Goal: Information Seeking & Learning: Learn about a topic

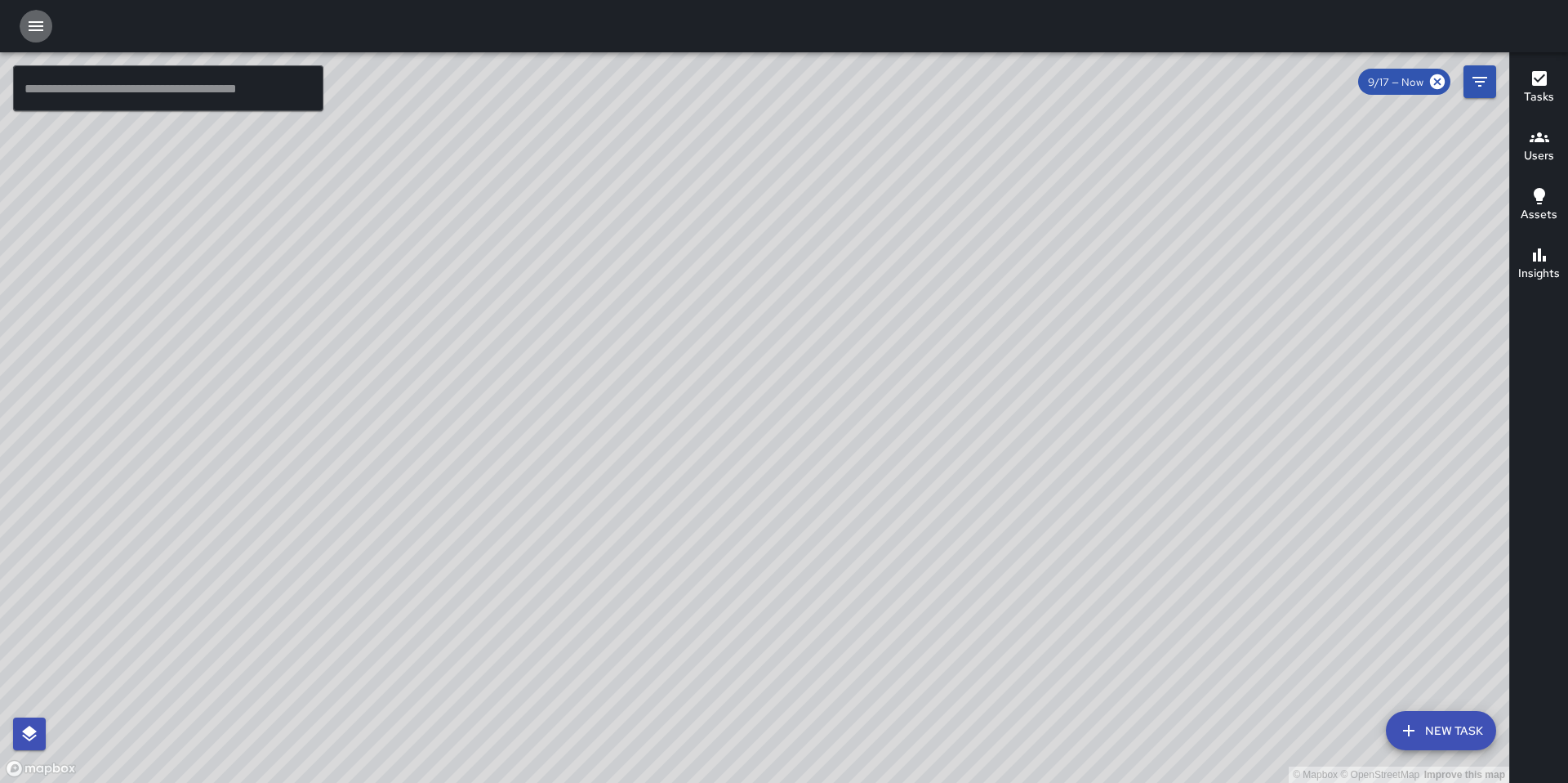
click at [31, 21] on icon "button" at bounding box center [35, 26] width 14 height 10
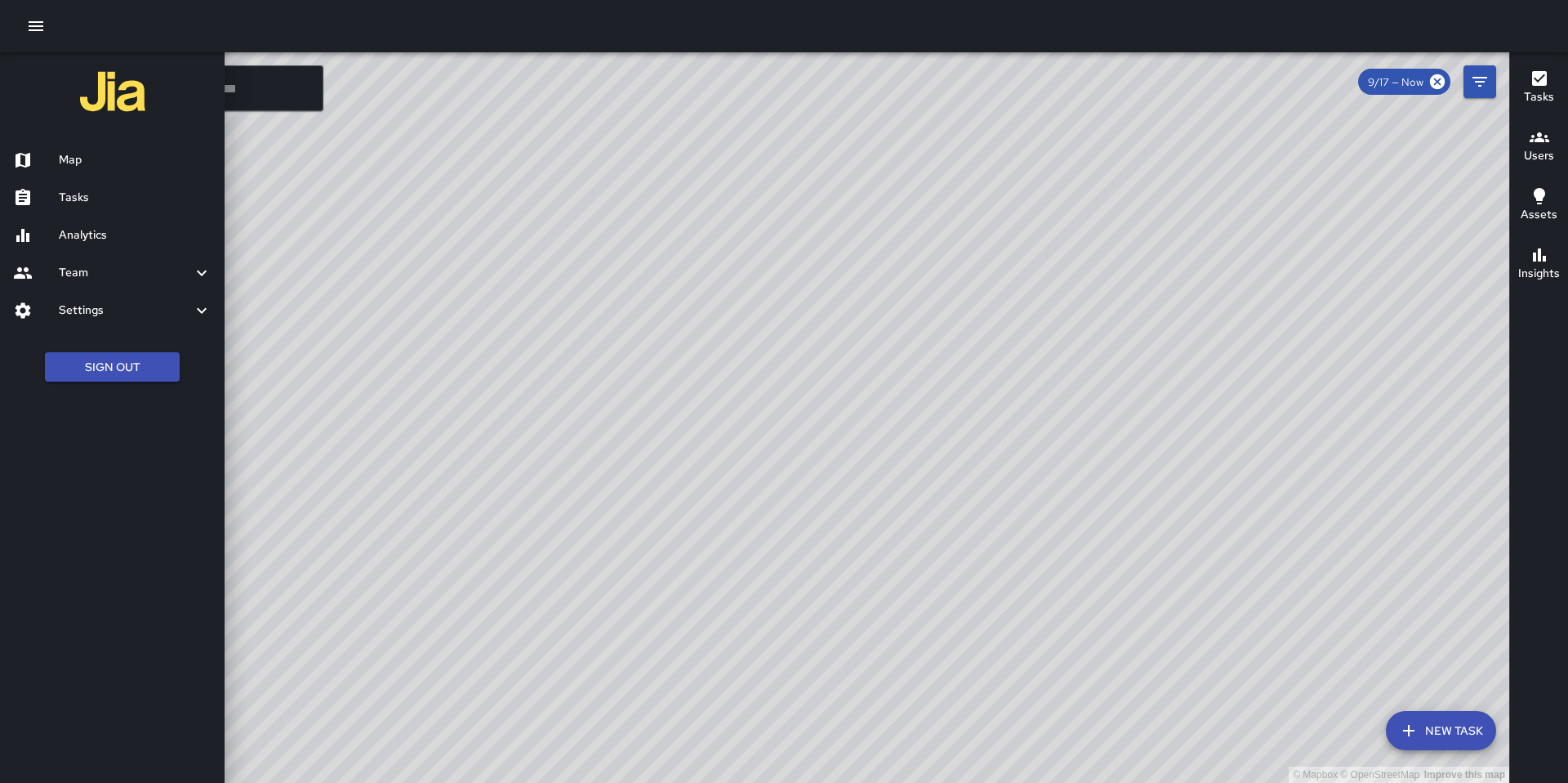
click at [125, 228] on h6 "Analytics" at bounding box center [134, 235] width 152 height 18
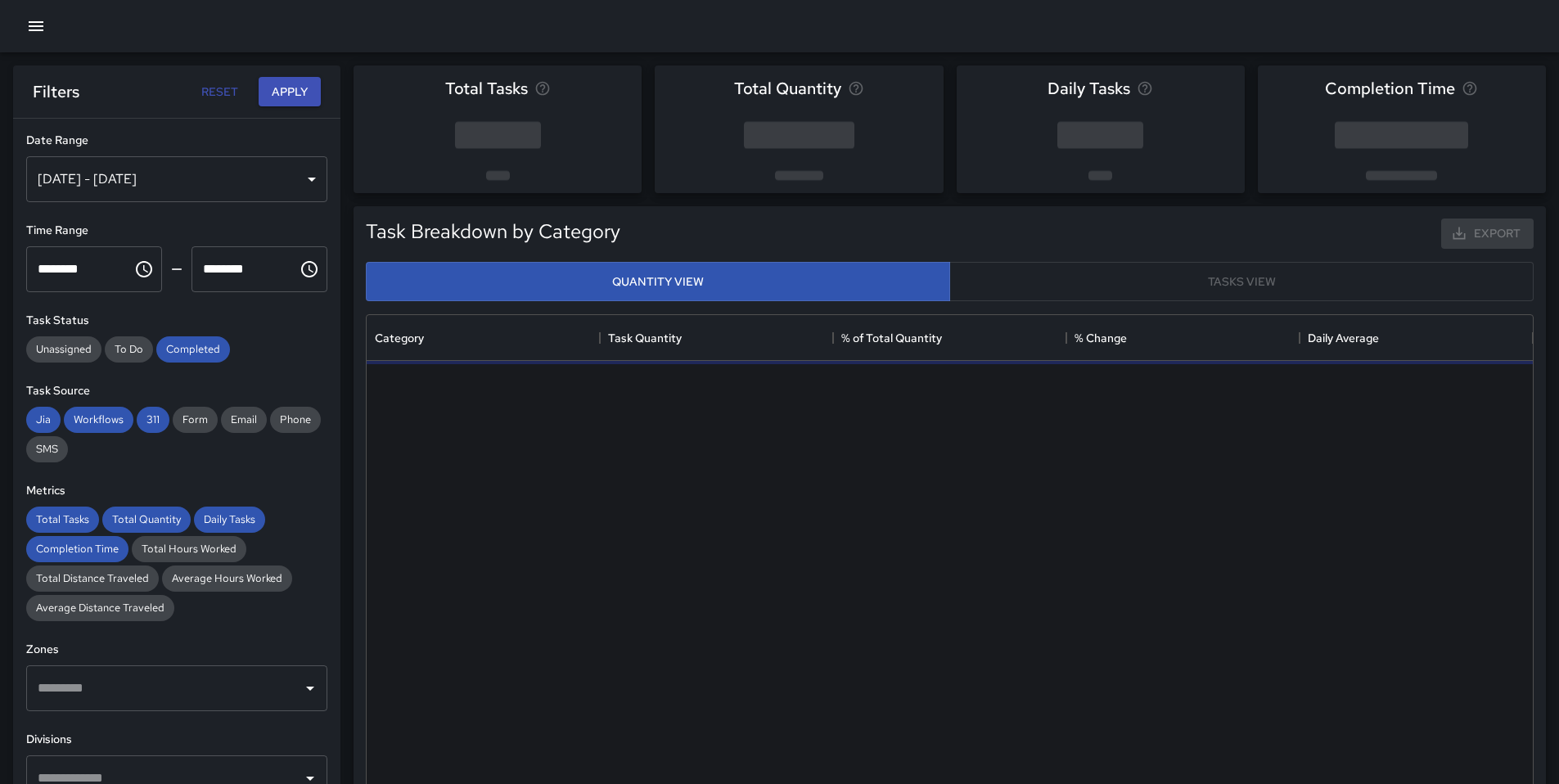
scroll to position [477, 1154]
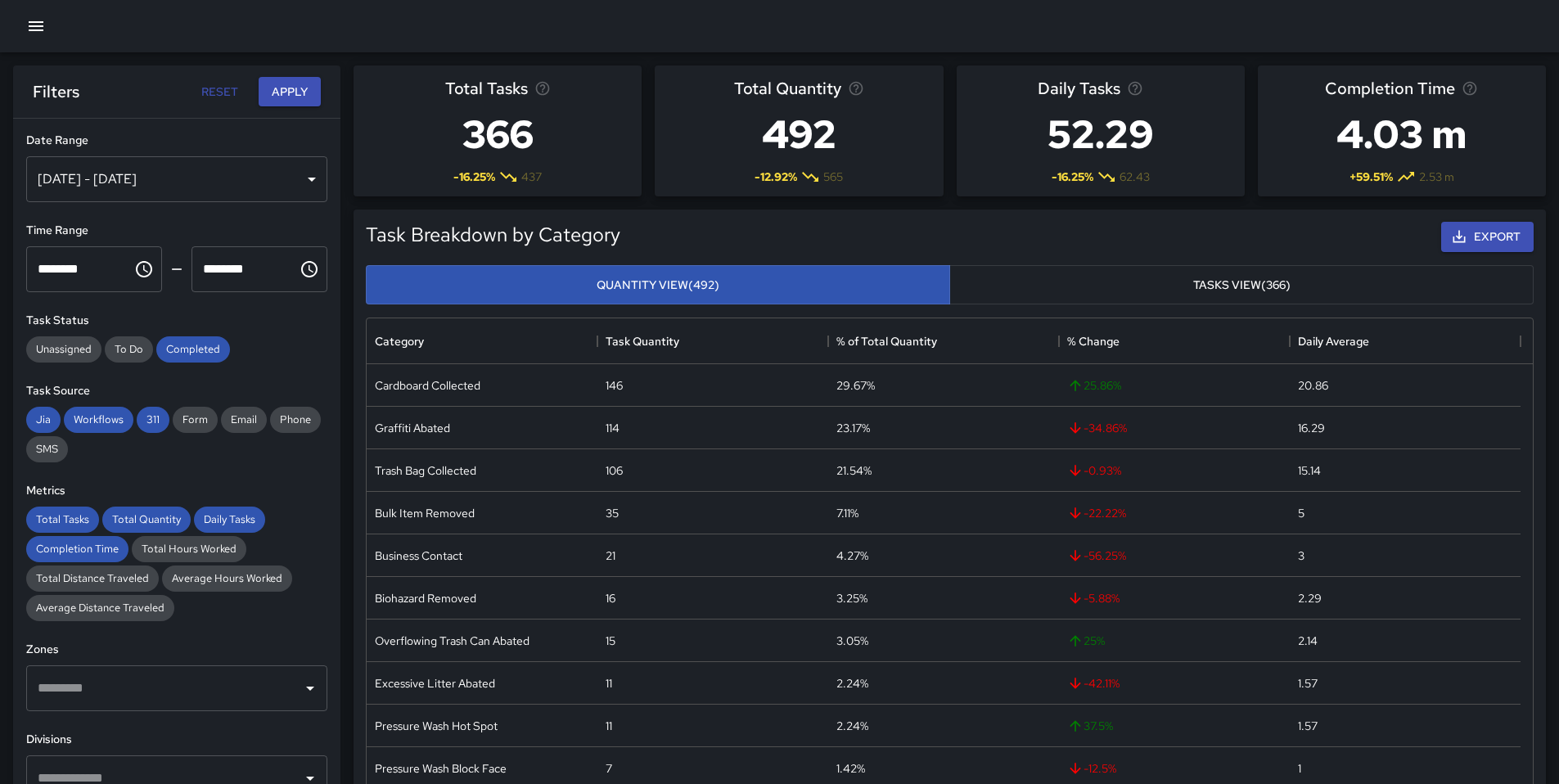
click at [248, 186] on div "[DATE] - [DATE]" at bounding box center [177, 179] width 301 height 46
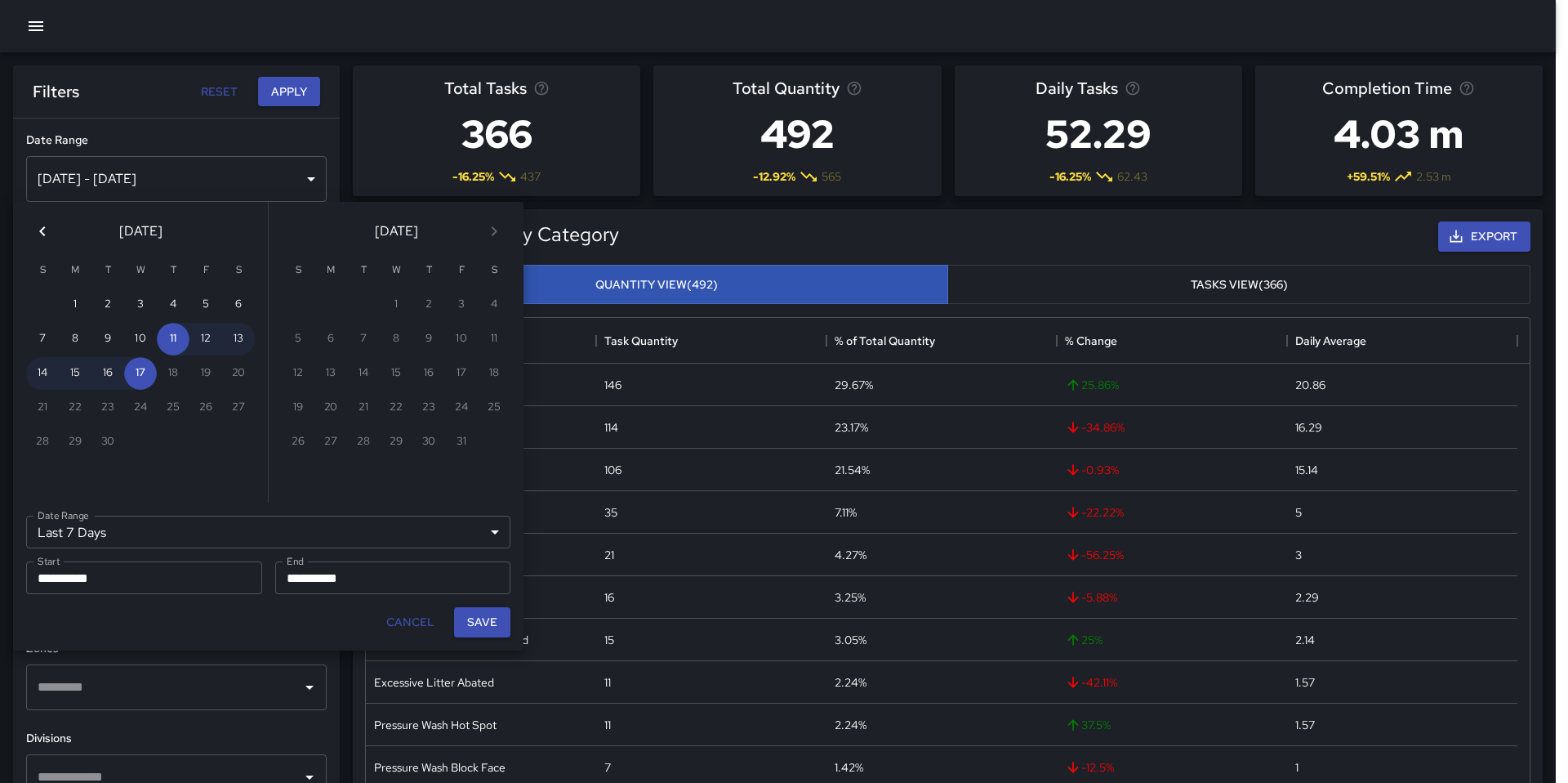
click at [33, 235] on icon "Previous month" at bounding box center [42, 231] width 19 height 19
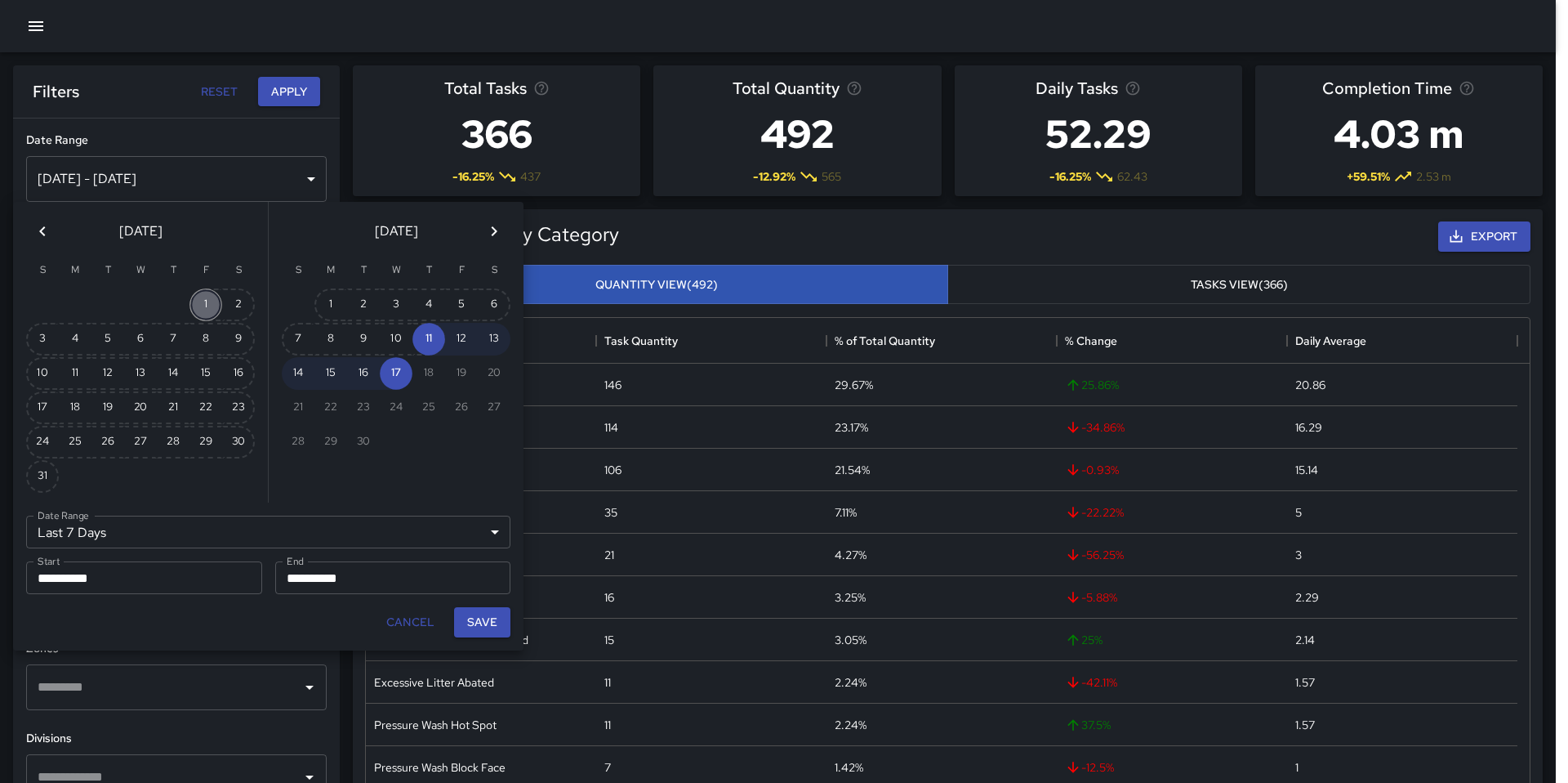
click at [200, 310] on button "1" at bounding box center [206, 305] width 33 height 33
type input "******"
type input "**********"
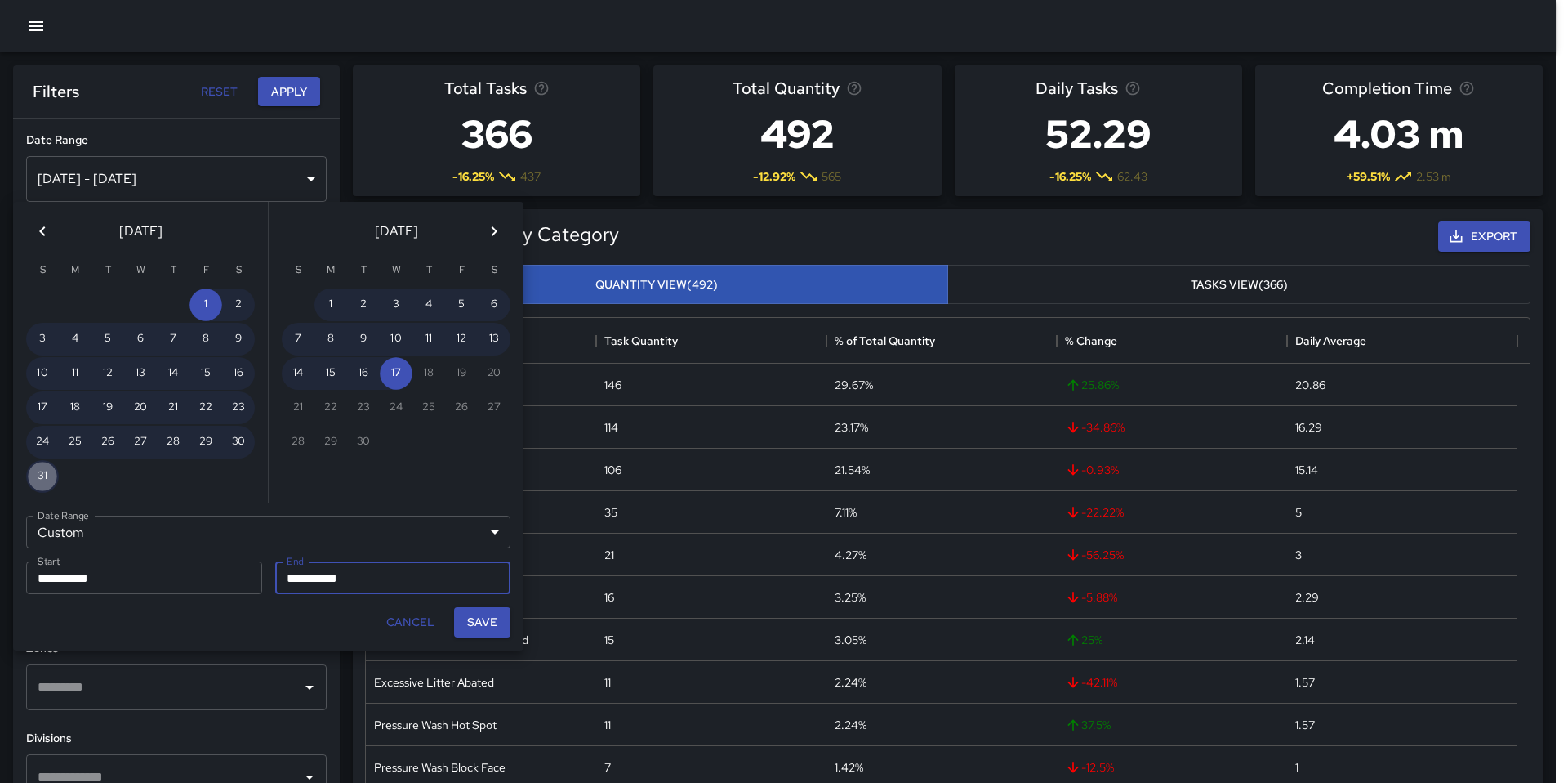
click at [45, 474] on button "31" at bounding box center [42, 476] width 33 height 33
type input "**********"
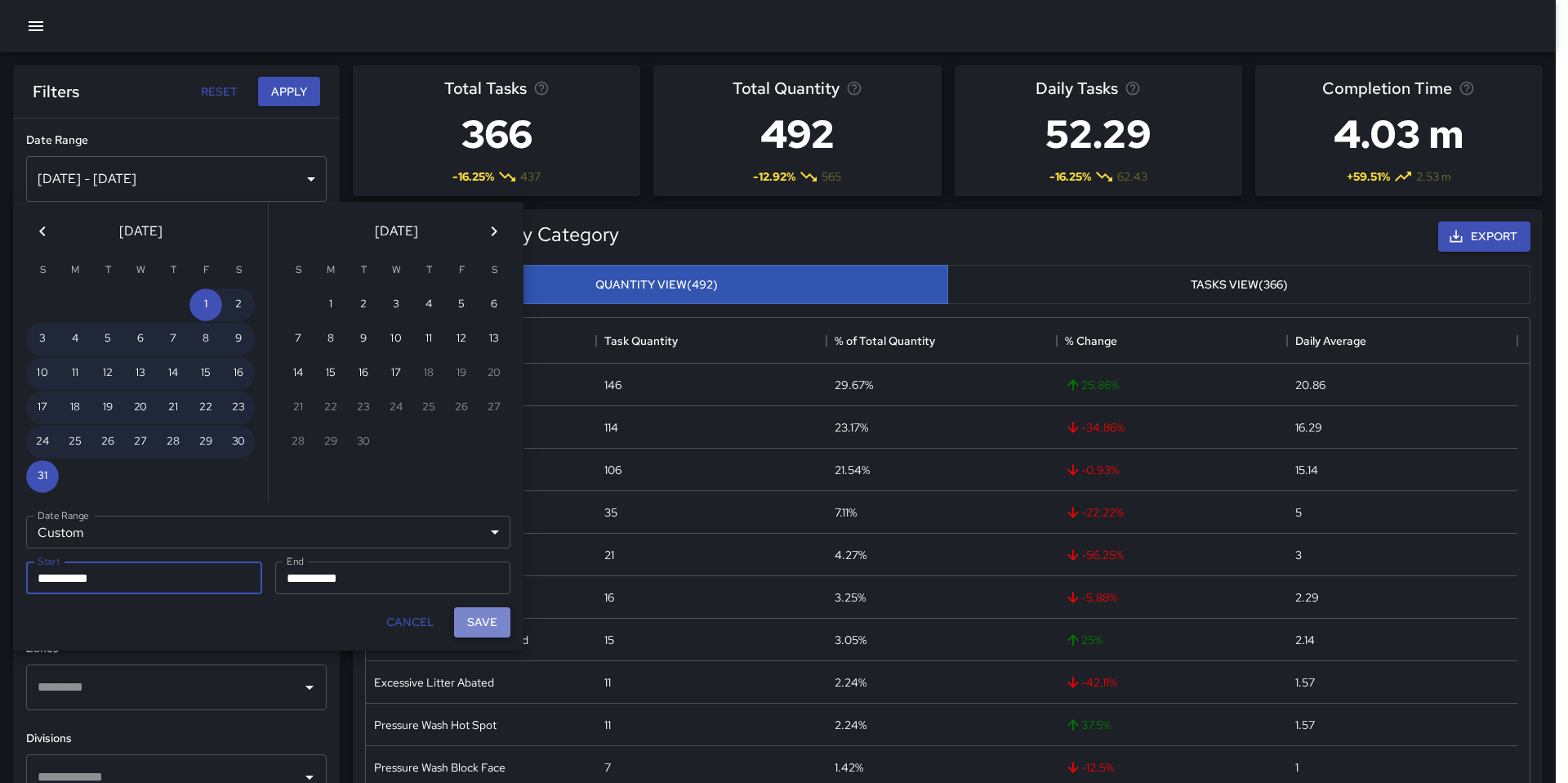
click at [476, 622] on button "Save" at bounding box center [482, 622] width 57 height 31
type input "**********"
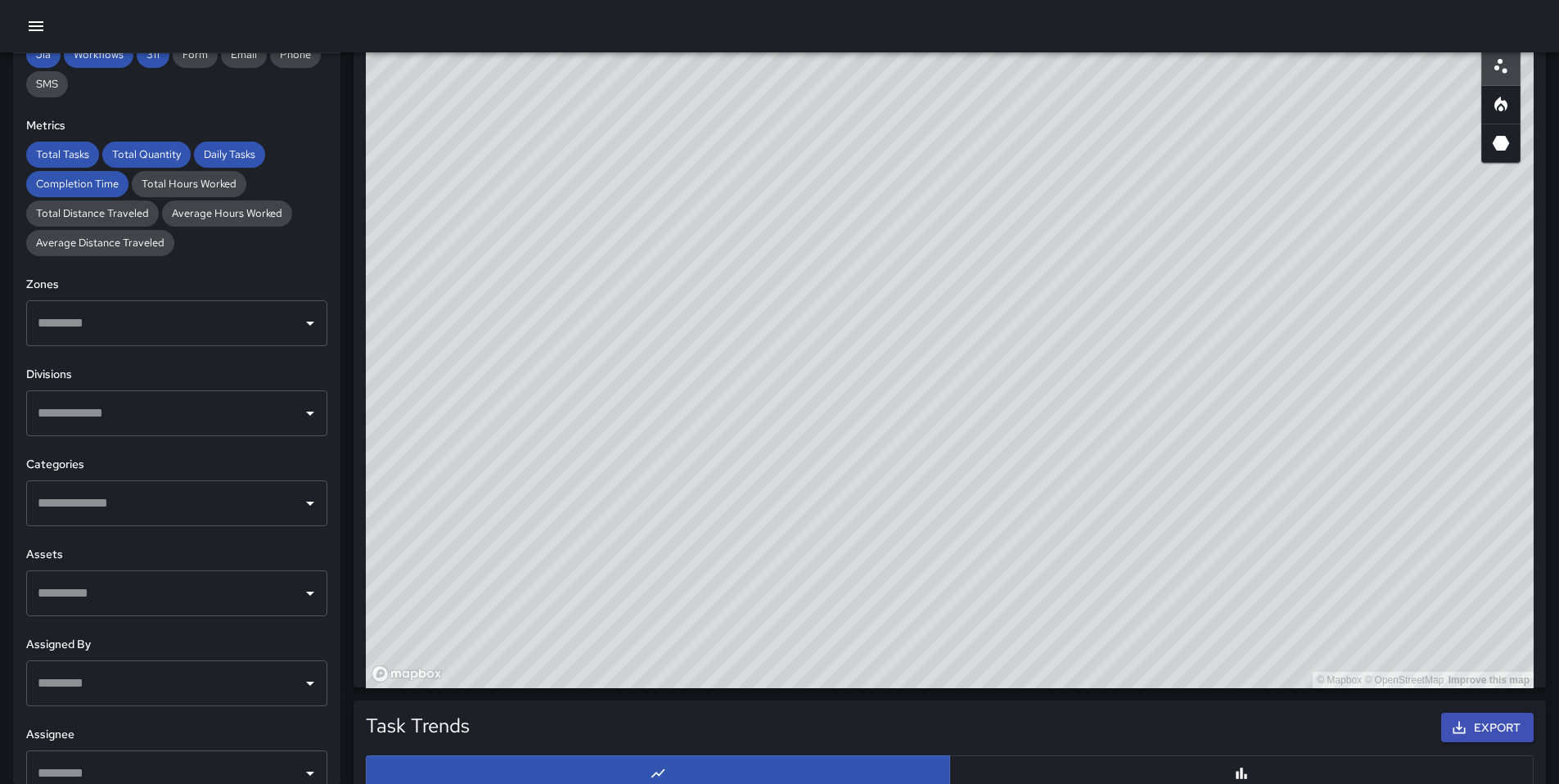
scroll to position [324, 0]
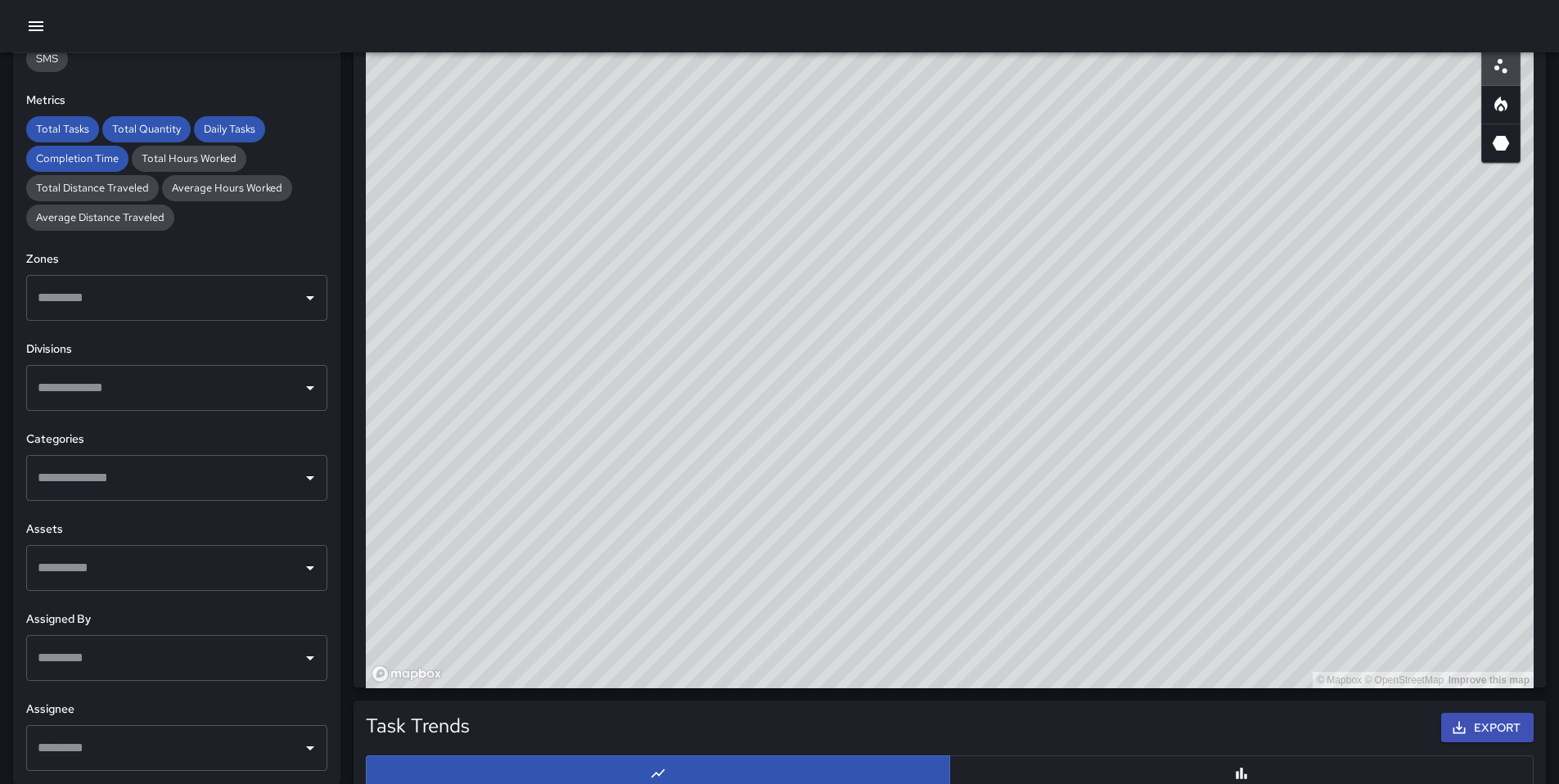
click at [149, 393] on input "text" at bounding box center [164, 388] width 262 height 31
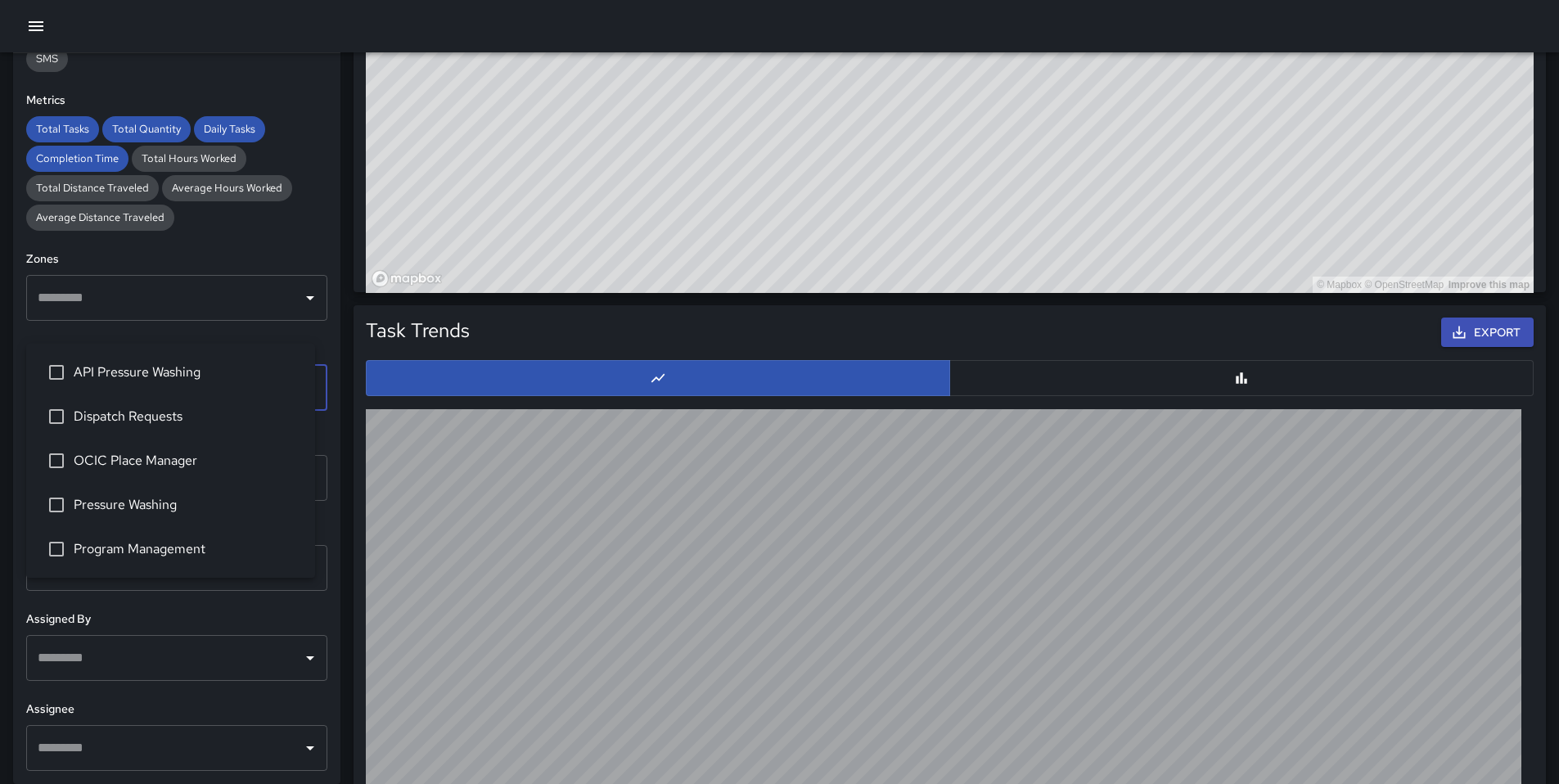
scroll to position [1310, 0]
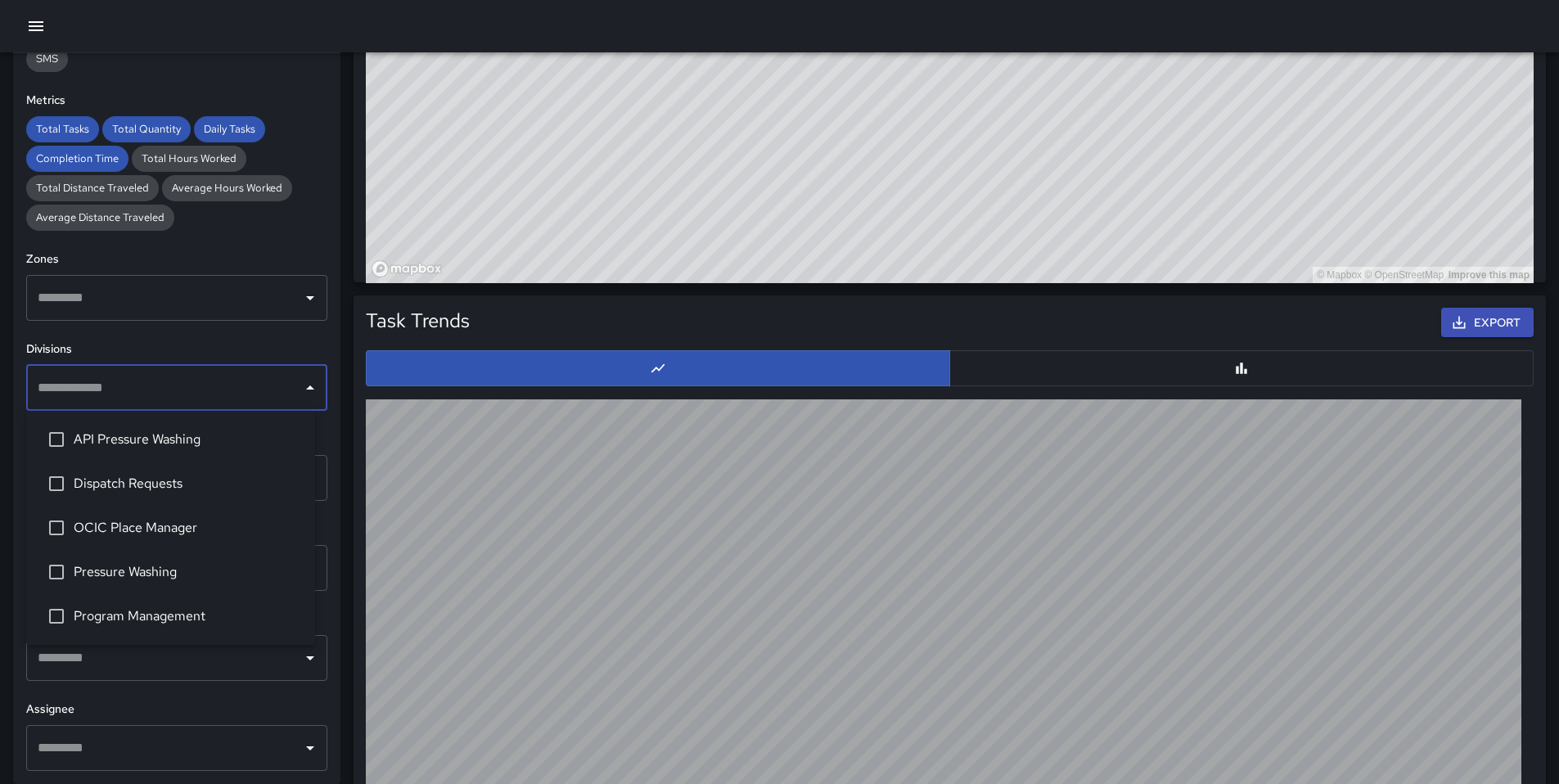
click at [223, 704] on h6 "Assignee" at bounding box center [177, 709] width 301 height 18
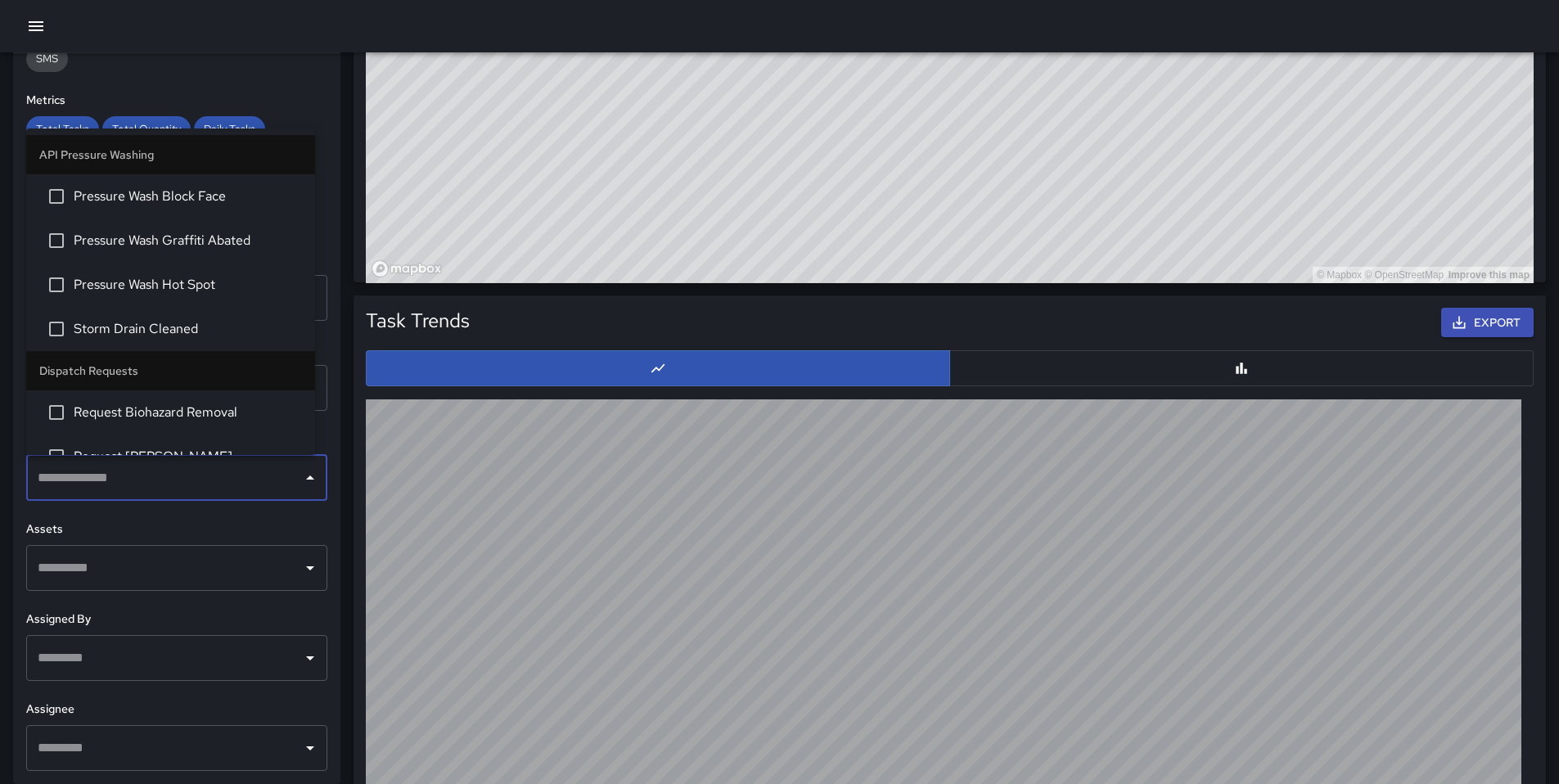
click at [232, 487] on input "text" at bounding box center [164, 478] width 262 height 31
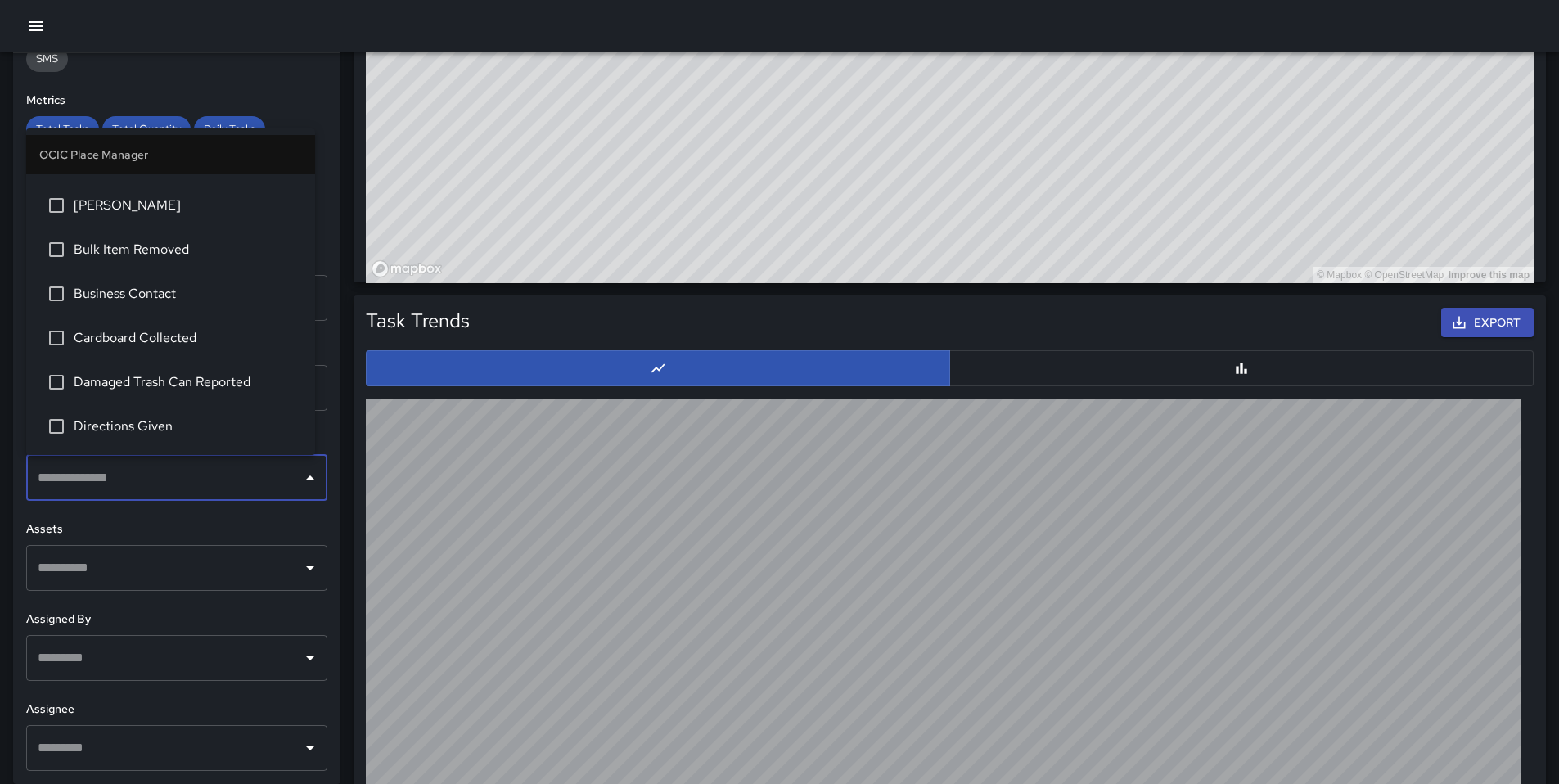
scroll to position [704, 0]
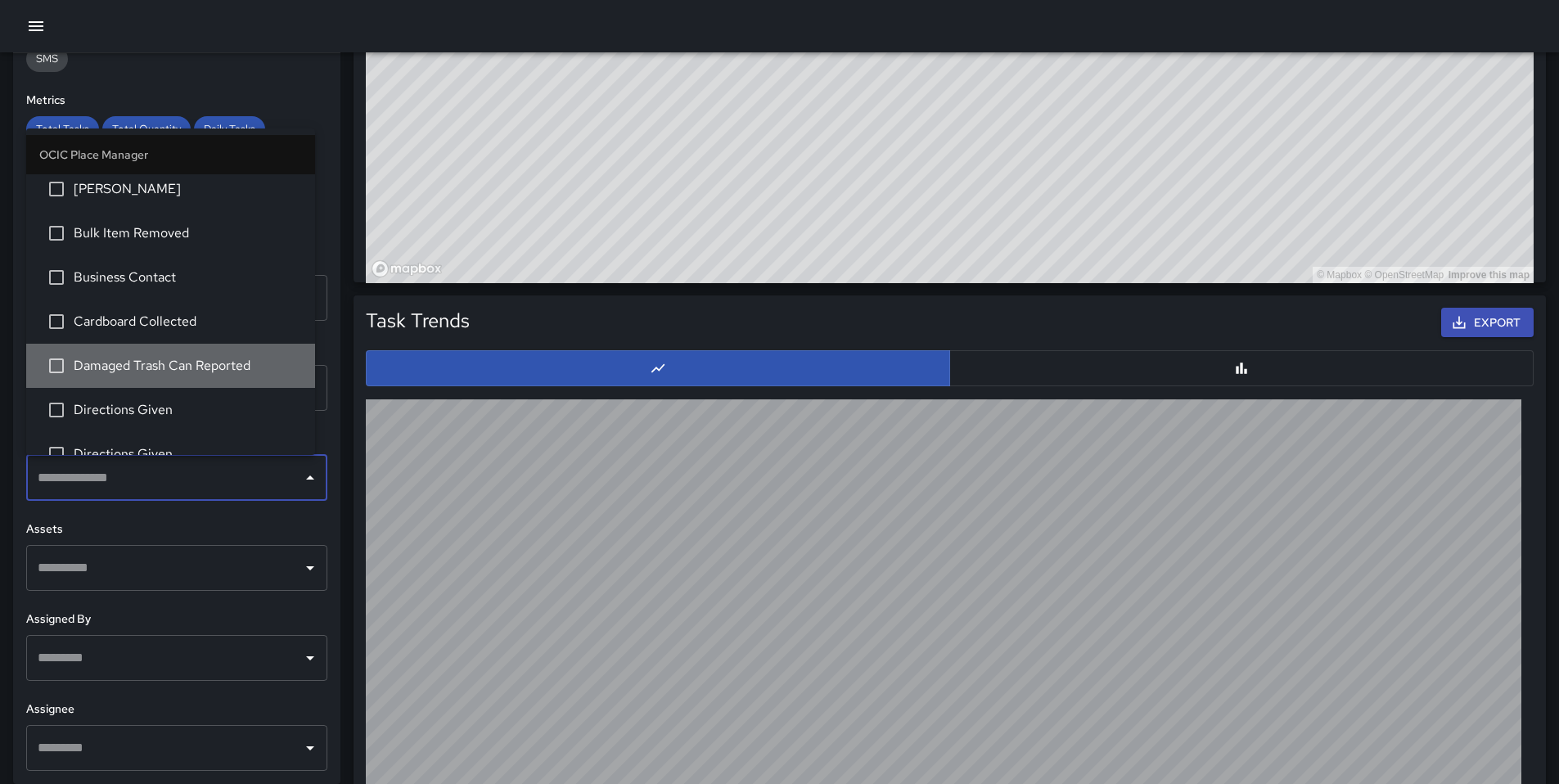
click at [197, 374] on span "Damaged Trash Can Reported" at bounding box center [188, 366] width 228 height 19
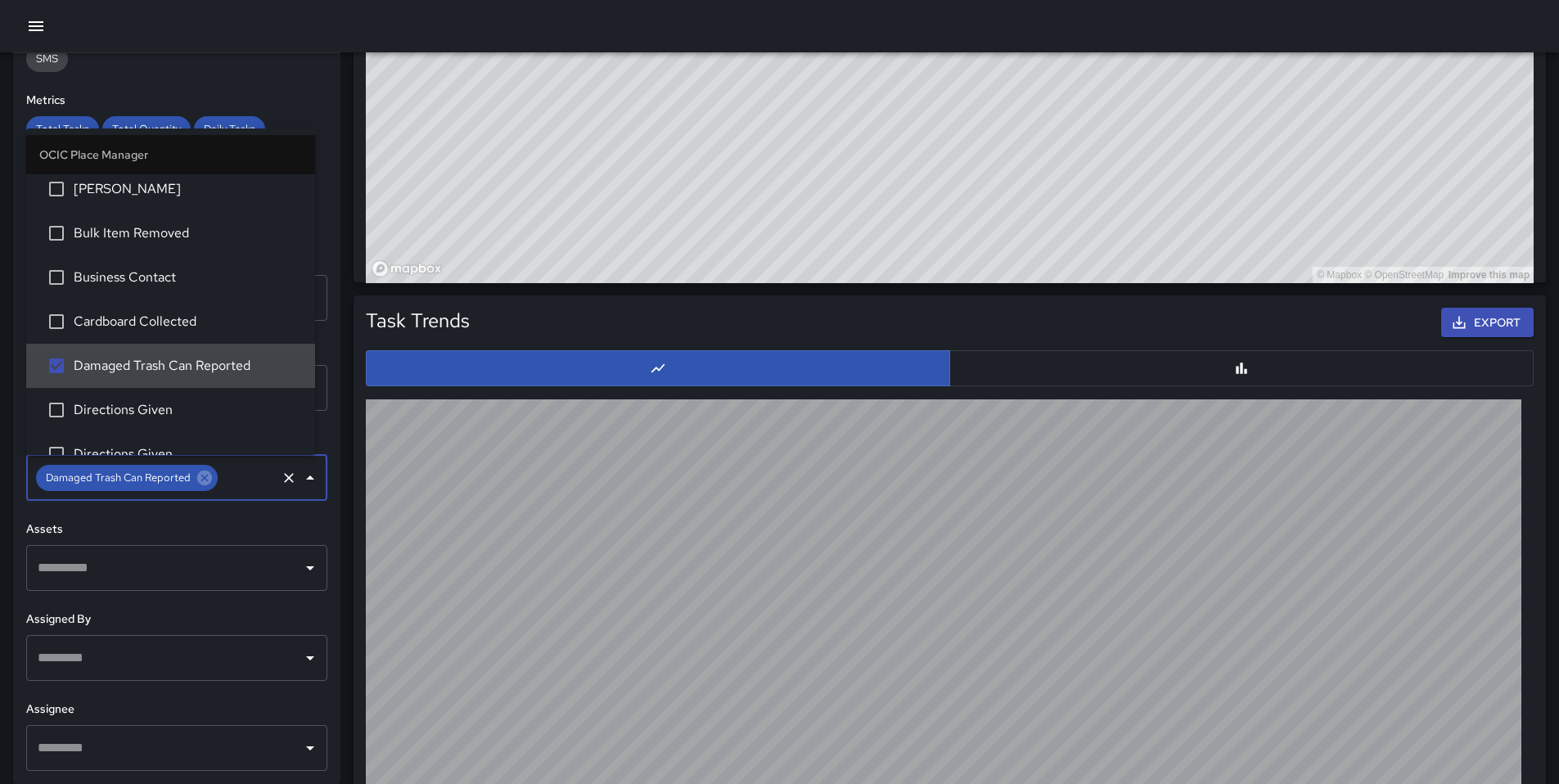
scroll to position [701, 0]
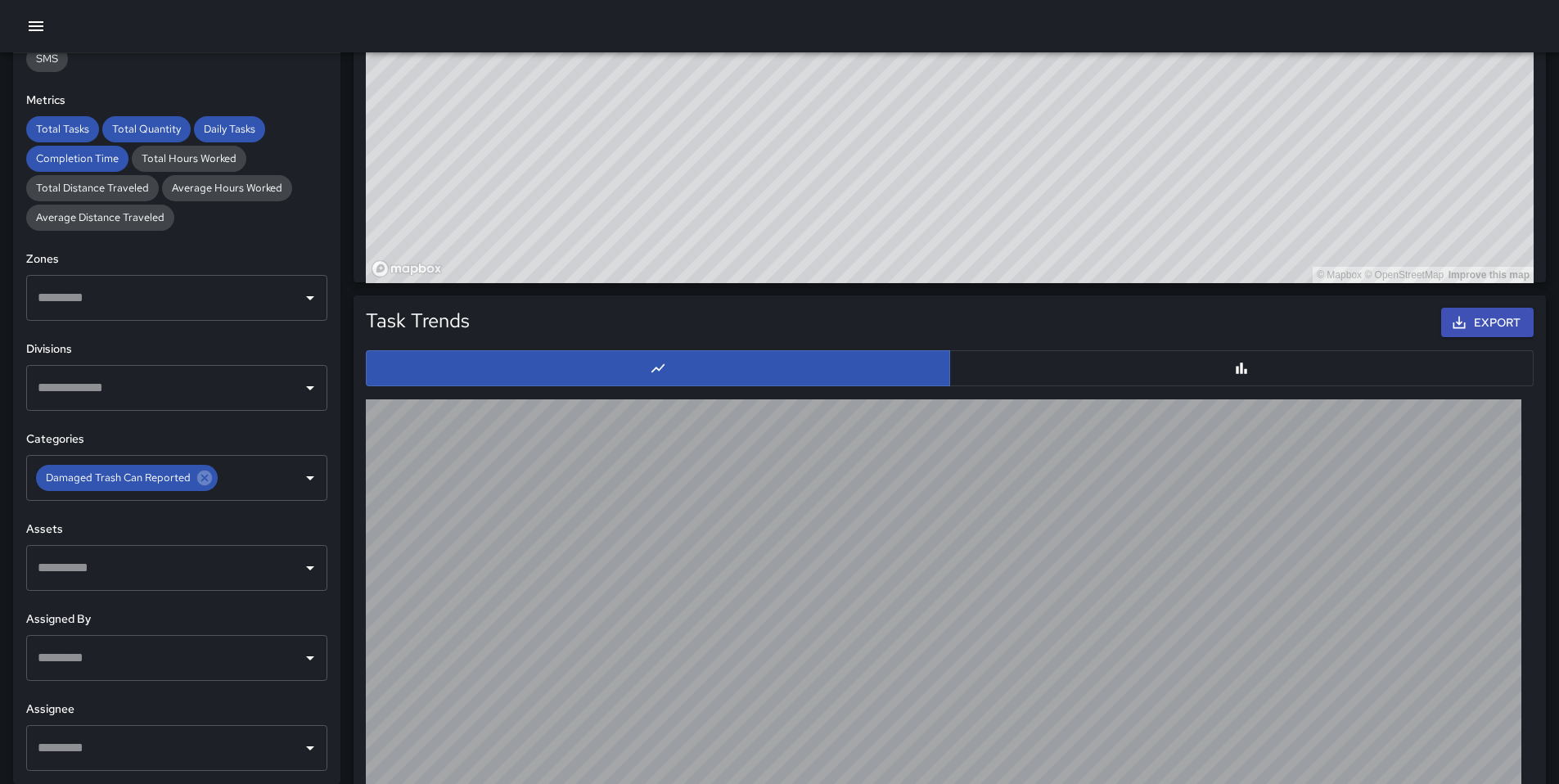
click at [269, 529] on h6 "Assets" at bounding box center [177, 529] width 301 height 18
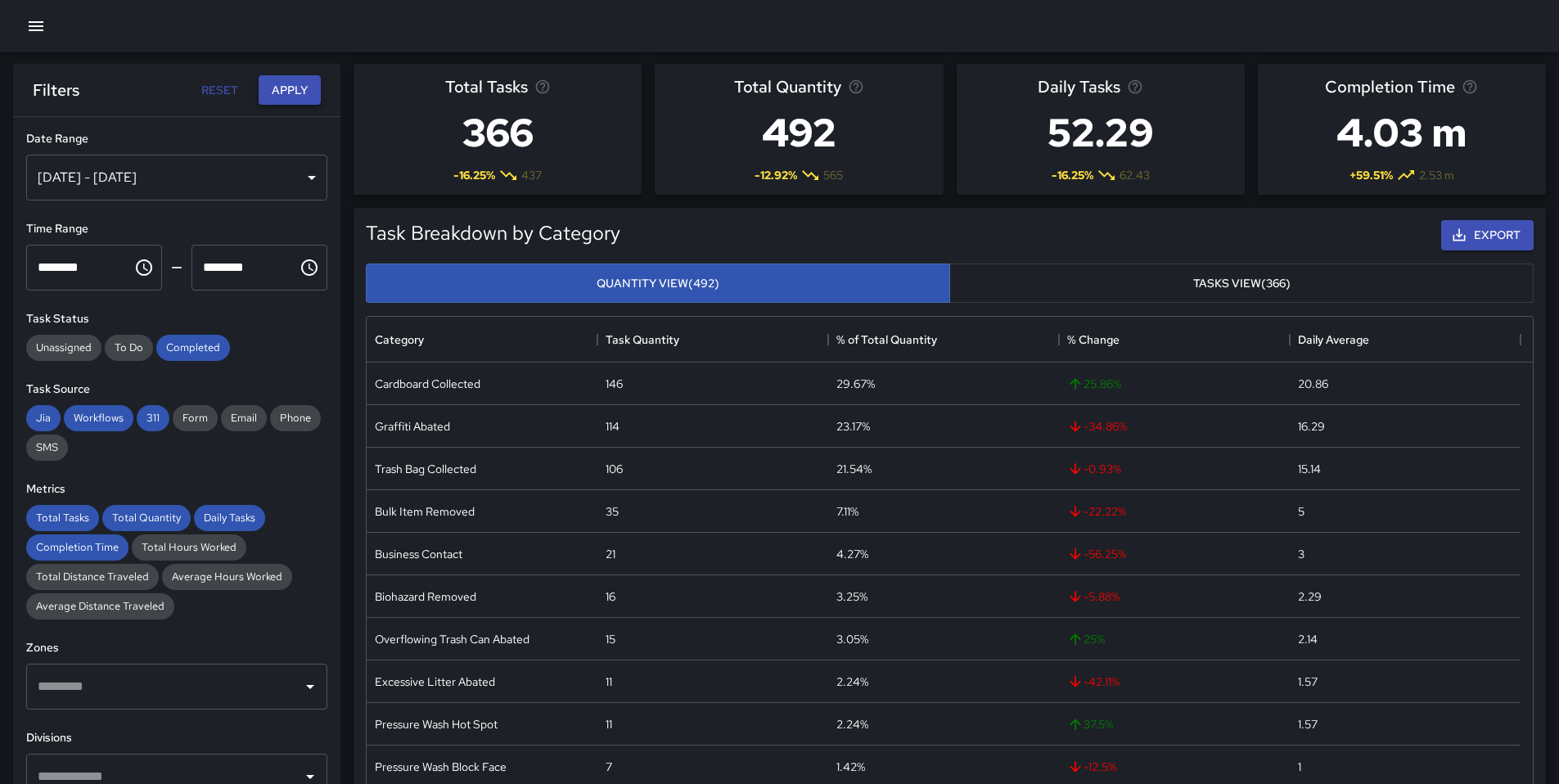
scroll to position [0, 0]
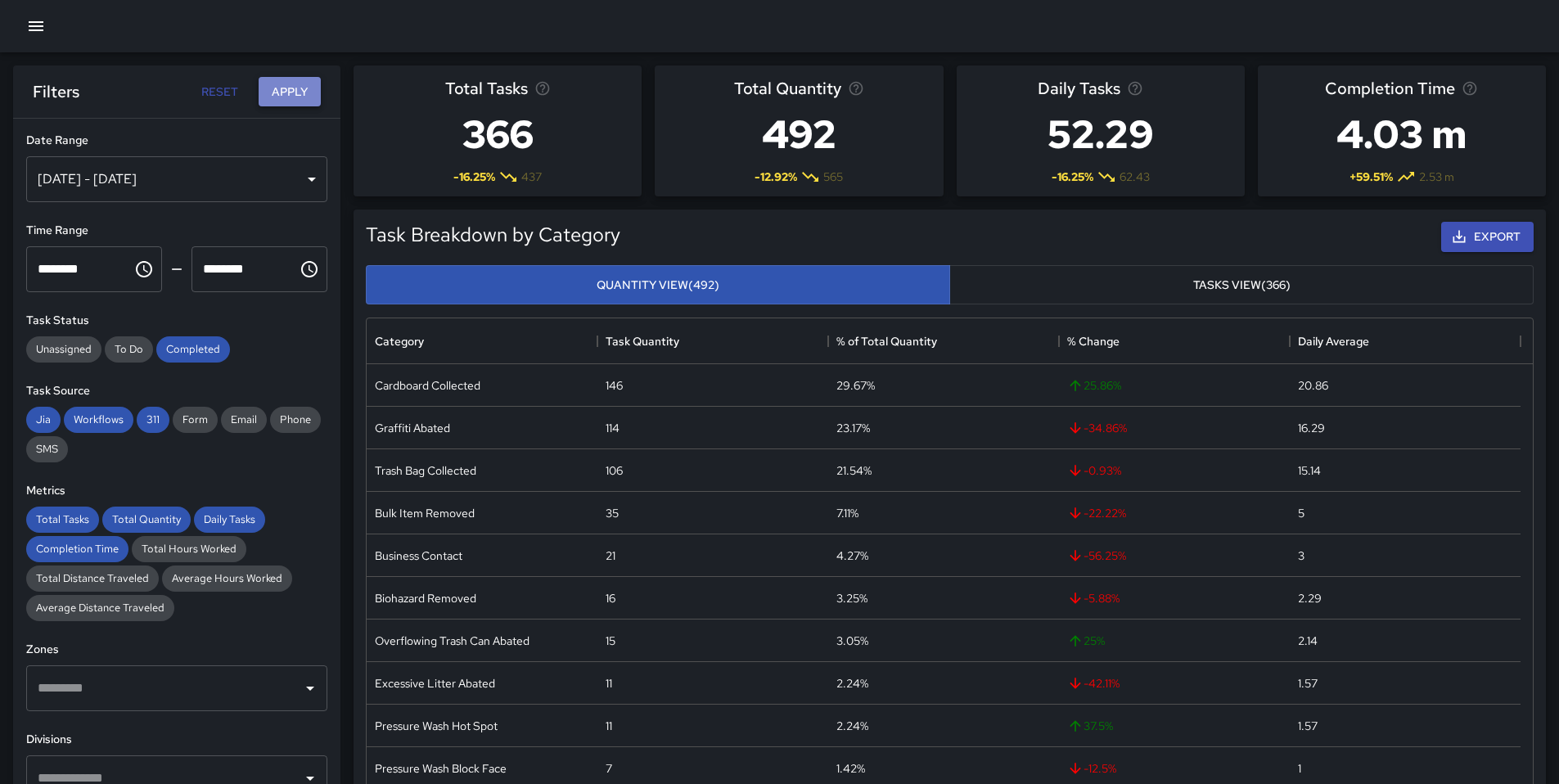
click at [297, 95] on button "Apply" at bounding box center [289, 92] width 62 height 31
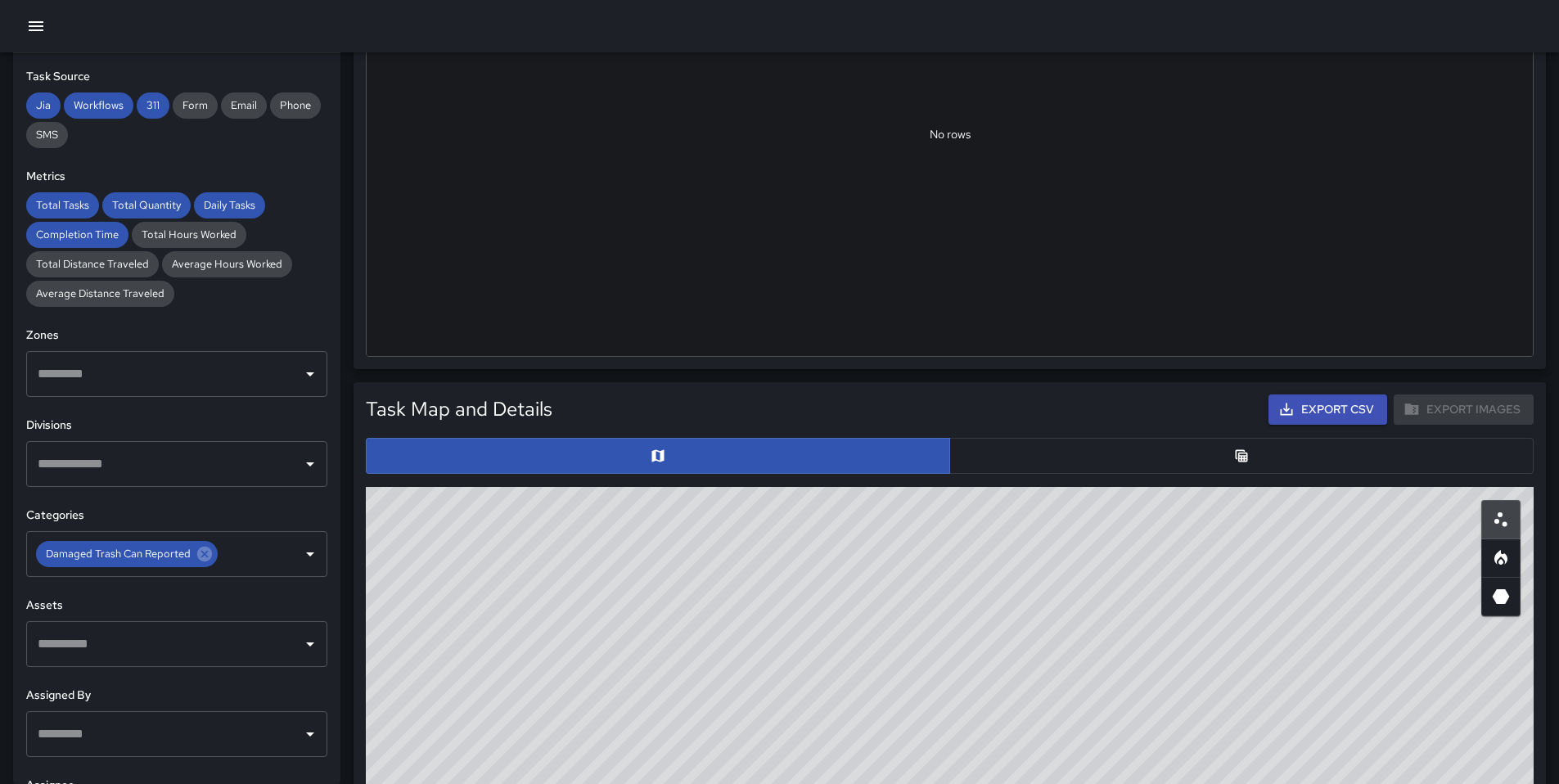
scroll to position [268, 0]
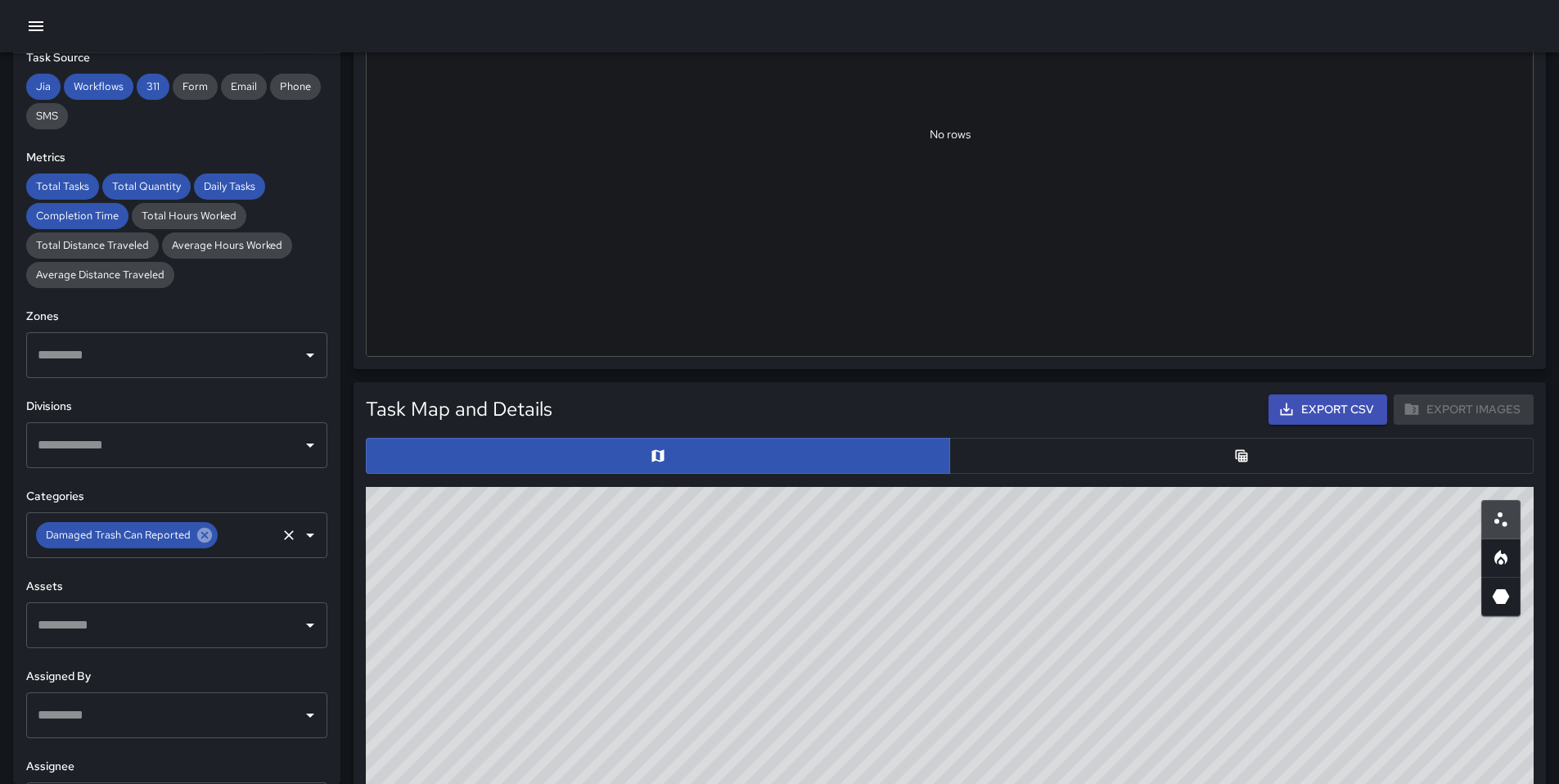
click at [203, 533] on icon at bounding box center [204, 535] width 18 height 18
click at [300, 540] on icon "Open" at bounding box center [310, 535] width 19 height 19
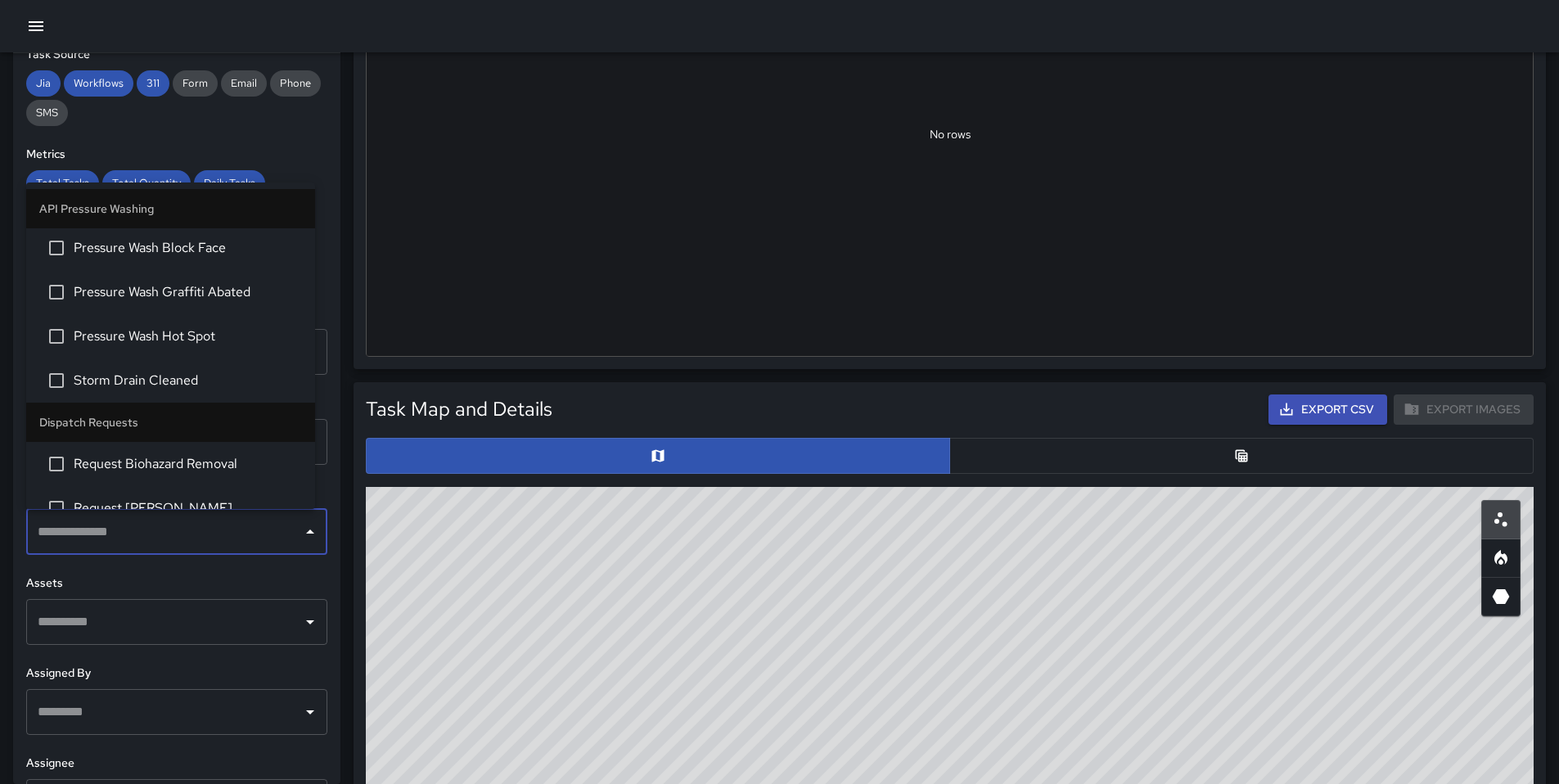
scroll to position [0, 0]
click at [245, 595] on div "Assets ​" at bounding box center [177, 608] width 301 height 70
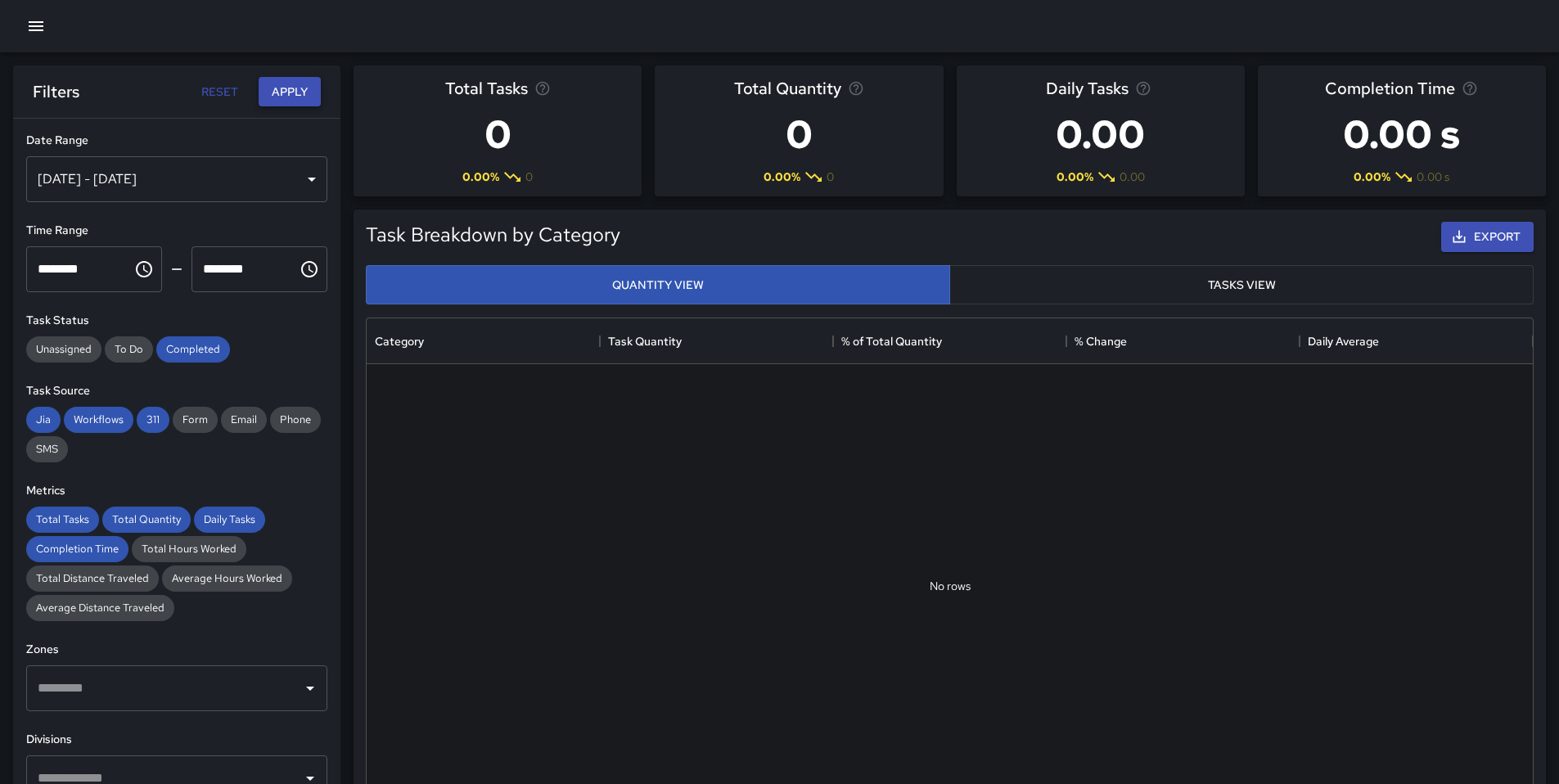
click at [286, 77] on button "Apply" at bounding box center [289, 92] width 62 height 31
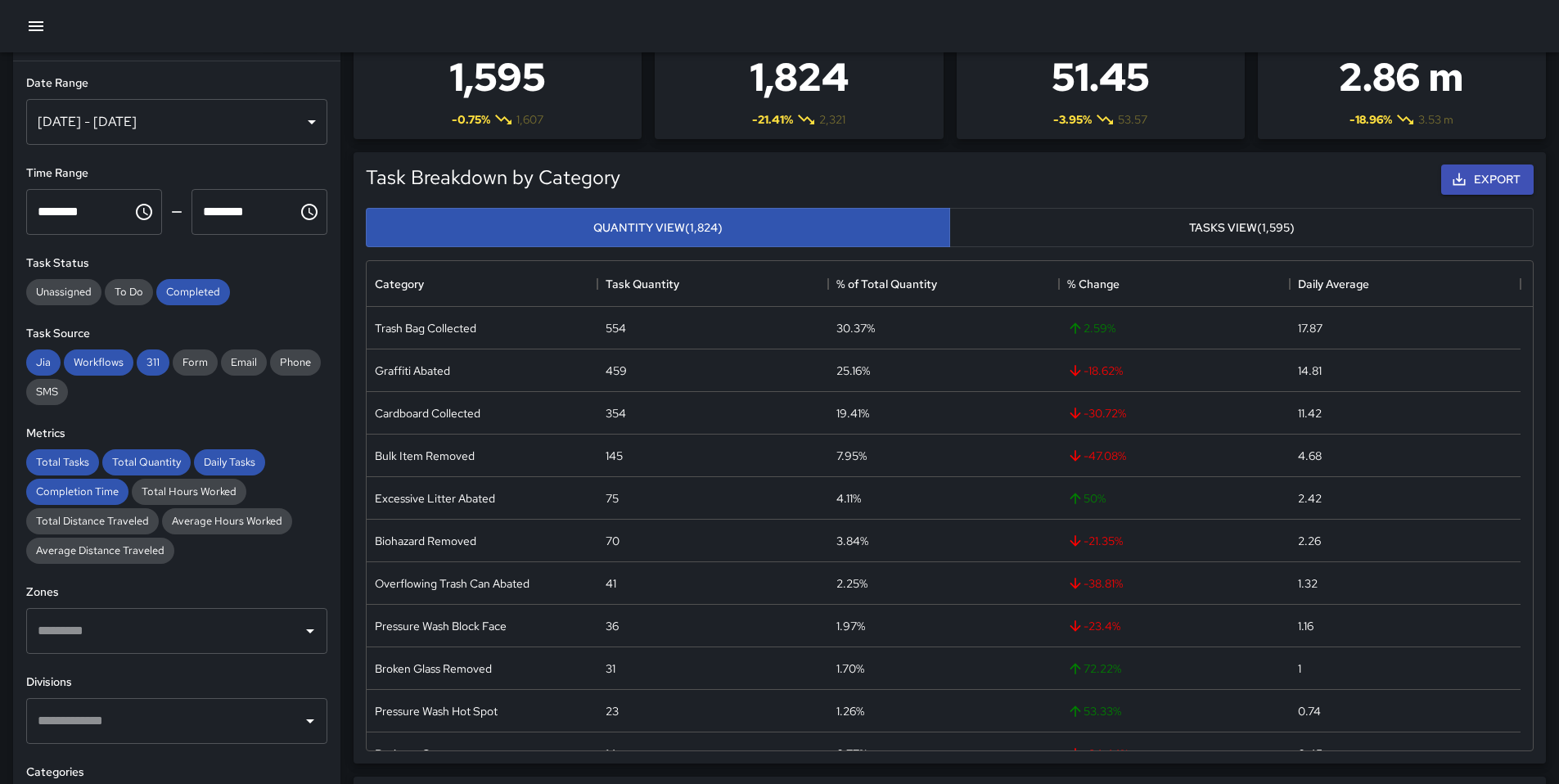
click at [1273, 233] on button "Tasks View (1,595)" at bounding box center [1241, 227] width 585 height 40
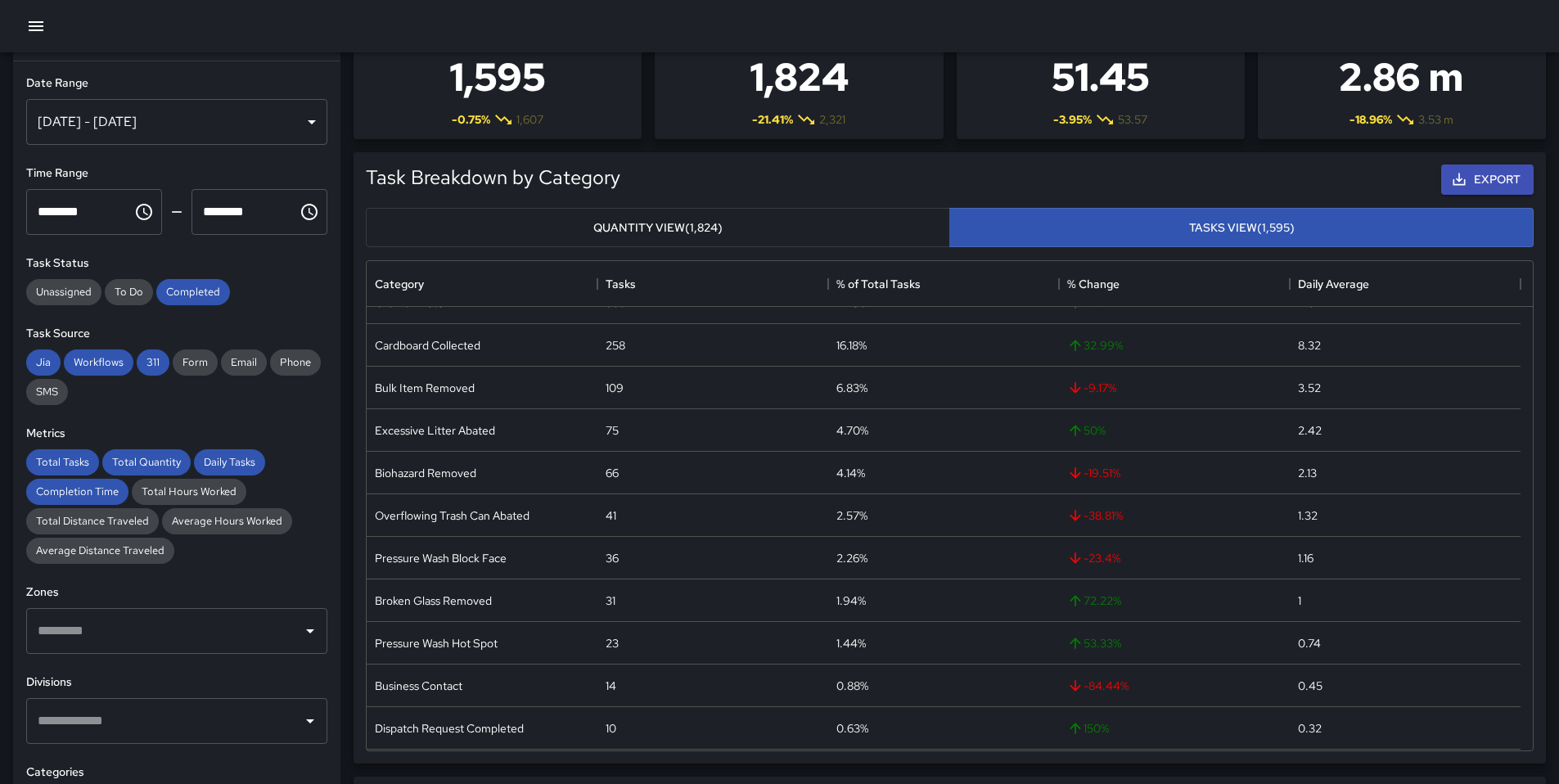
scroll to position [72, 0]
click at [675, 229] on button "Quantity View (1,824)" at bounding box center [658, 227] width 585 height 40
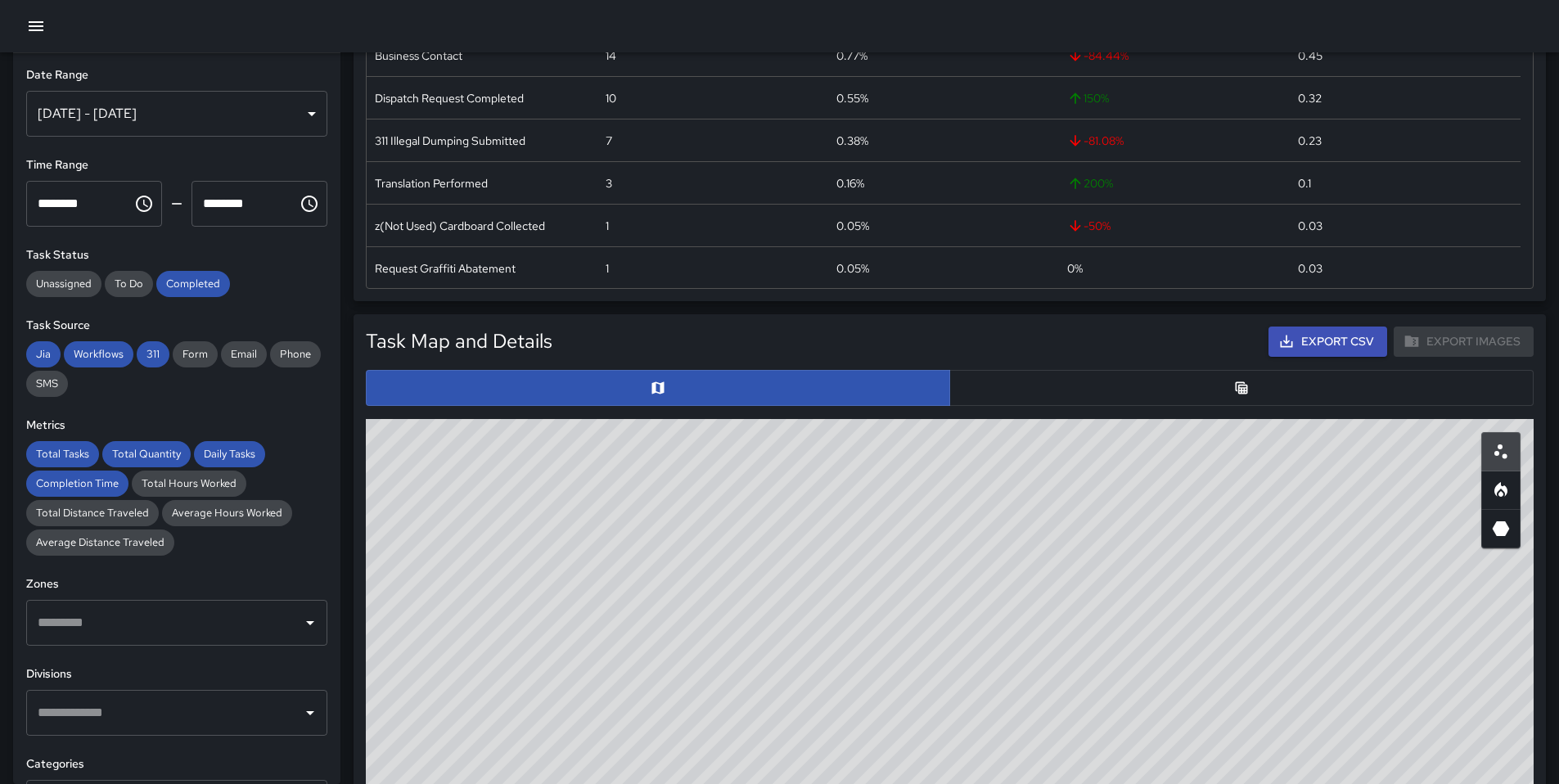
scroll to position [237, 0]
drag, startPoint x: 827, startPoint y: 325, endPoint x: 827, endPoint y: 431, distance: 106.0
click at [827, 431] on div "Task Map and Details Export CSV Export Images ID Address Division [GEOGRAPHIC_D…" at bounding box center [949, 693] width 1181 height 747
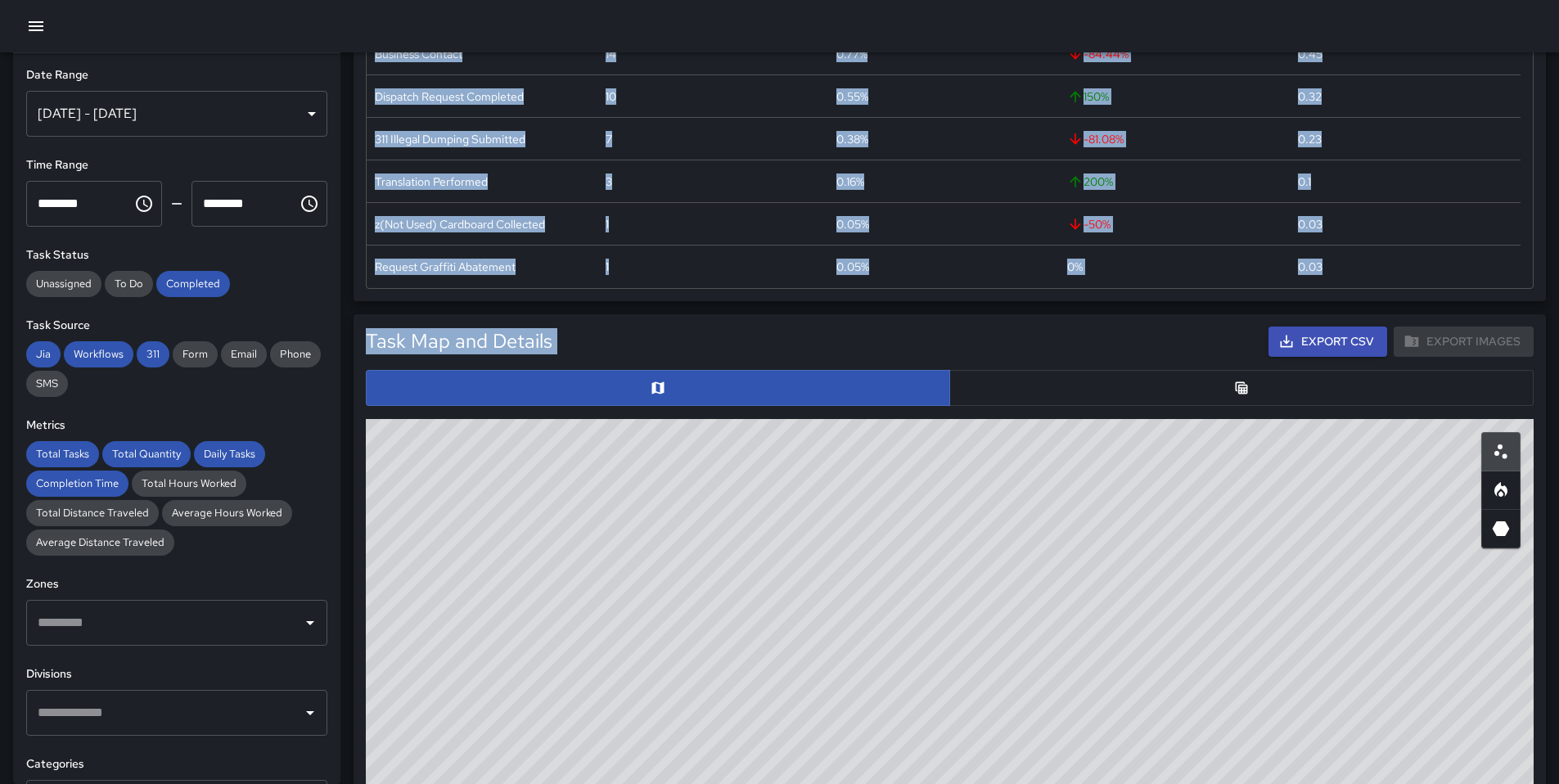
drag, startPoint x: 1540, startPoint y: 197, endPoint x: 1540, endPoint y: 332, distance: 135.0
click at [1540, 334] on div "Total Tasks 1,595 -0.75 % 1,607 Total Quantity 1,824 -21.41 % 2,321 Daily Tasks…" at bounding box center [949, 662] width 1218 height 2259
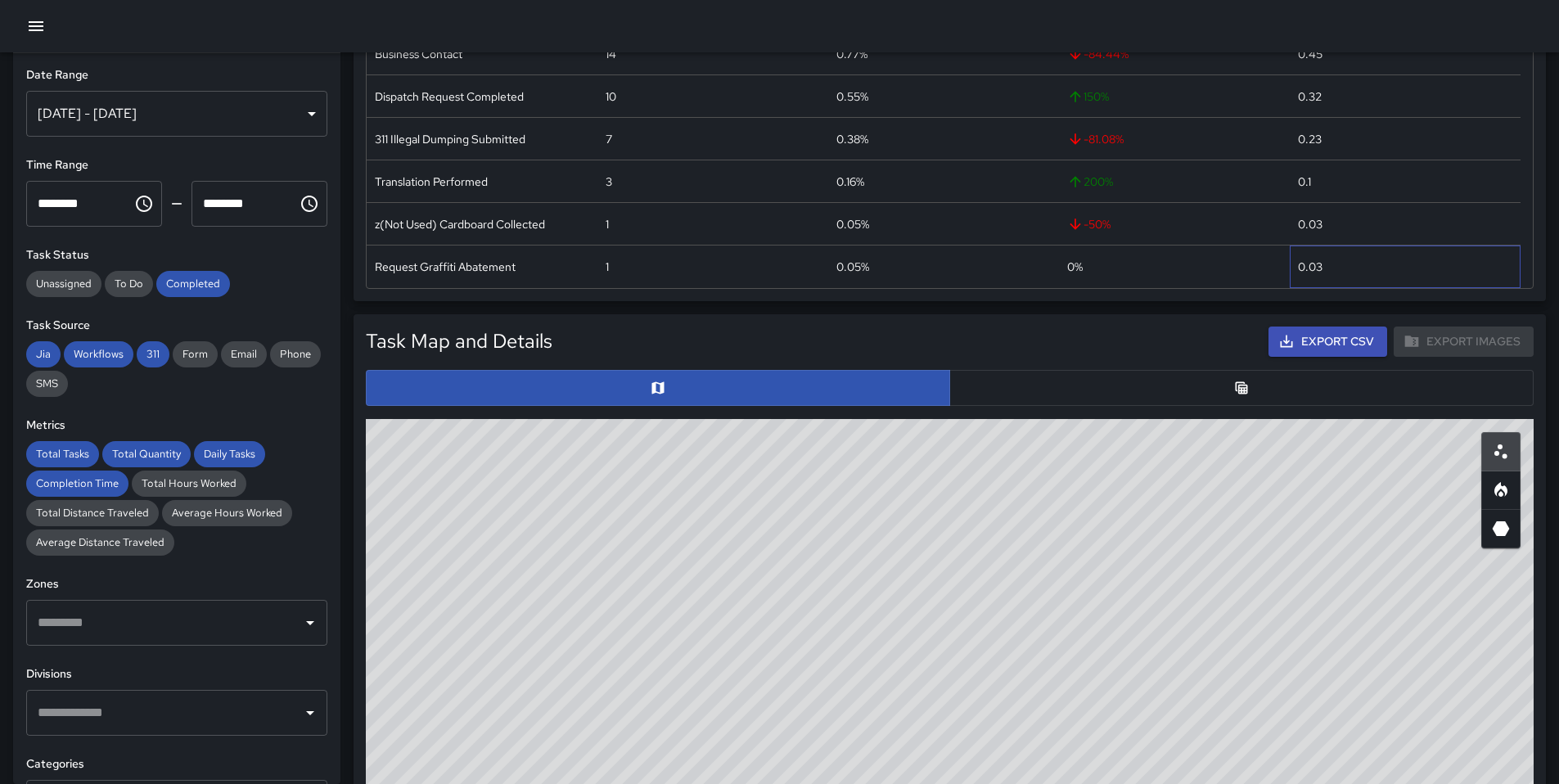
click at [1386, 252] on div "0.03" at bounding box center [1404, 267] width 230 height 42
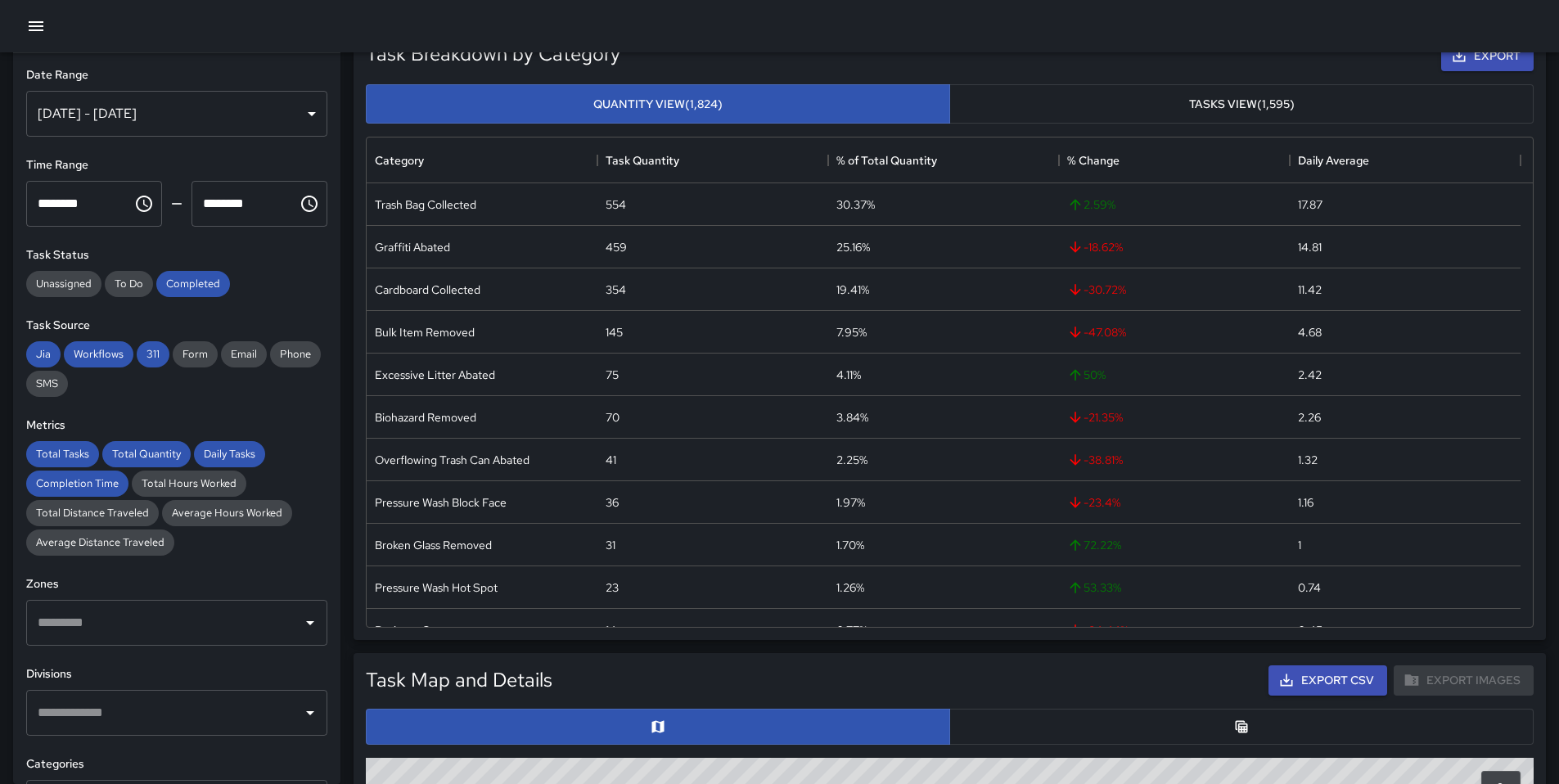
scroll to position [0, 0]
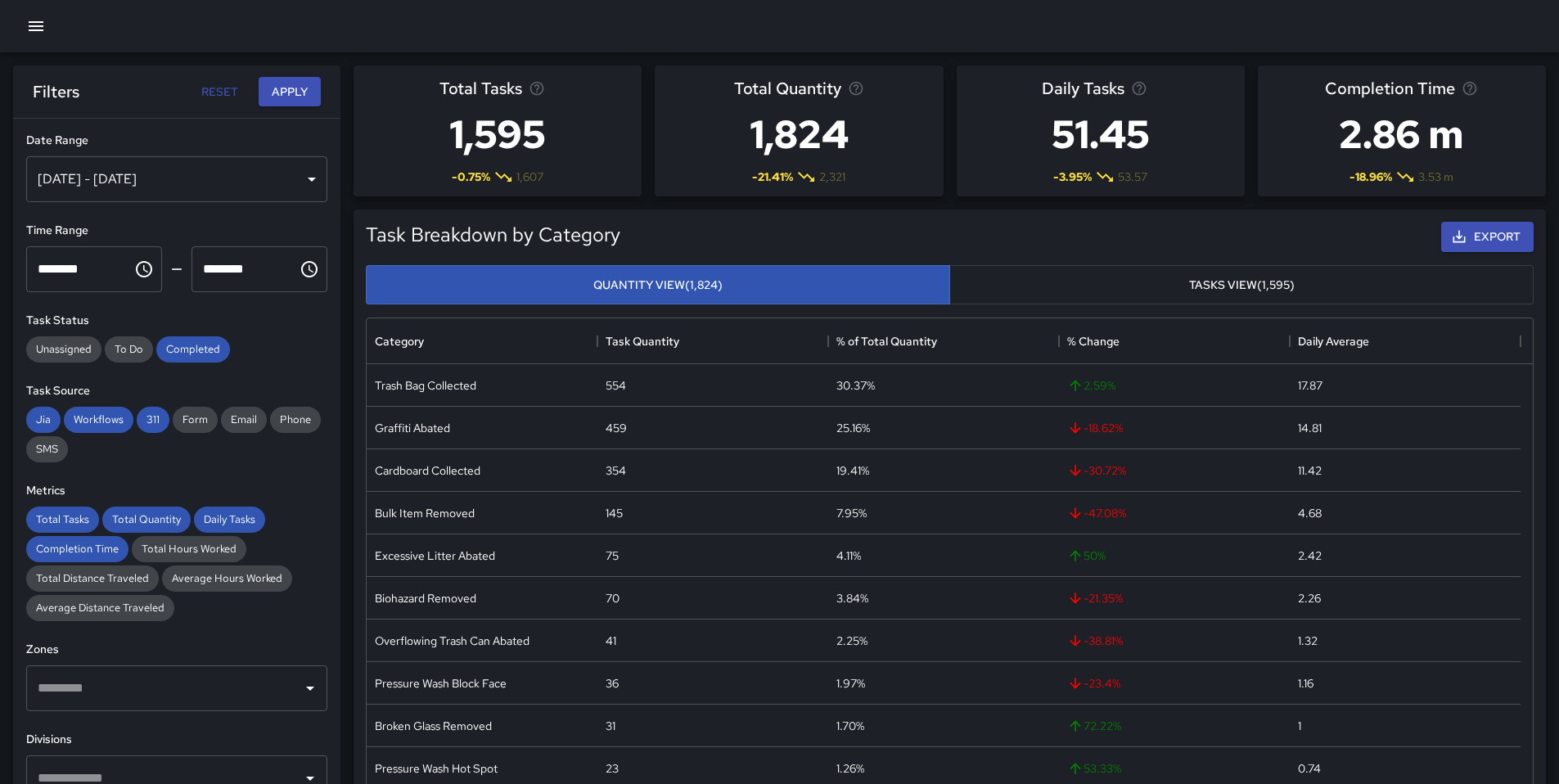
click at [1237, 280] on button "Tasks View (1,595)" at bounding box center [1241, 285] width 585 height 40
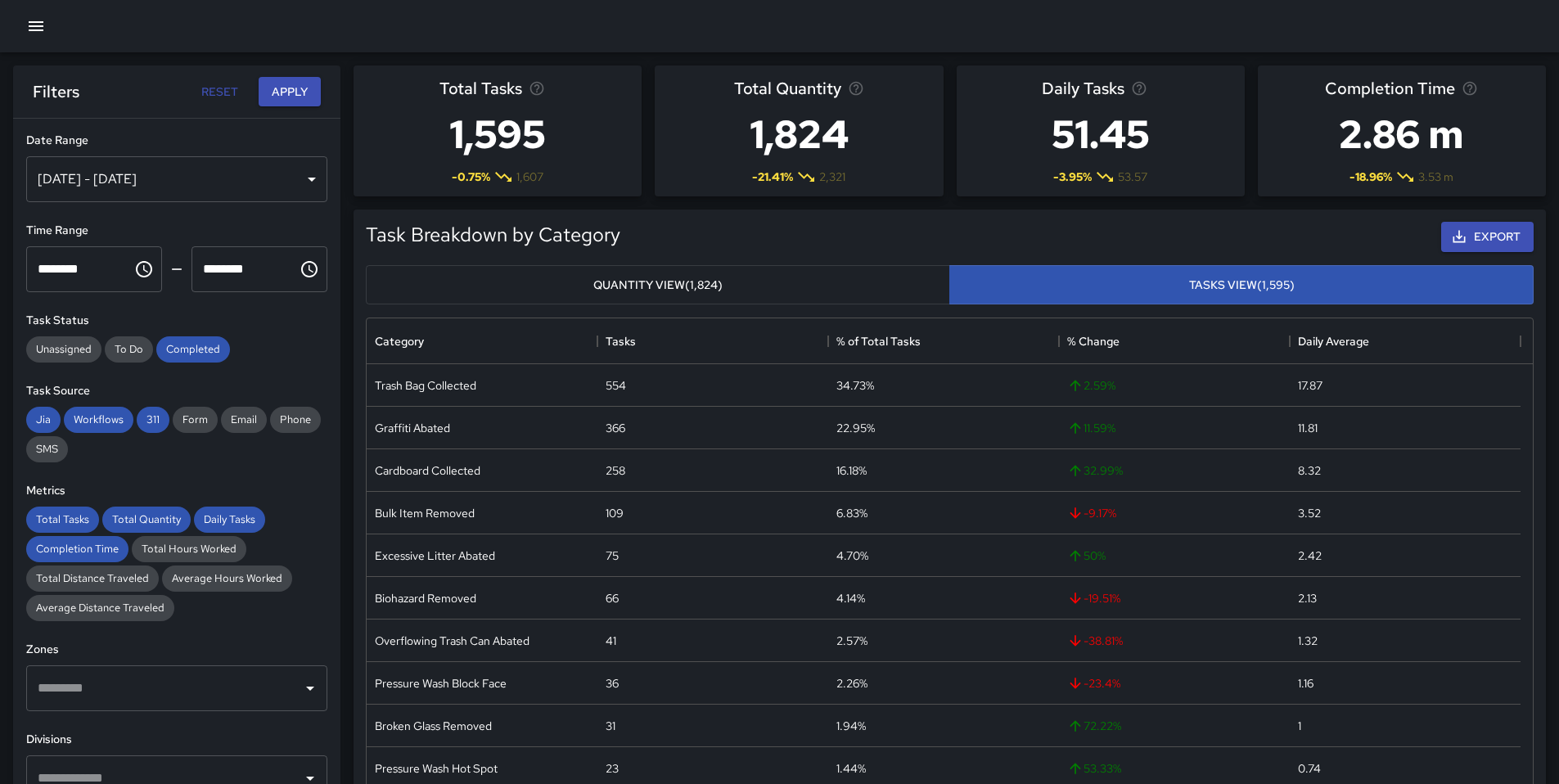
click at [764, 280] on button "Quantity View (1,824)" at bounding box center [658, 285] width 585 height 40
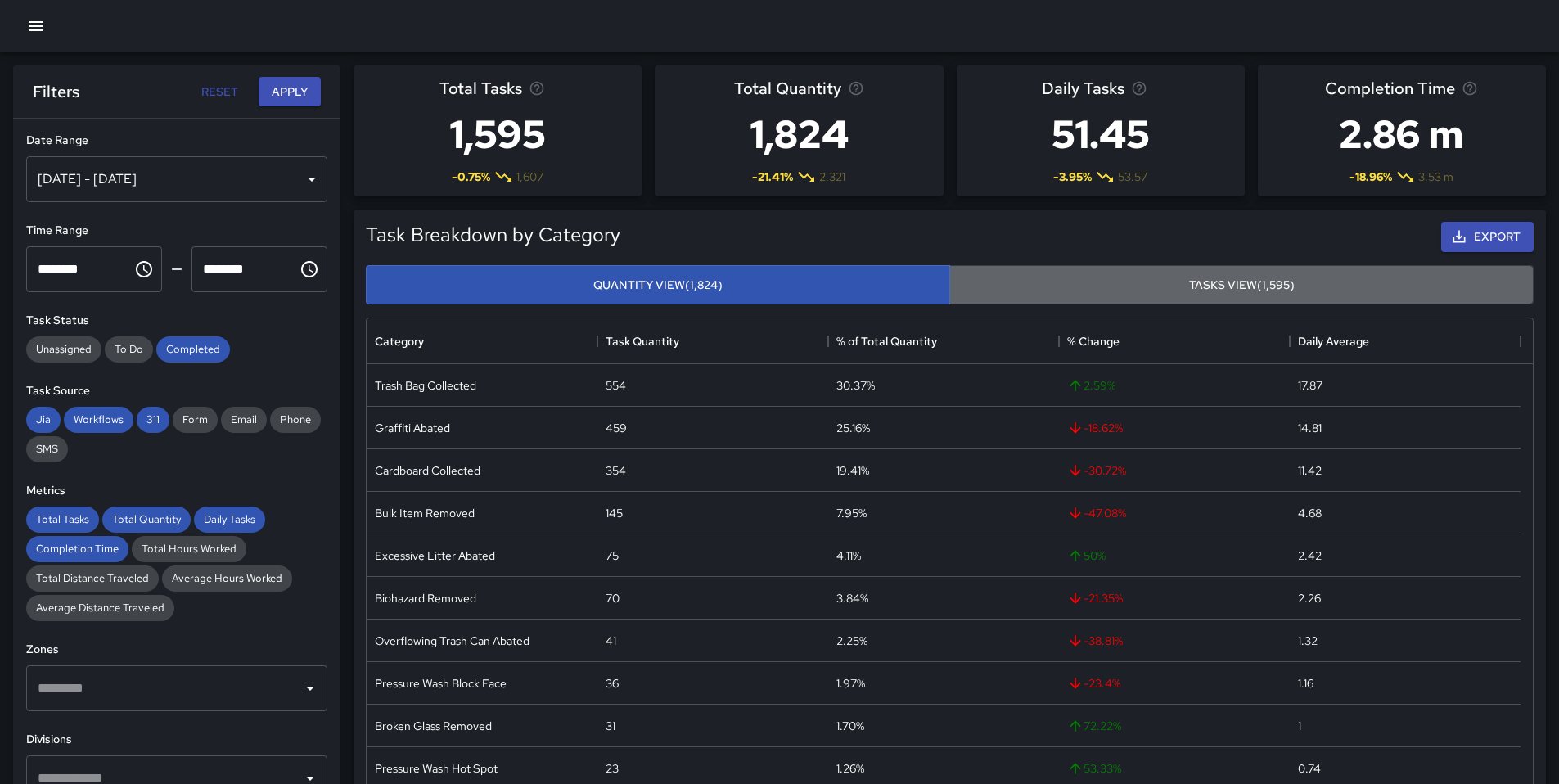
click at [1263, 287] on button "Tasks View (1,595)" at bounding box center [1241, 285] width 585 height 40
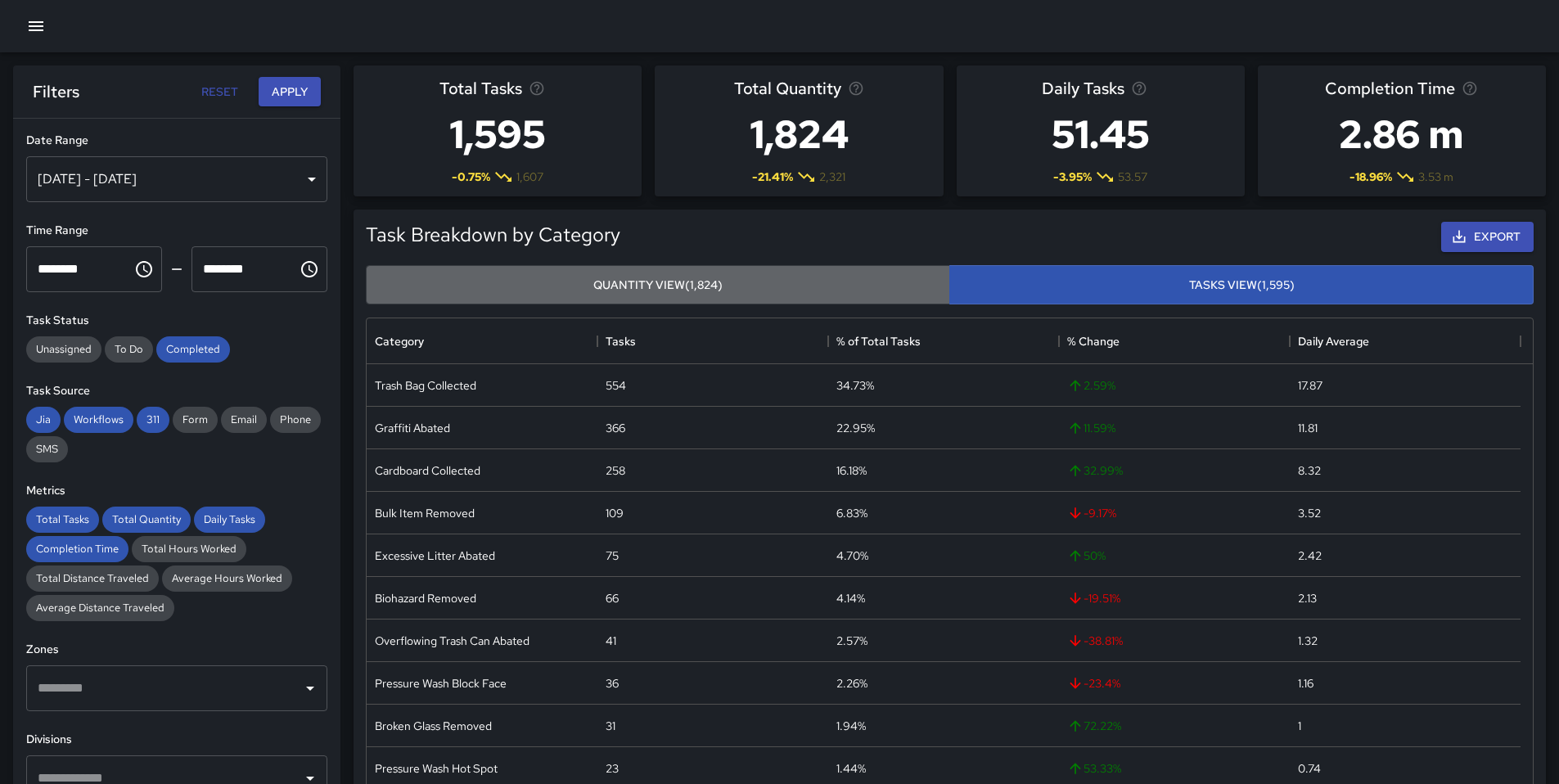
click at [692, 279] on button "Quantity View (1,824)" at bounding box center [658, 285] width 585 height 40
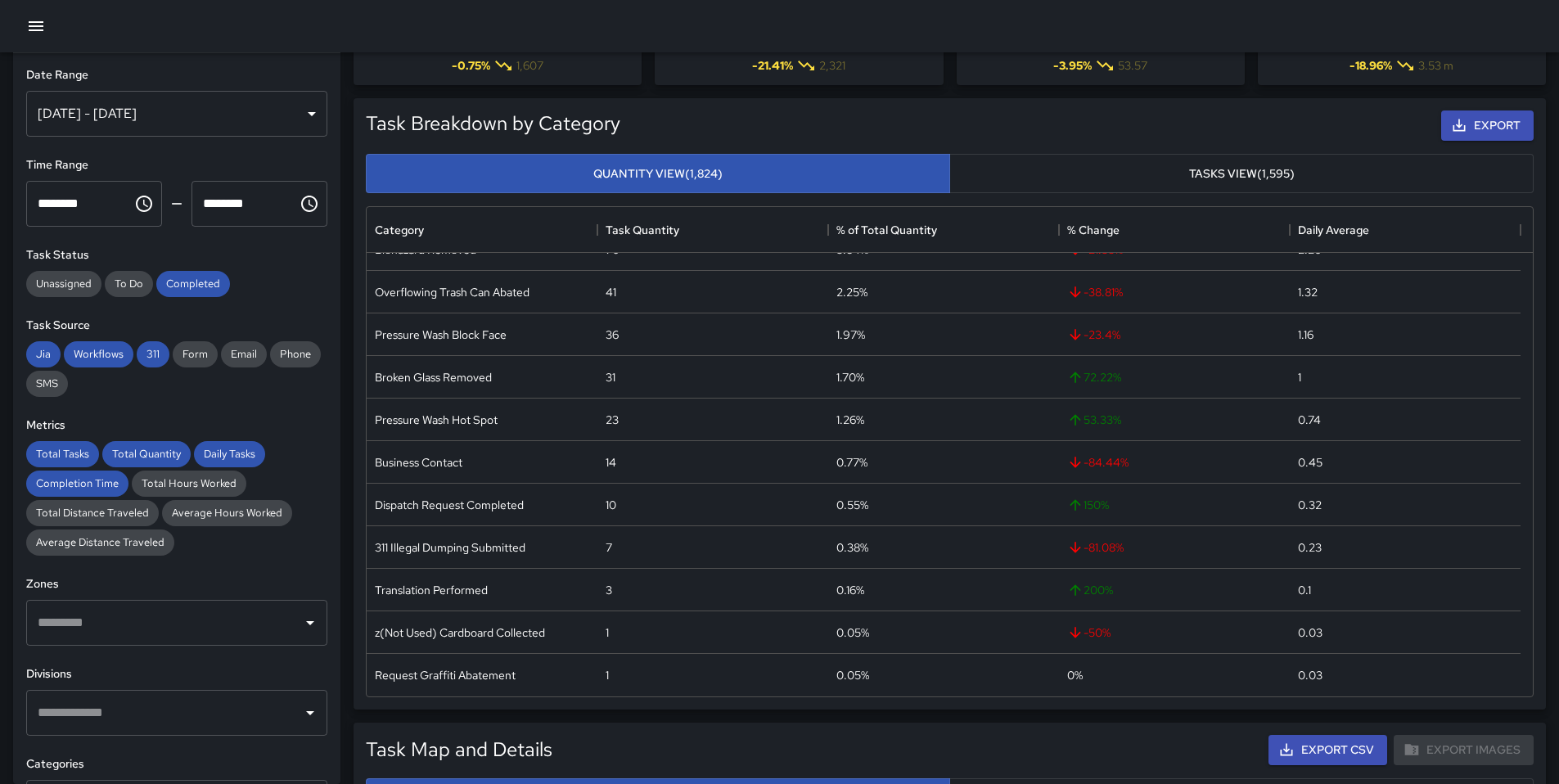
scroll to position [114, 0]
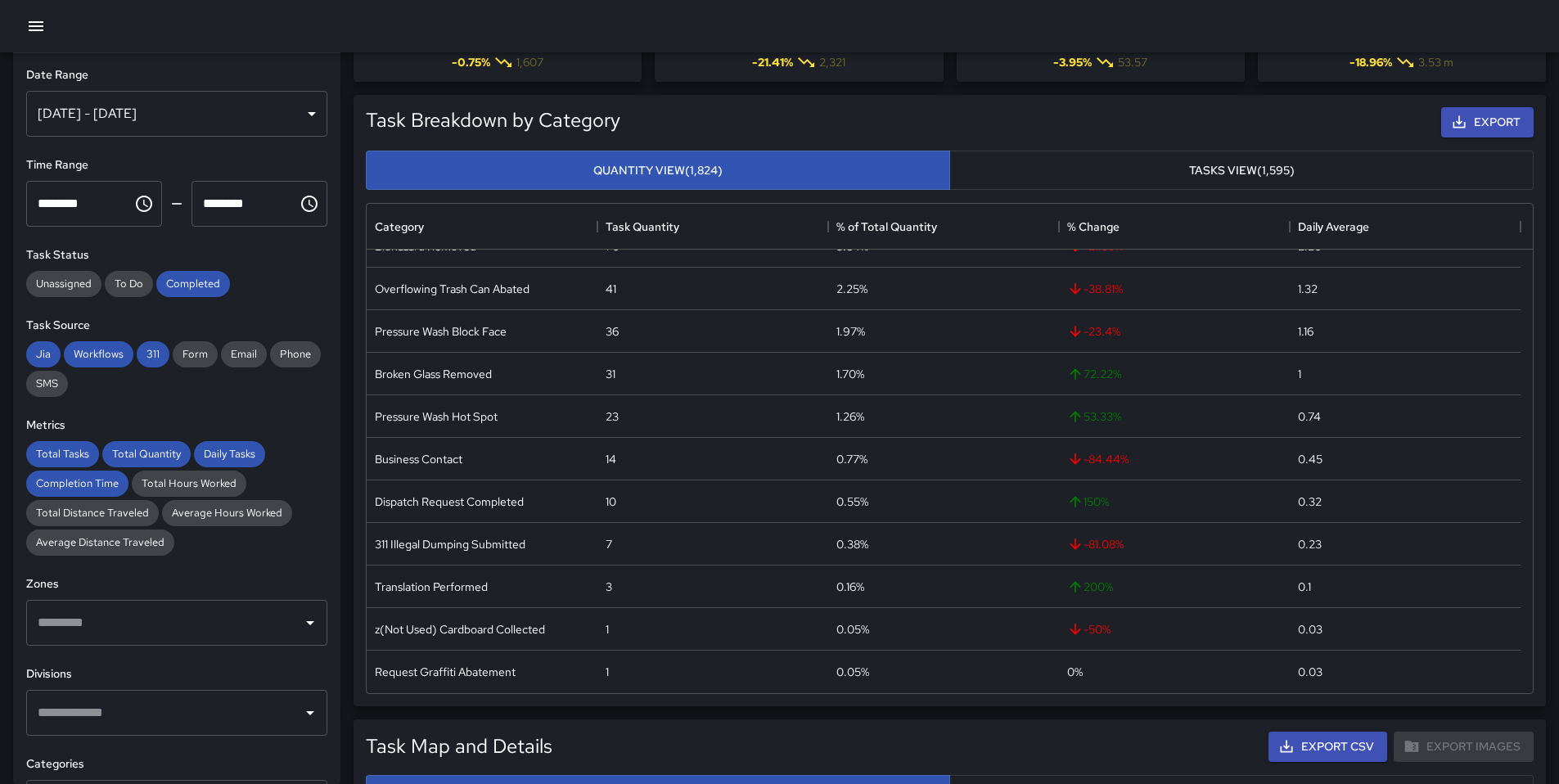
type button "quantity"
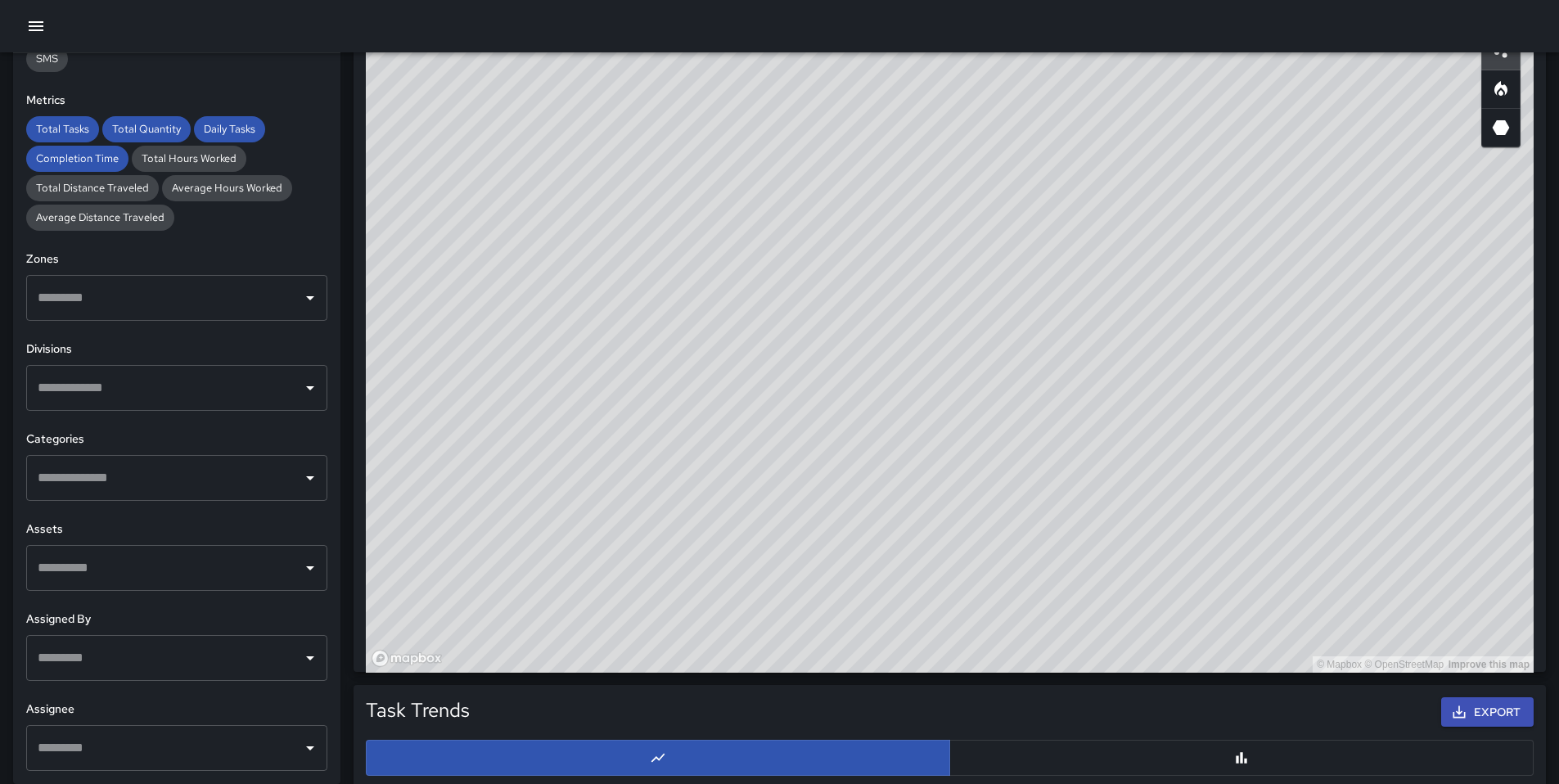
scroll to position [994, 0]
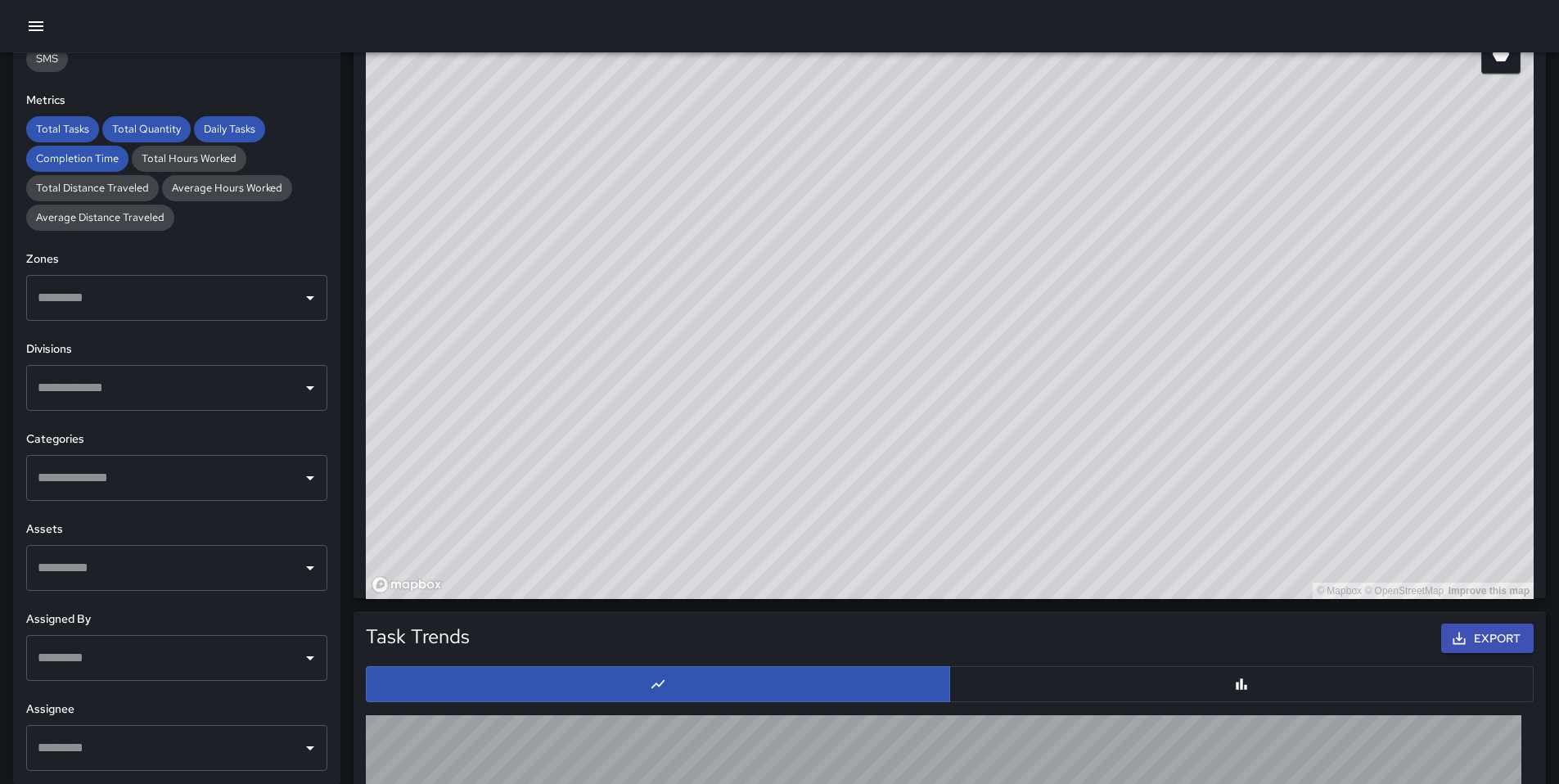
click at [300, 482] on icon "Open" at bounding box center [310, 478] width 19 height 19
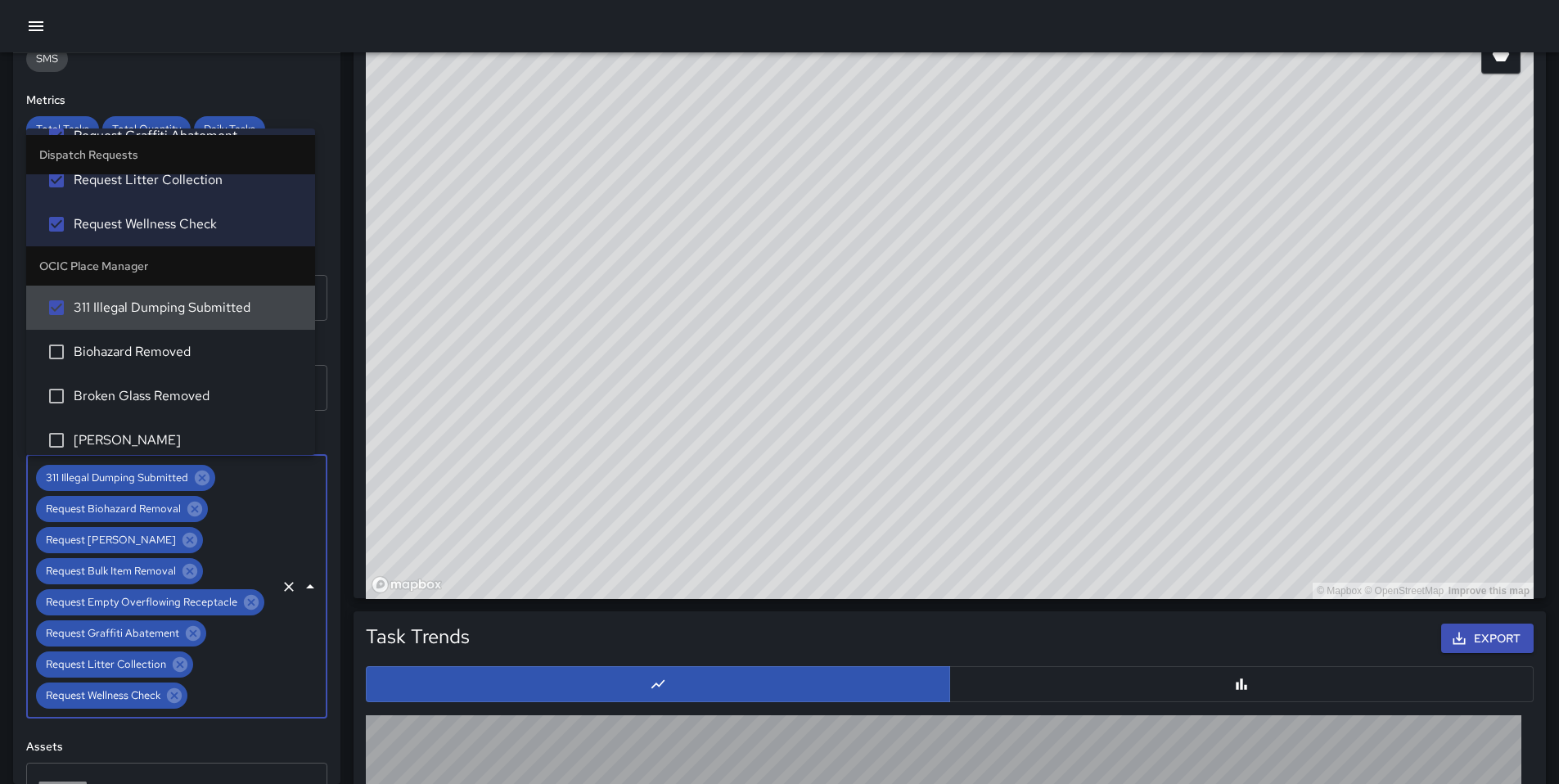
scroll to position [525, 0]
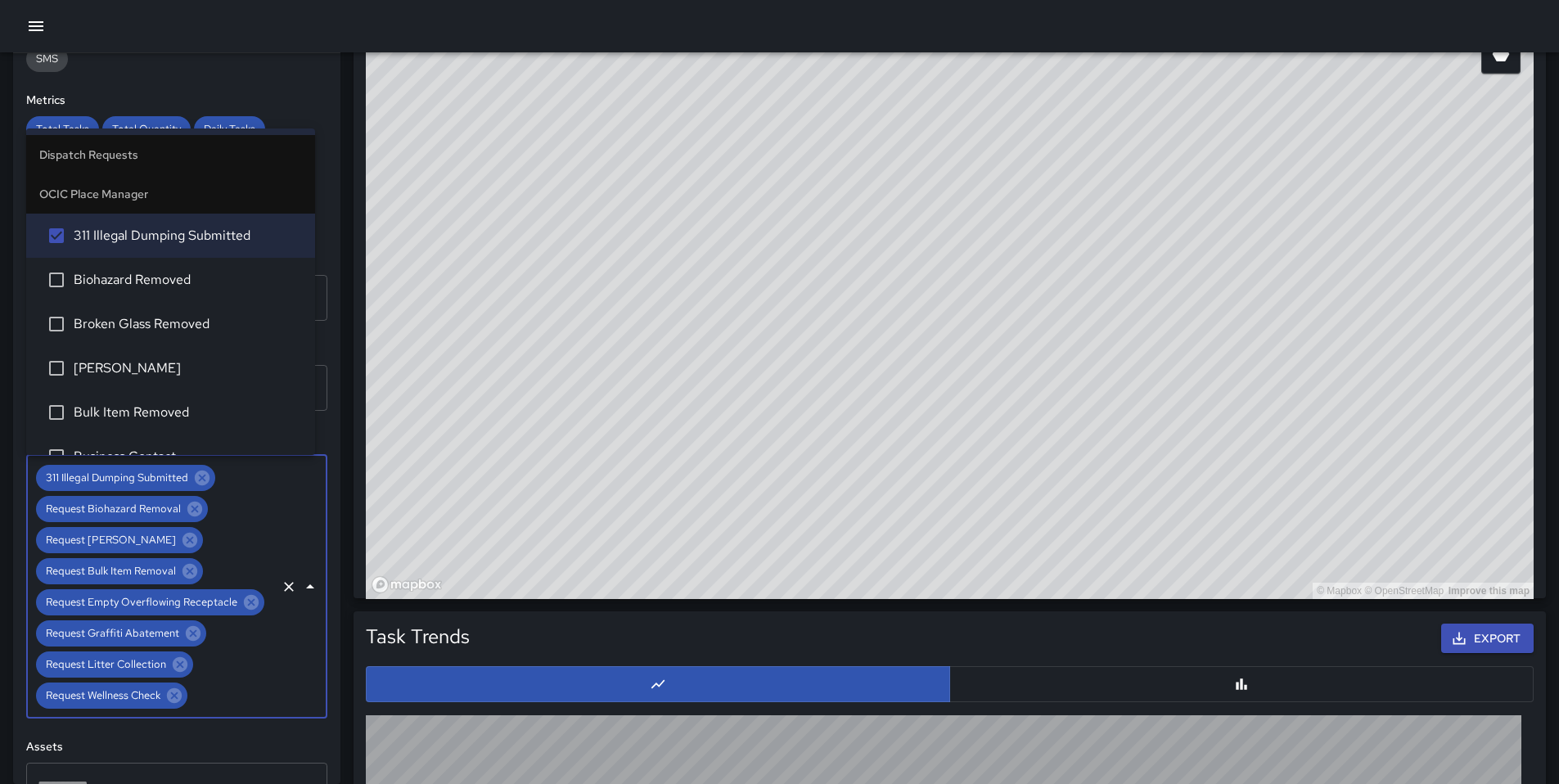
click at [75, 285] on span "Biohazard Removed" at bounding box center [188, 279] width 228 height 19
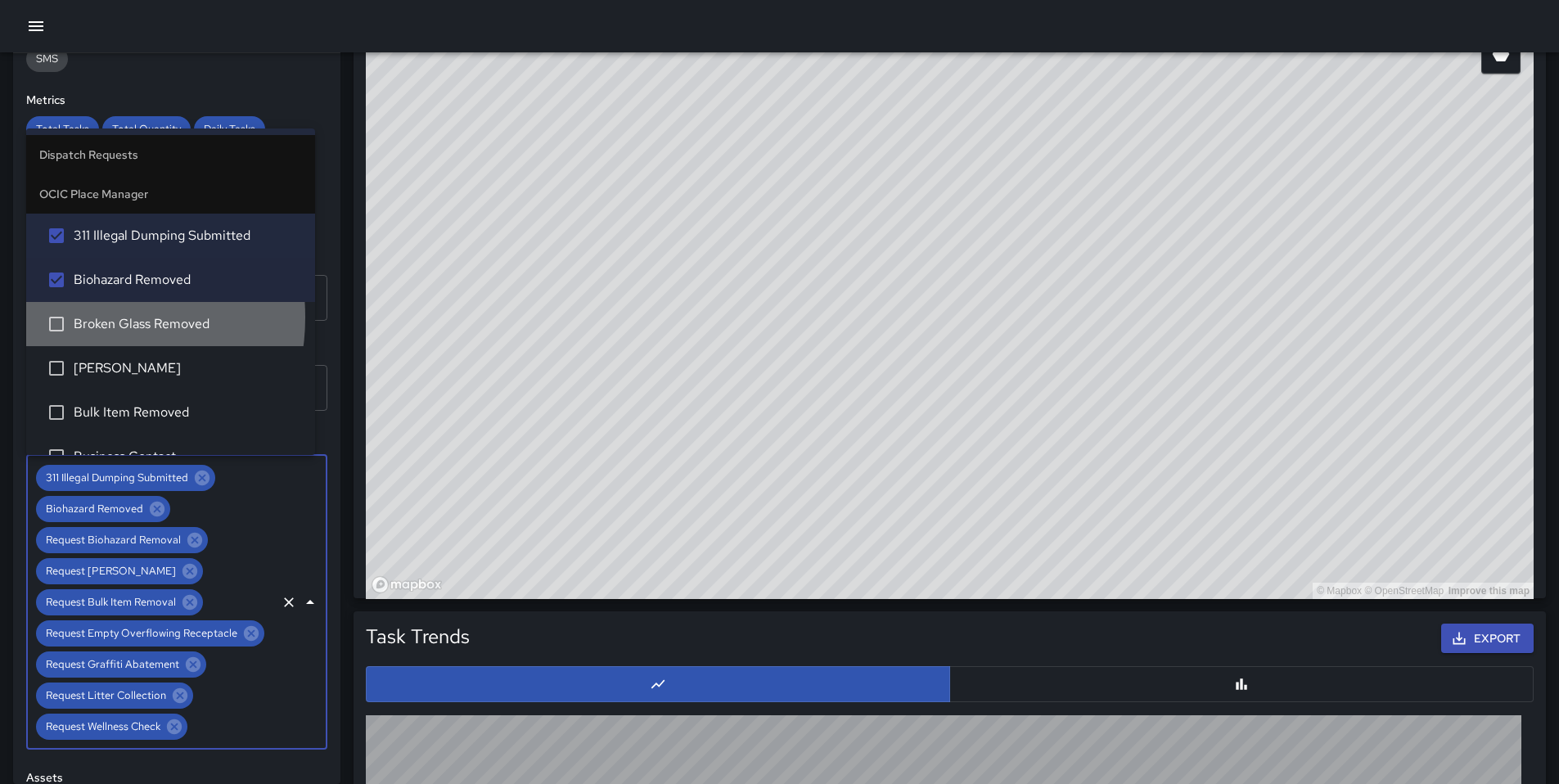
click at [79, 319] on span "Broken Glass Removed" at bounding box center [188, 323] width 228 height 19
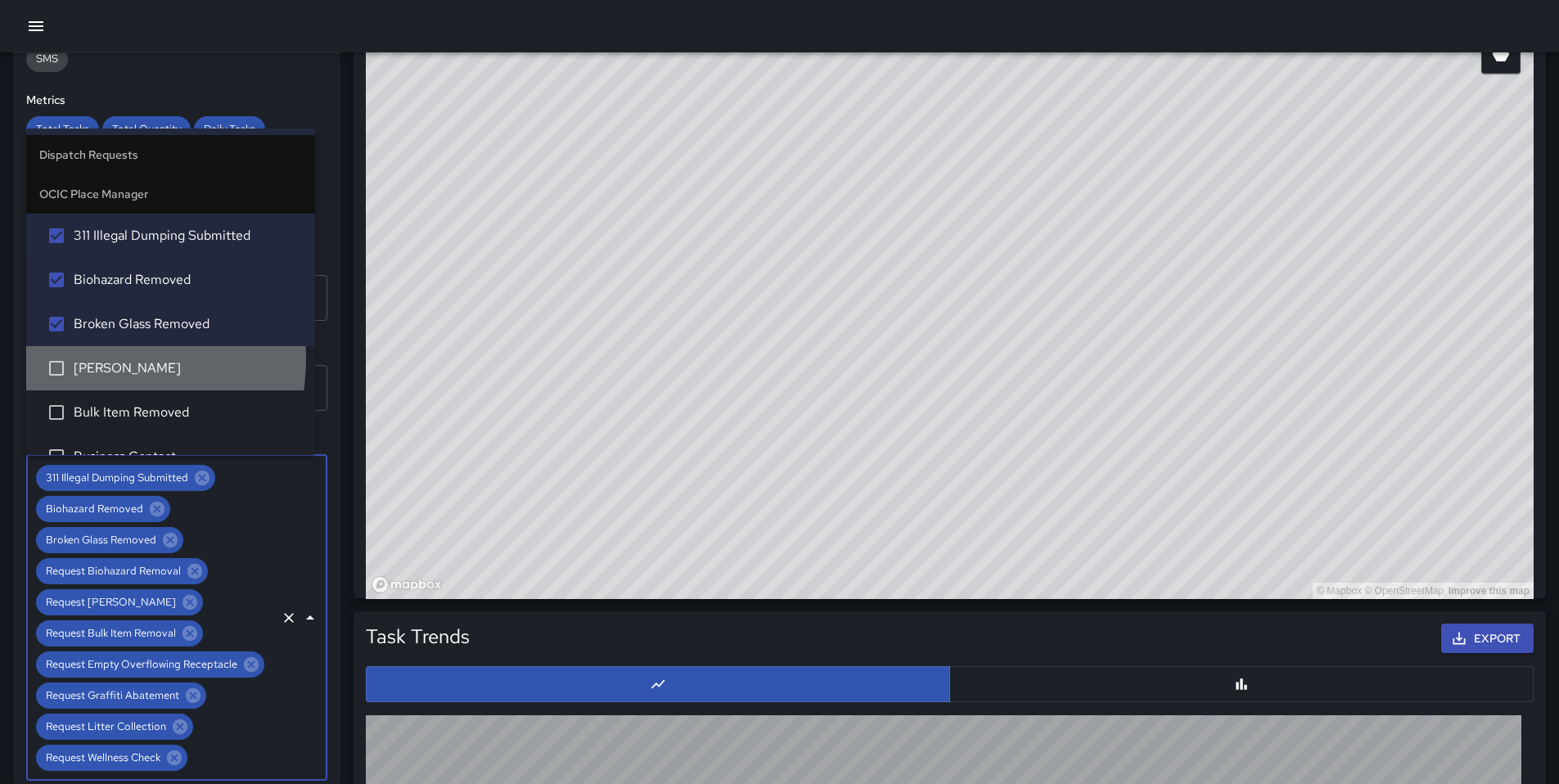
click at [84, 358] on span "[PERSON_NAME]" at bounding box center [188, 368] width 228 height 19
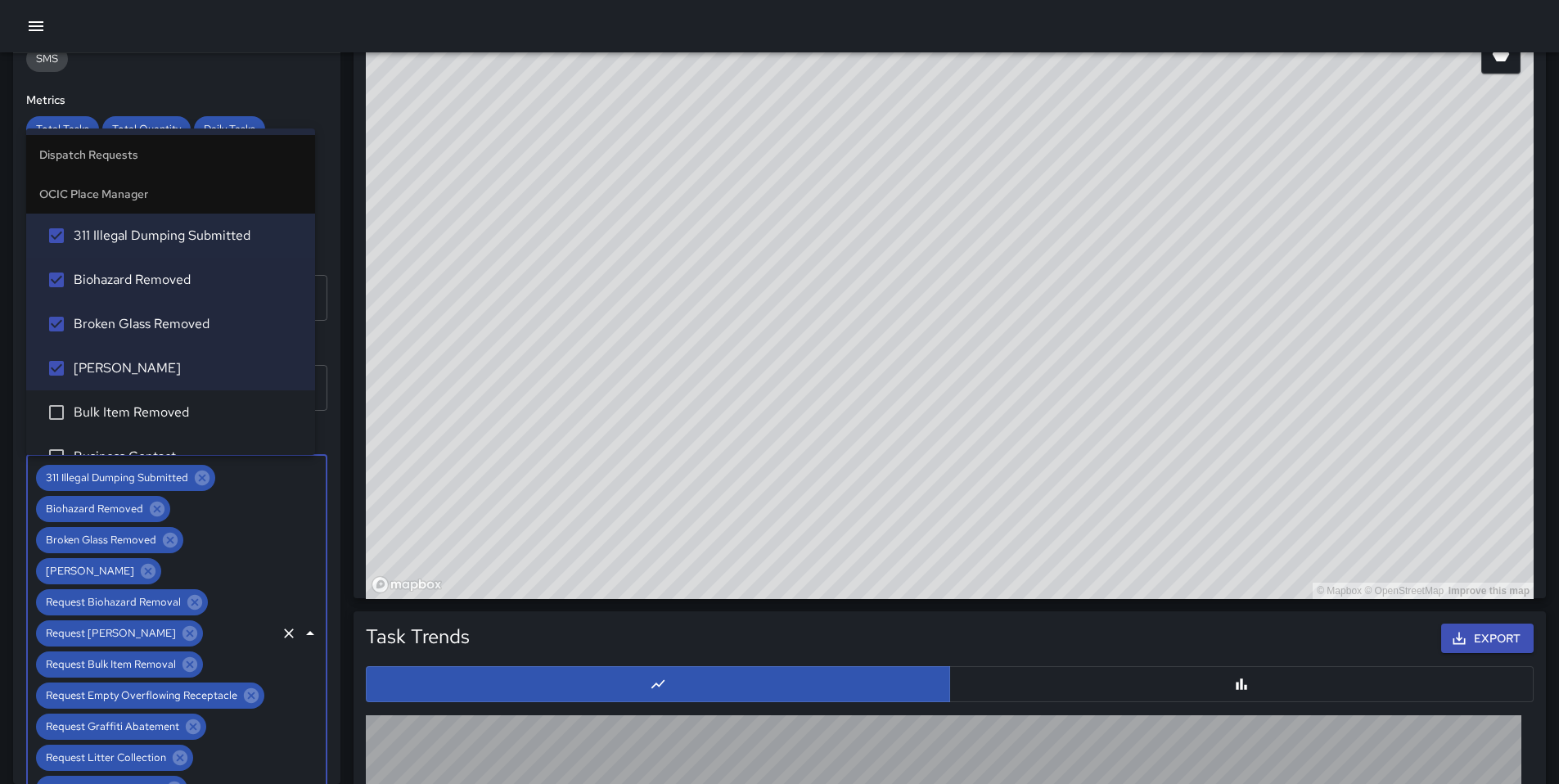
click at [90, 396] on li "Bulk Item Removed" at bounding box center [170, 413] width 289 height 44
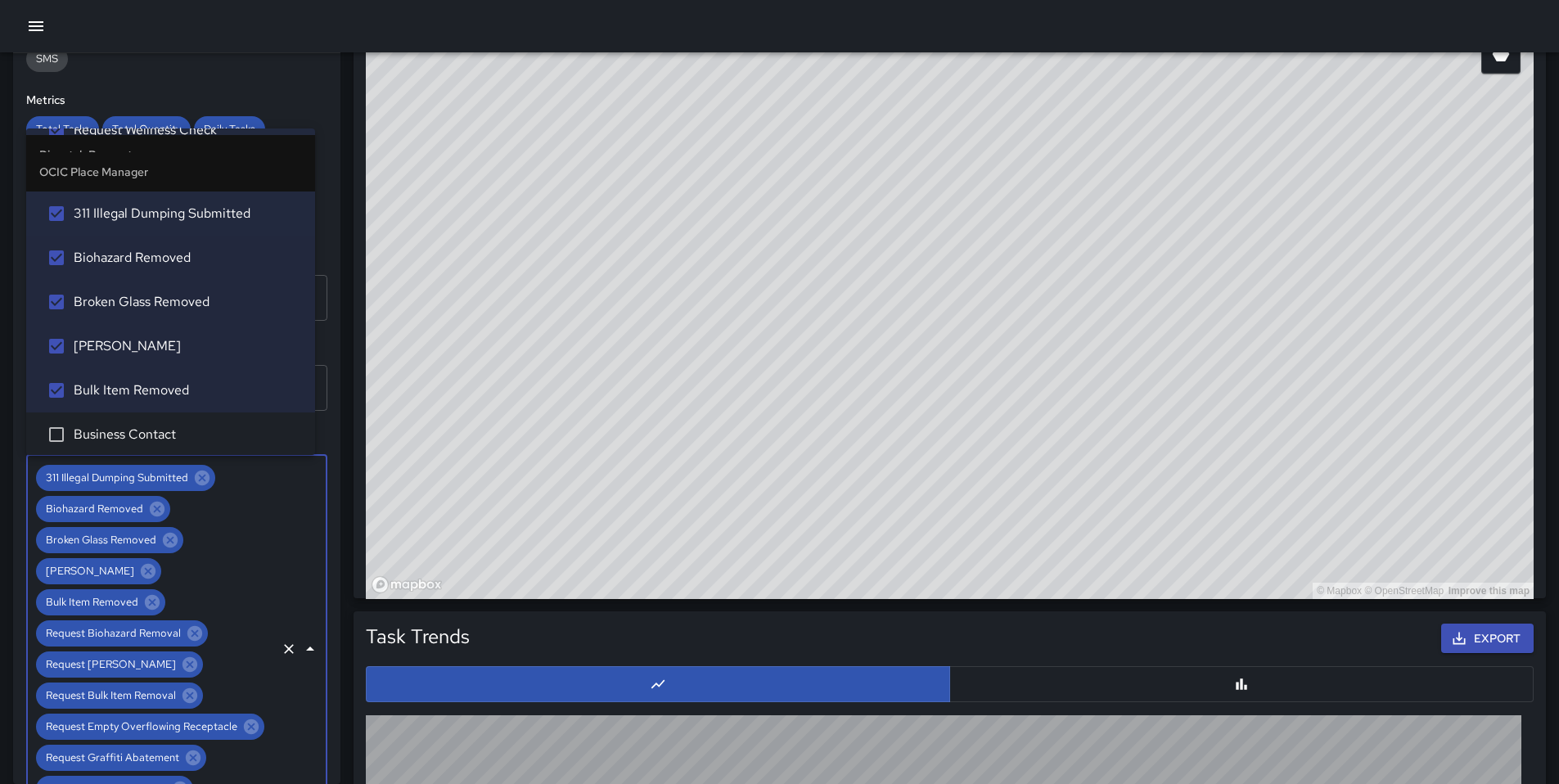
scroll to position [616, 0]
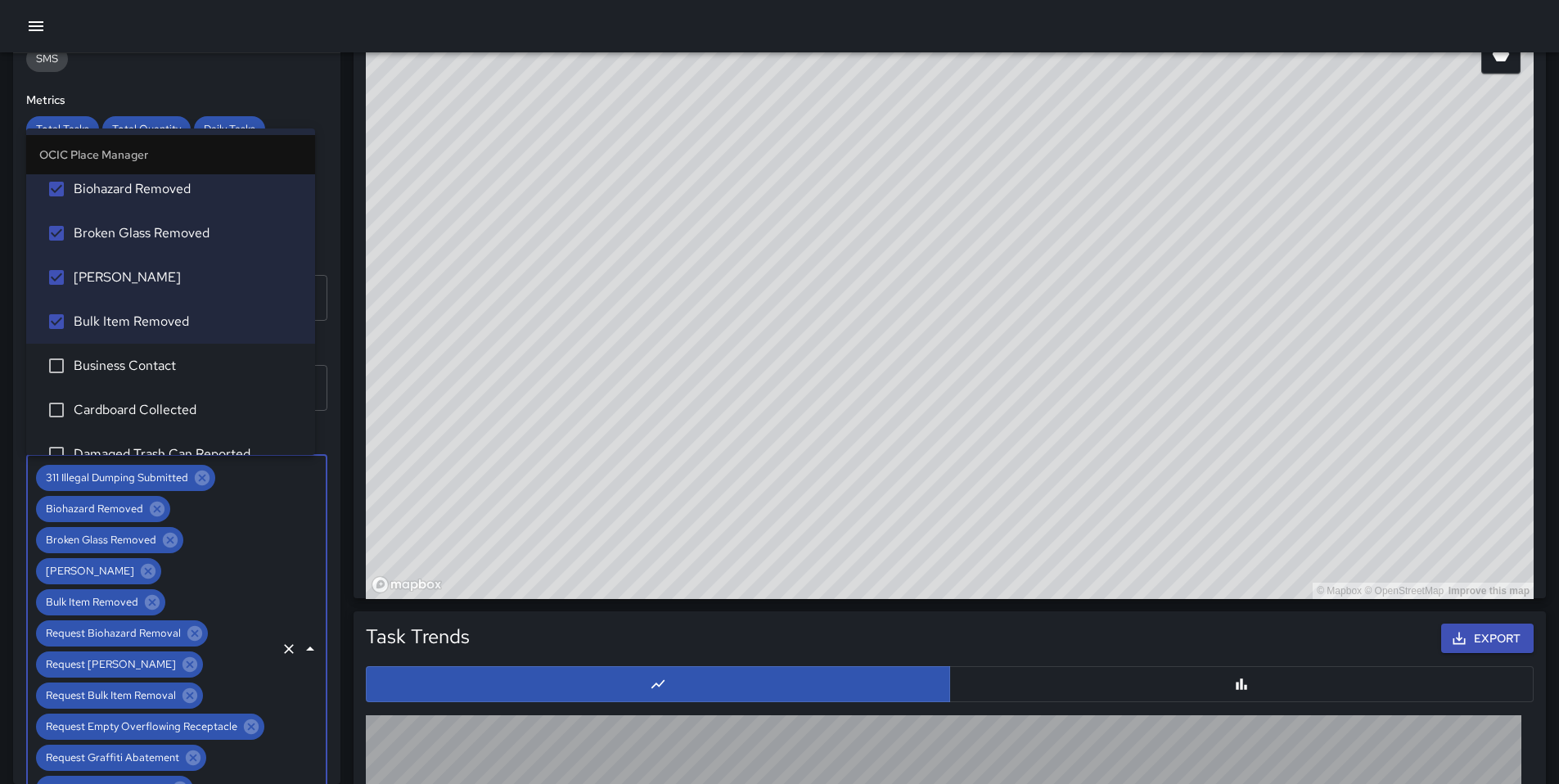
click at [94, 362] on span "Business Contact" at bounding box center [188, 366] width 228 height 19
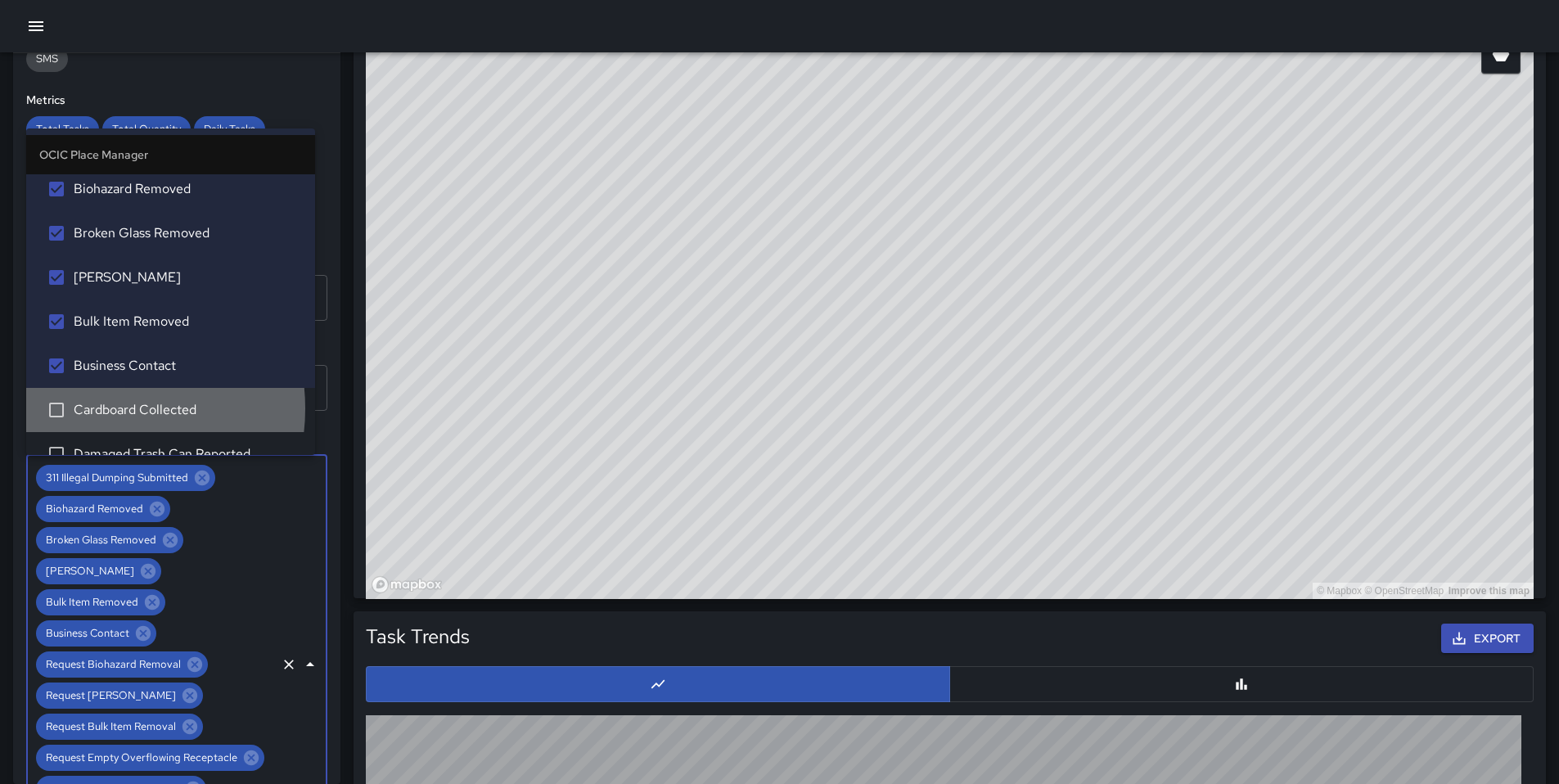
click at [95, 408] on span "Cardboard Collected" at bounding box center [188, 410] width 228 height 19
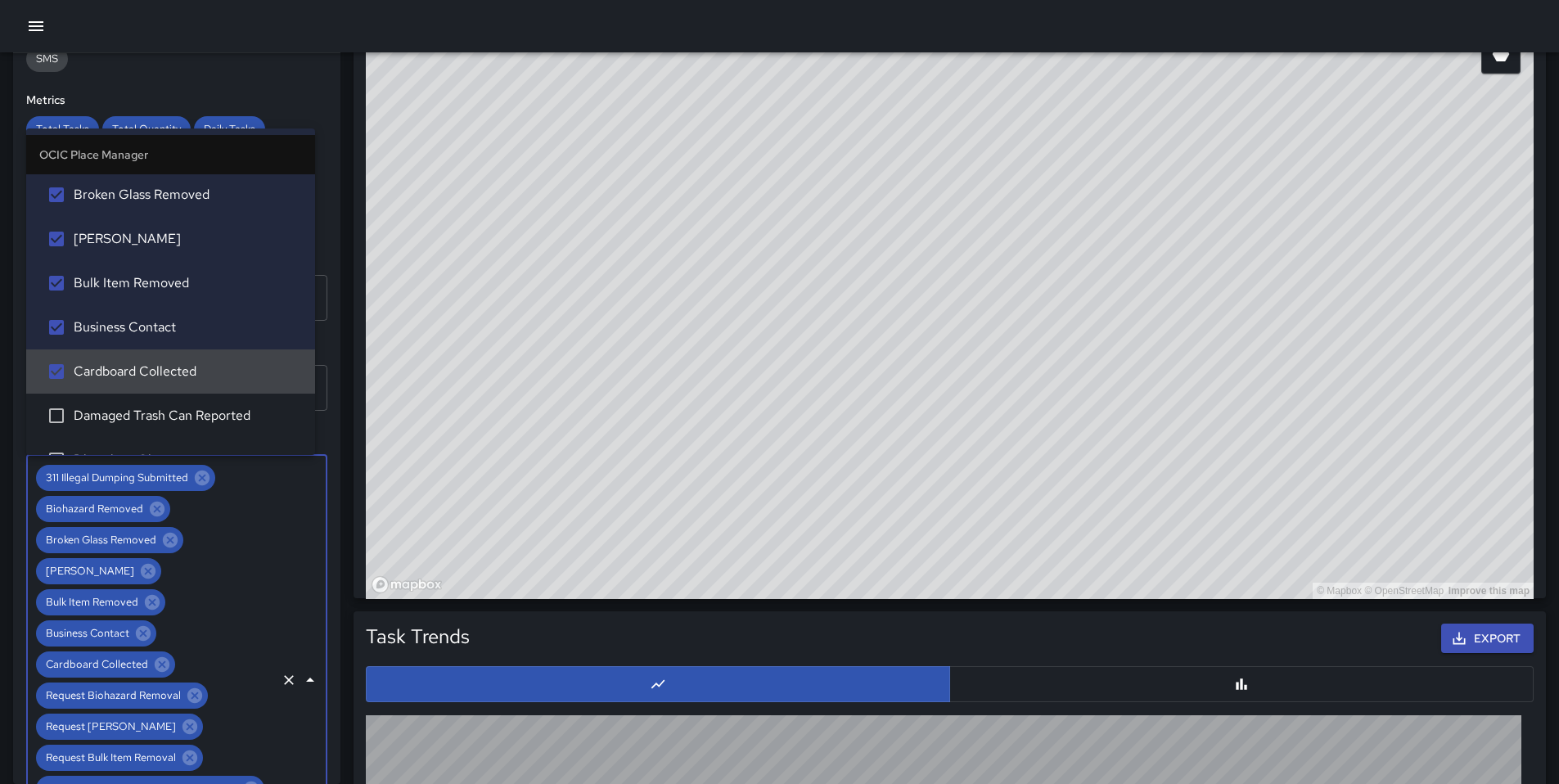
click at [103, 408] on span "Damaged Trash Can Reported" at bounding box center [188, 416] width 228 height 19
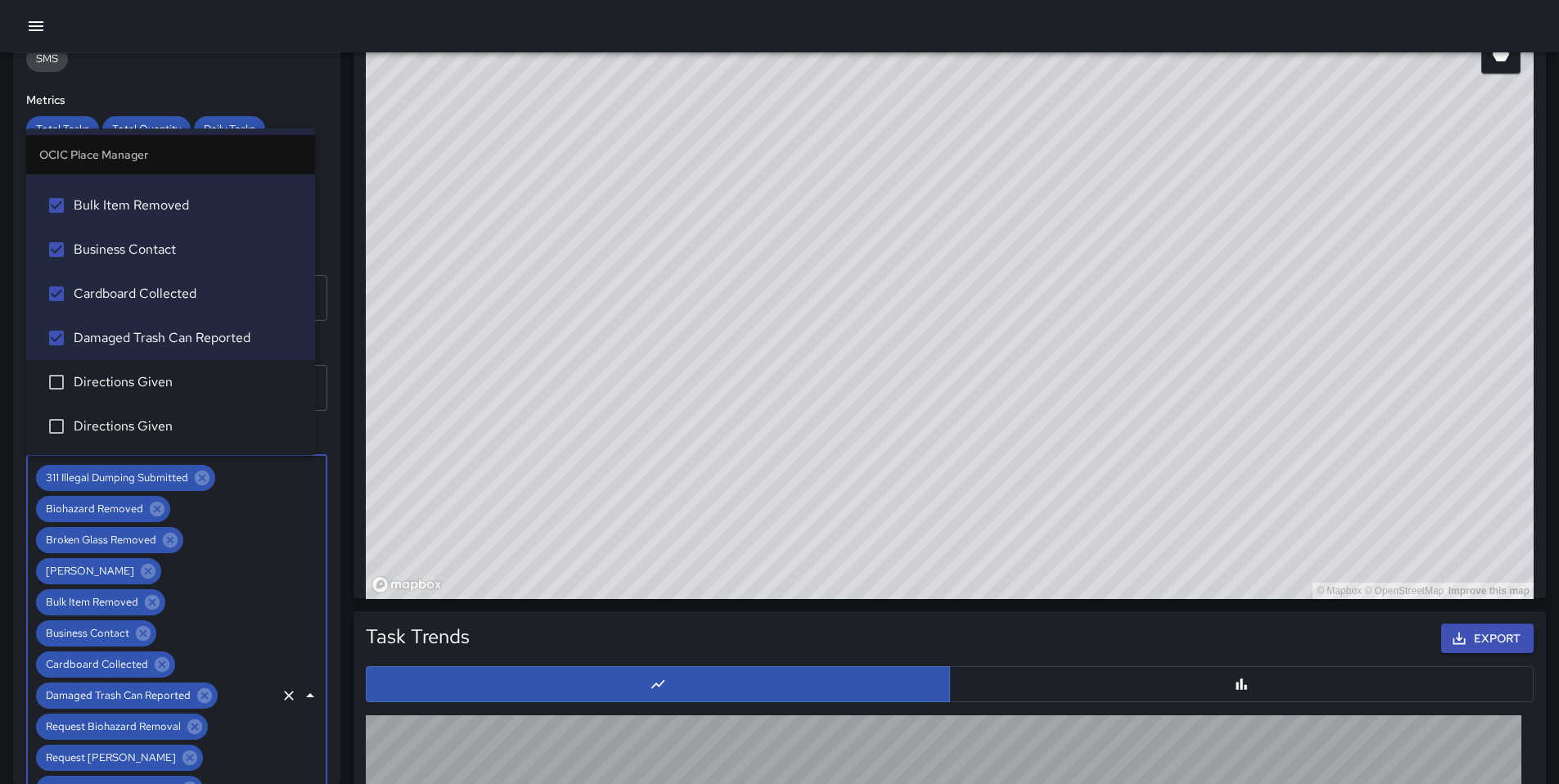
scroll to position [733, 0]
click at [103, 380] on span "Directions Given" at bounding box center [188, 381] width 228 height 19
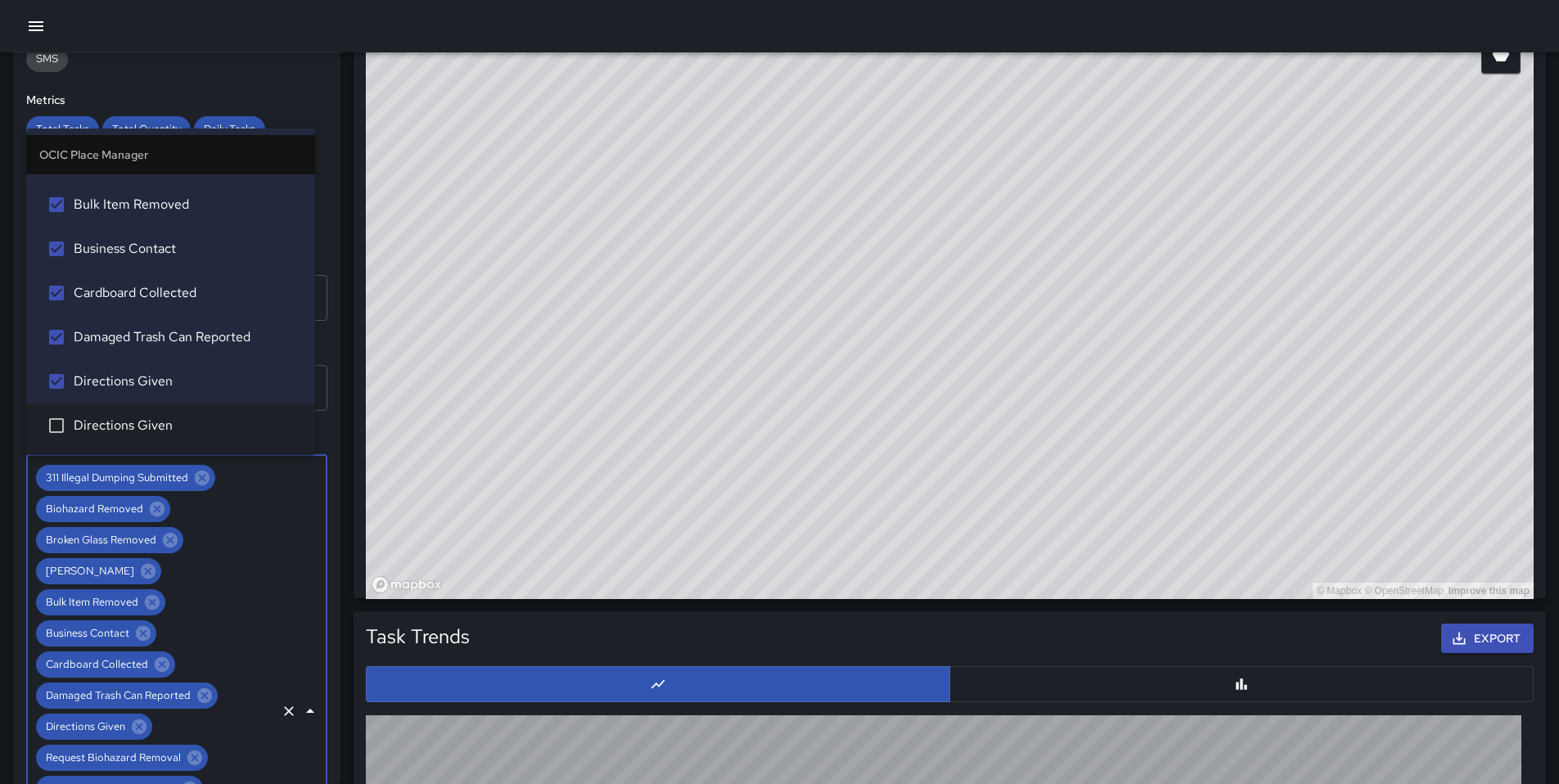
click at [97, 427] on span "Directions Given" at bounding box center [188, 425] width 228 height 19
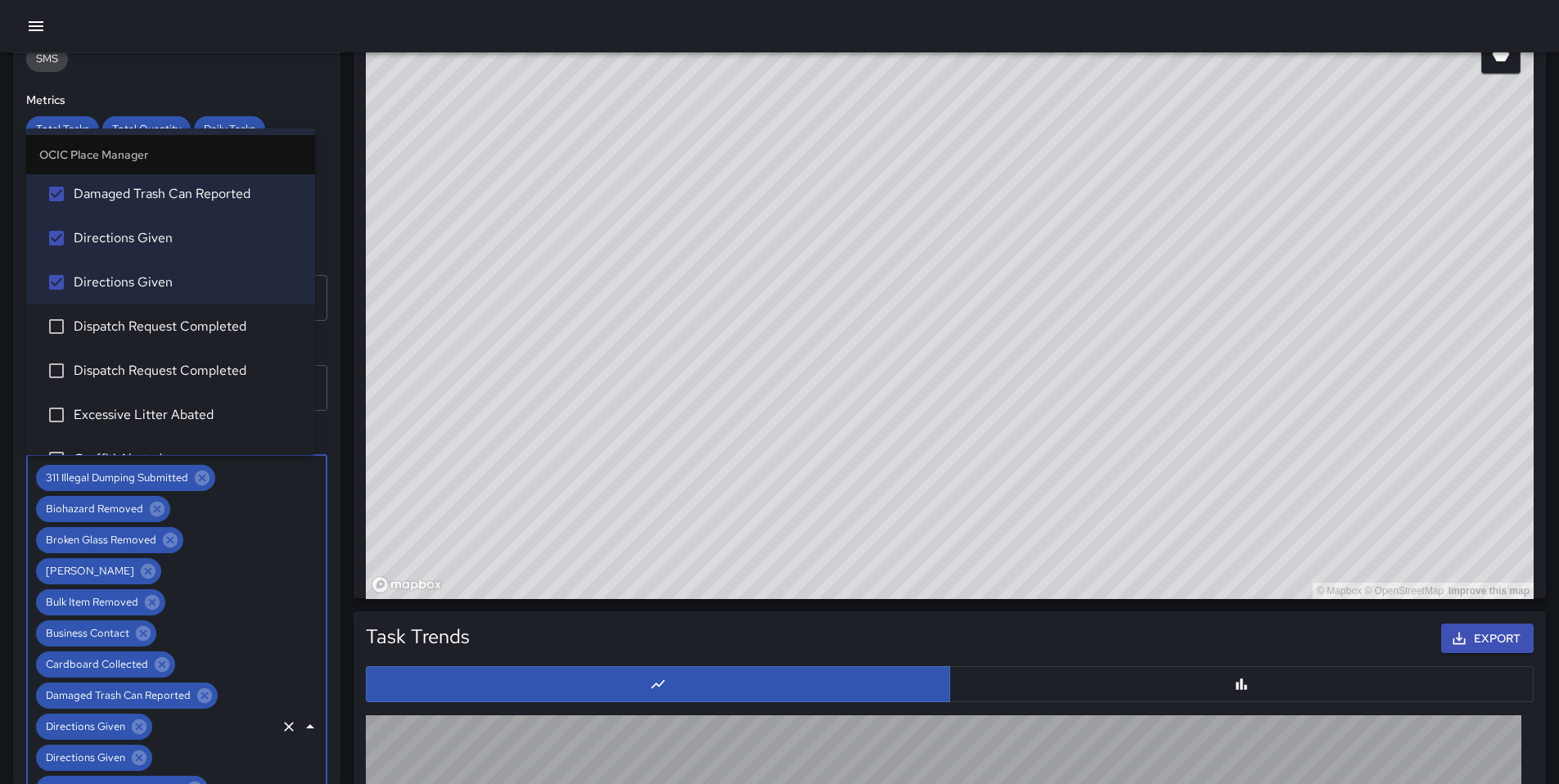
scroll to position [875, 0]
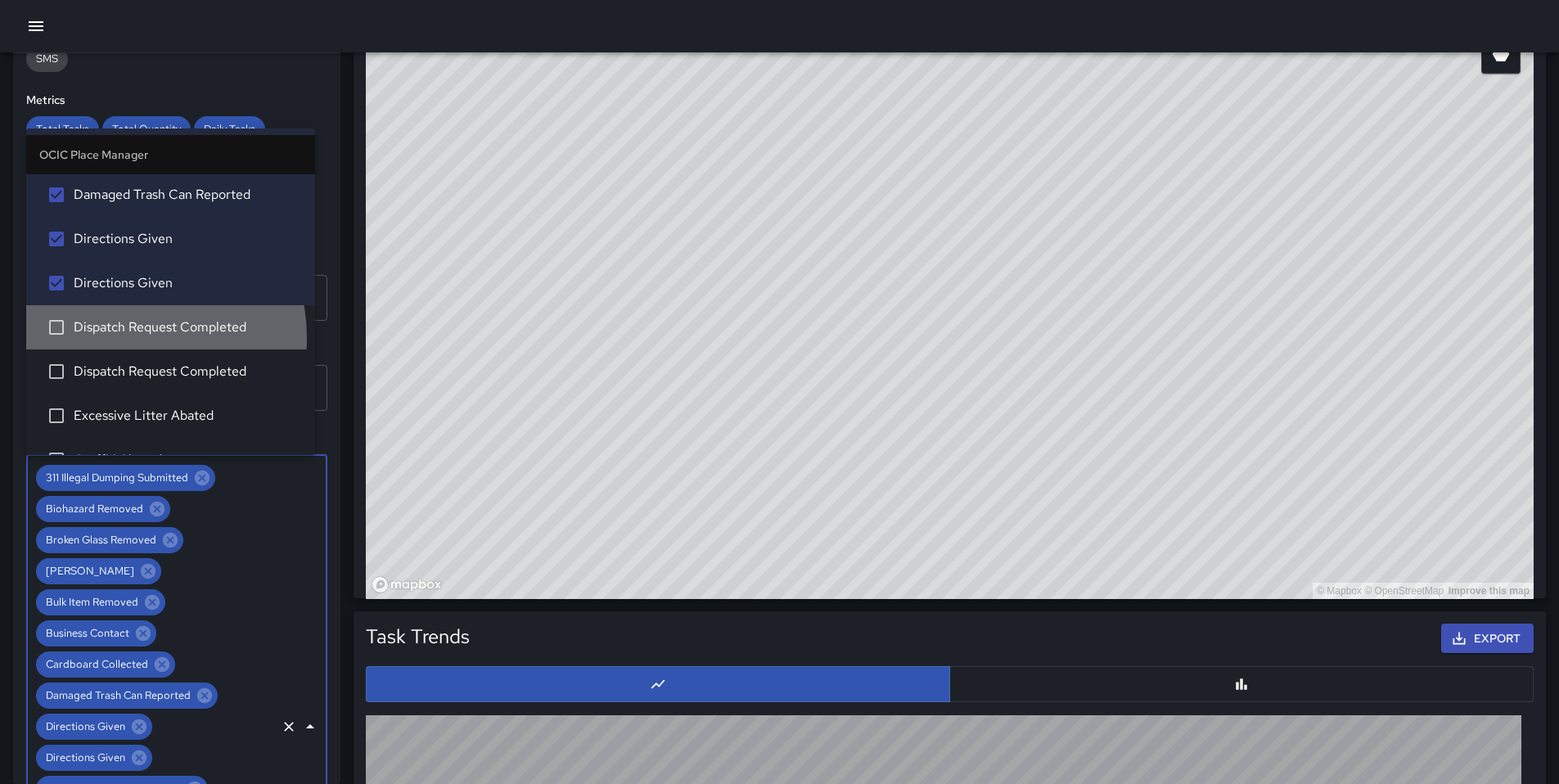
click at [110, 338] on li "Dispatch Request Completed" at bounding box center [170, 327] width 289 height 44
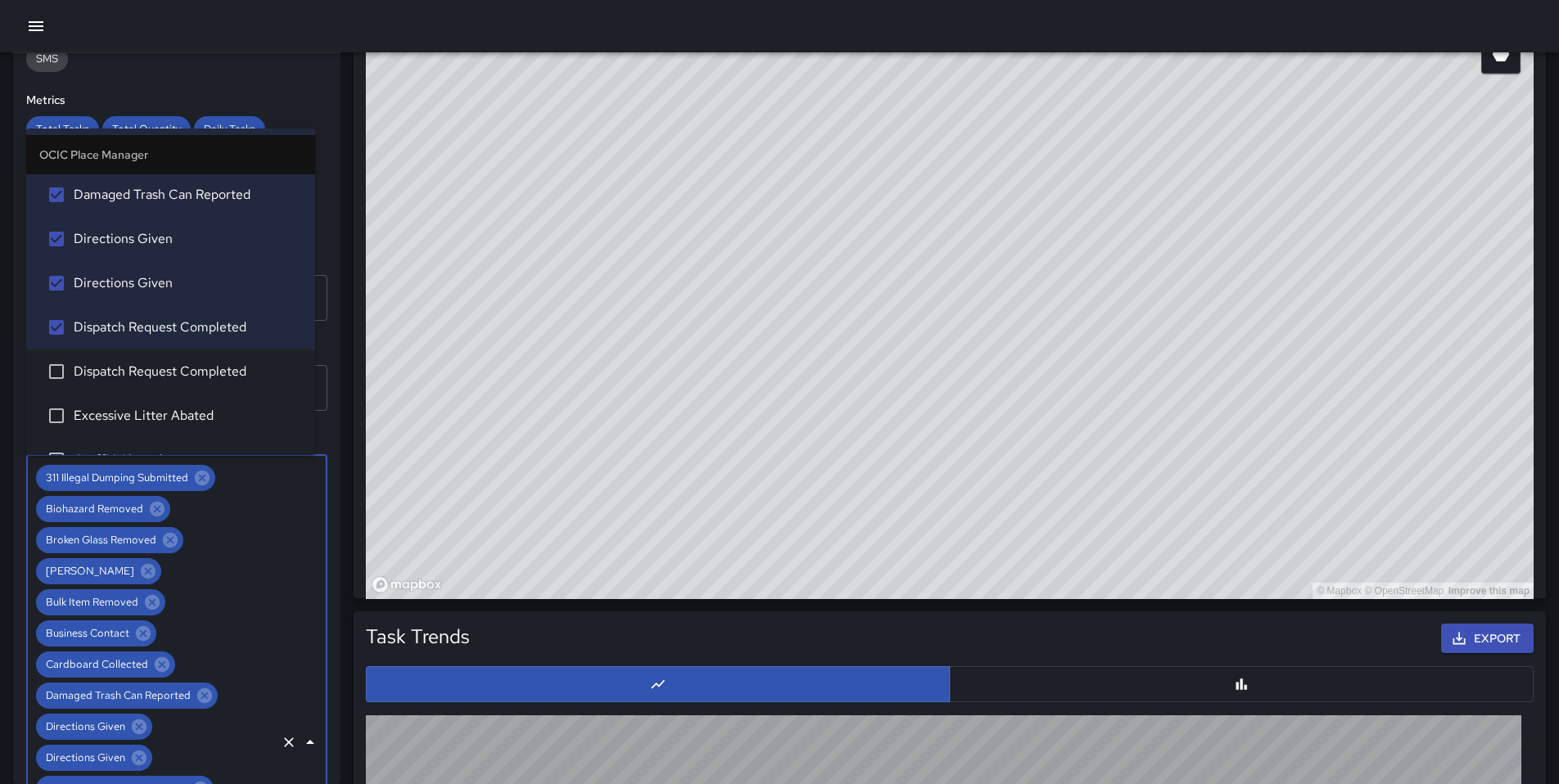
click at [109, 363] on span "Dispatch Request Completed" at bounding box center [188, 371] width 228 height 19
click at [108, 406] on span "Excessive Litter Abated" at bounding box center [188, 416] width 228 height 19
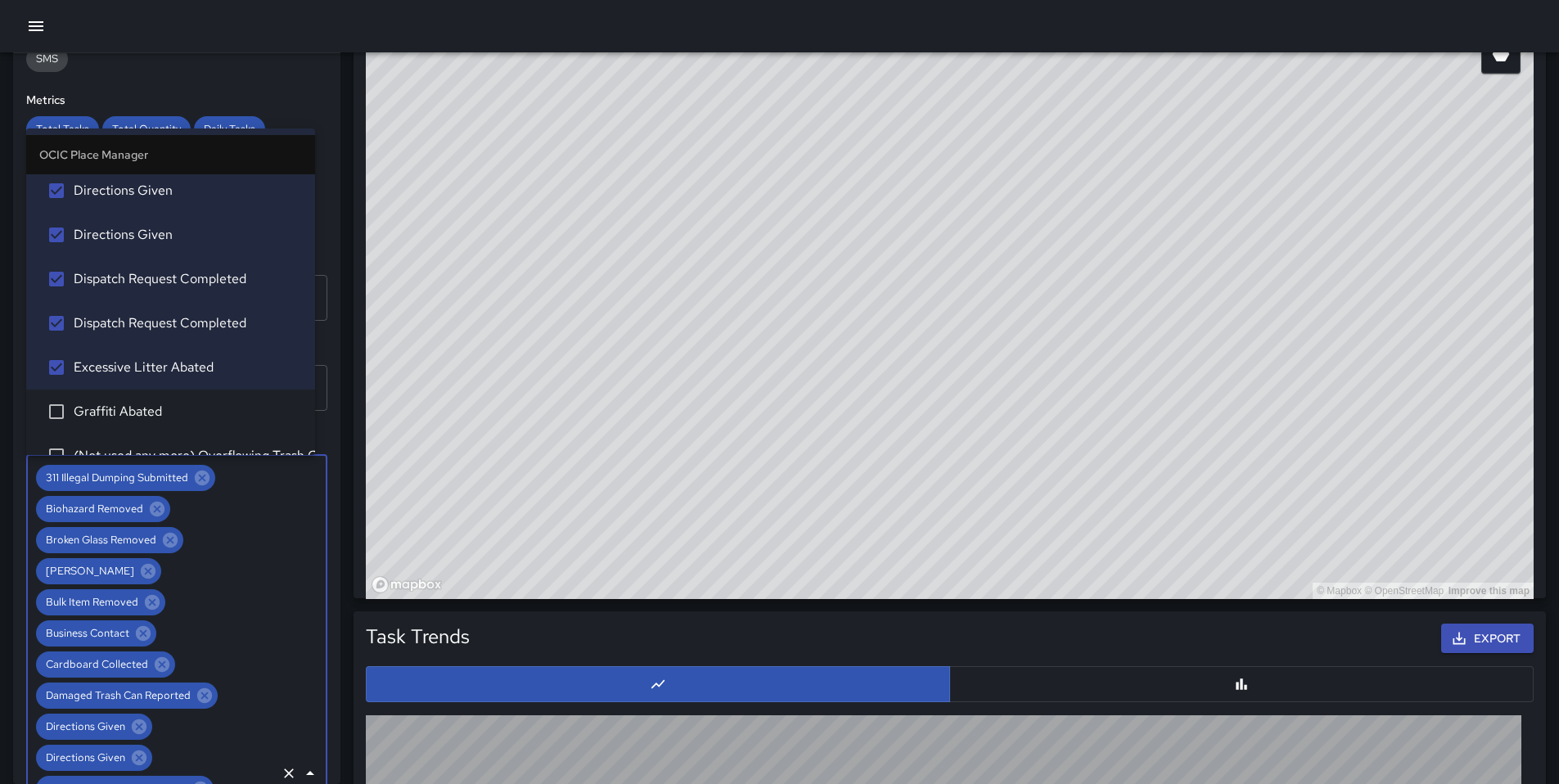
scroll to position [936, 0]
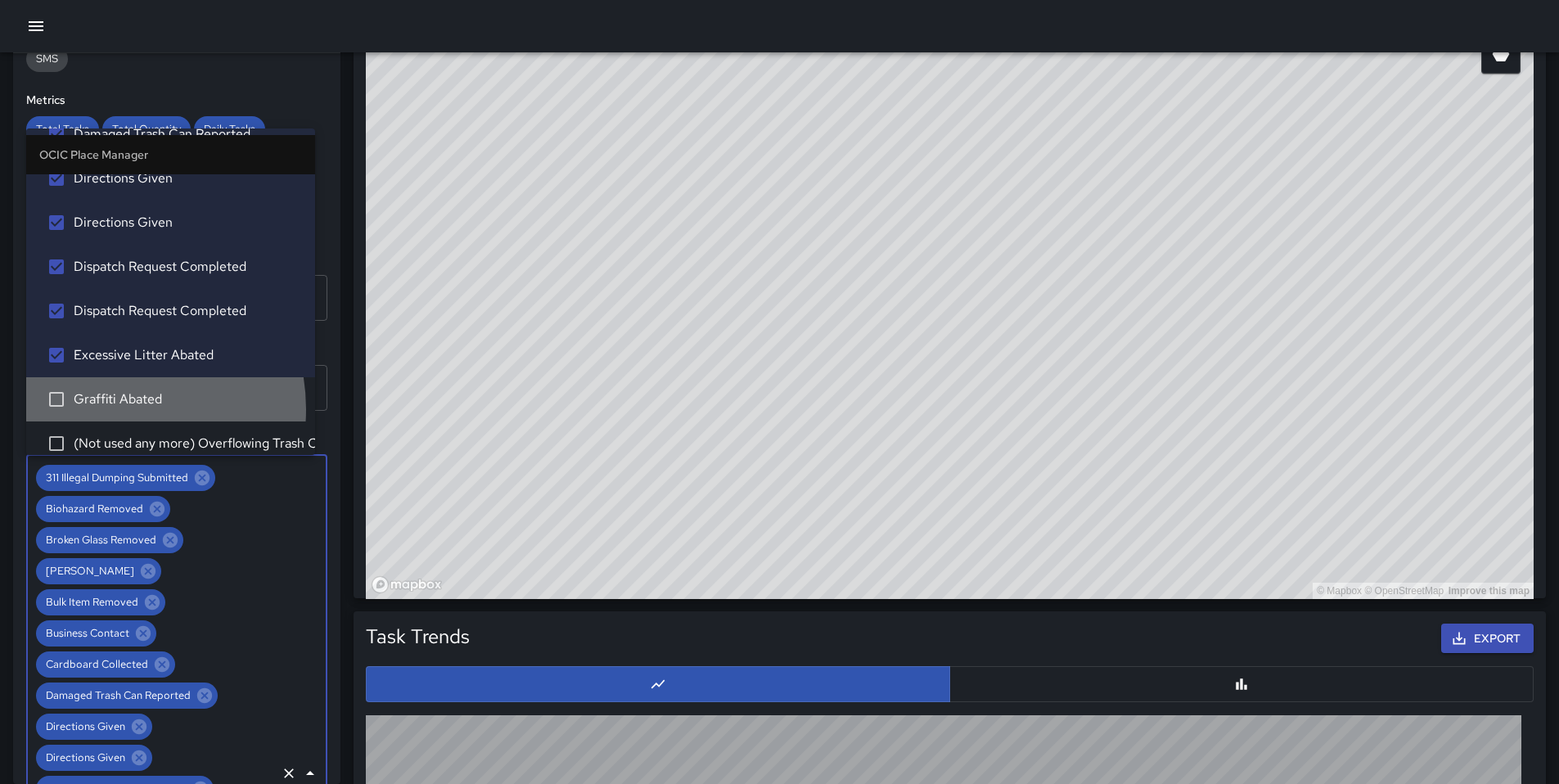
click at [103, 409] on li "Graffiti Abated" at bounding box center [170, 399] width 289 height 44
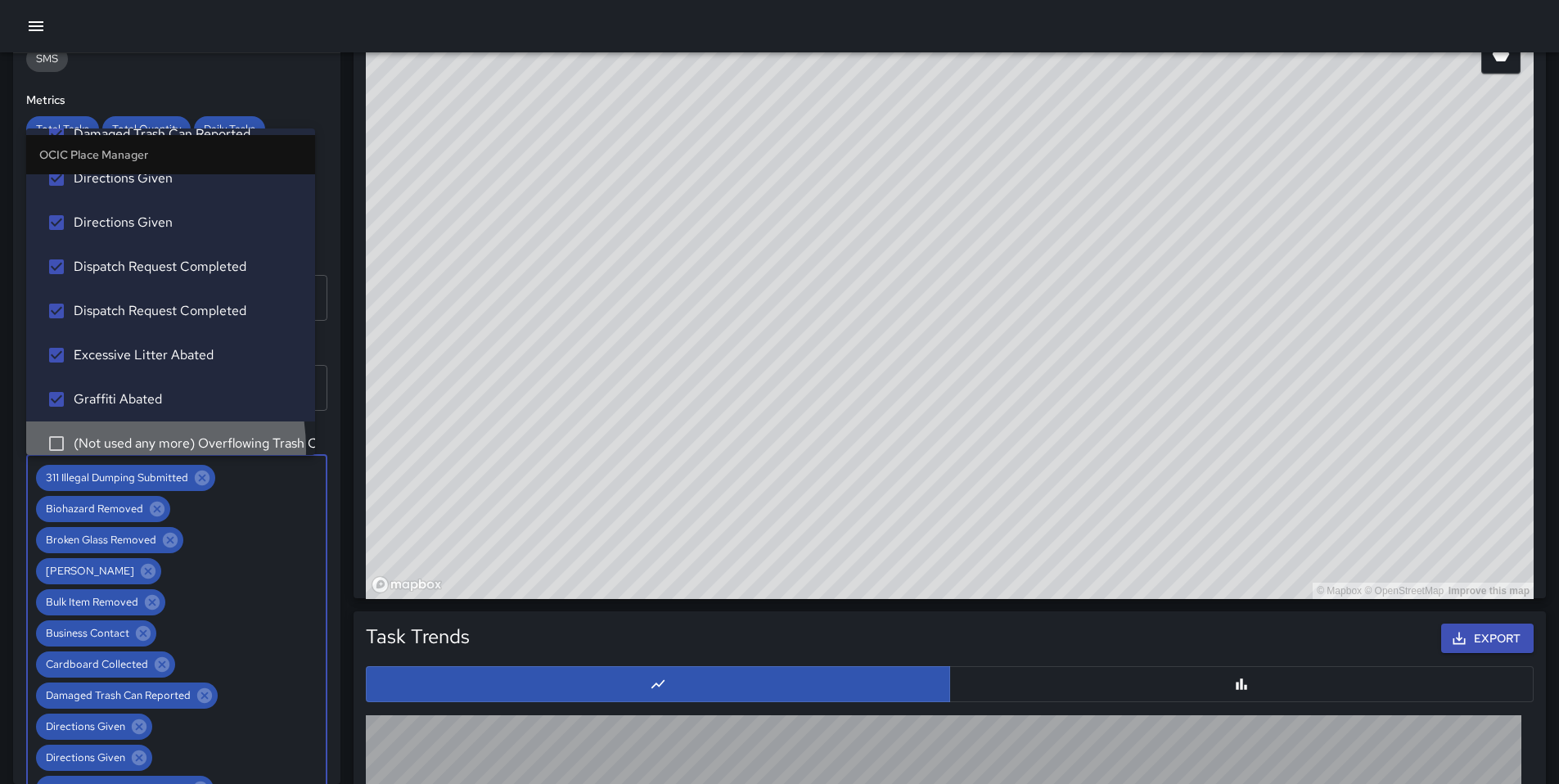
click at [99, 450] on span "(Not used any more) Overflowing Trash Can Abated" at bounding box center [188, 443] width 228 height 19
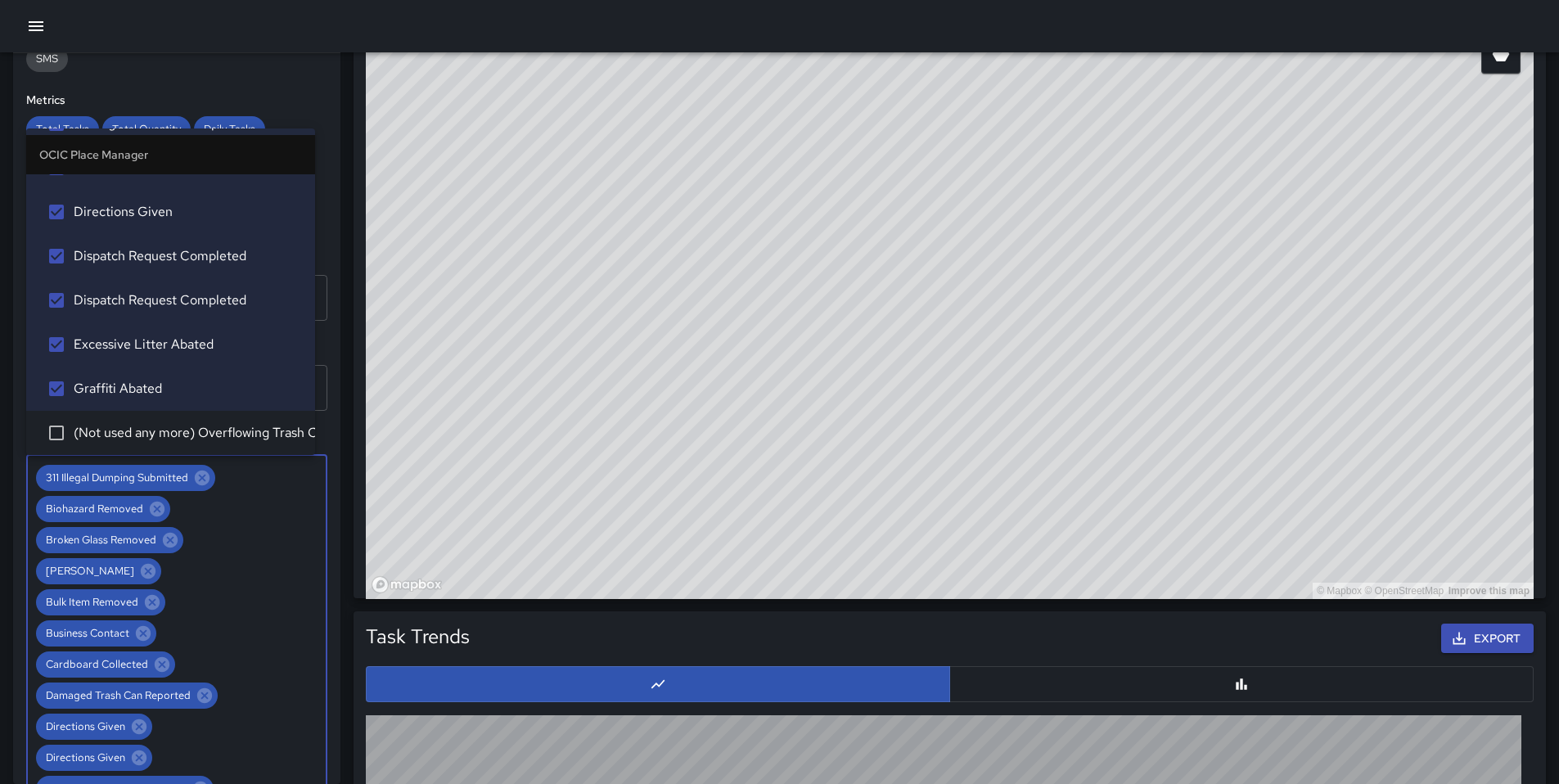
scroll to position [1022, 0]
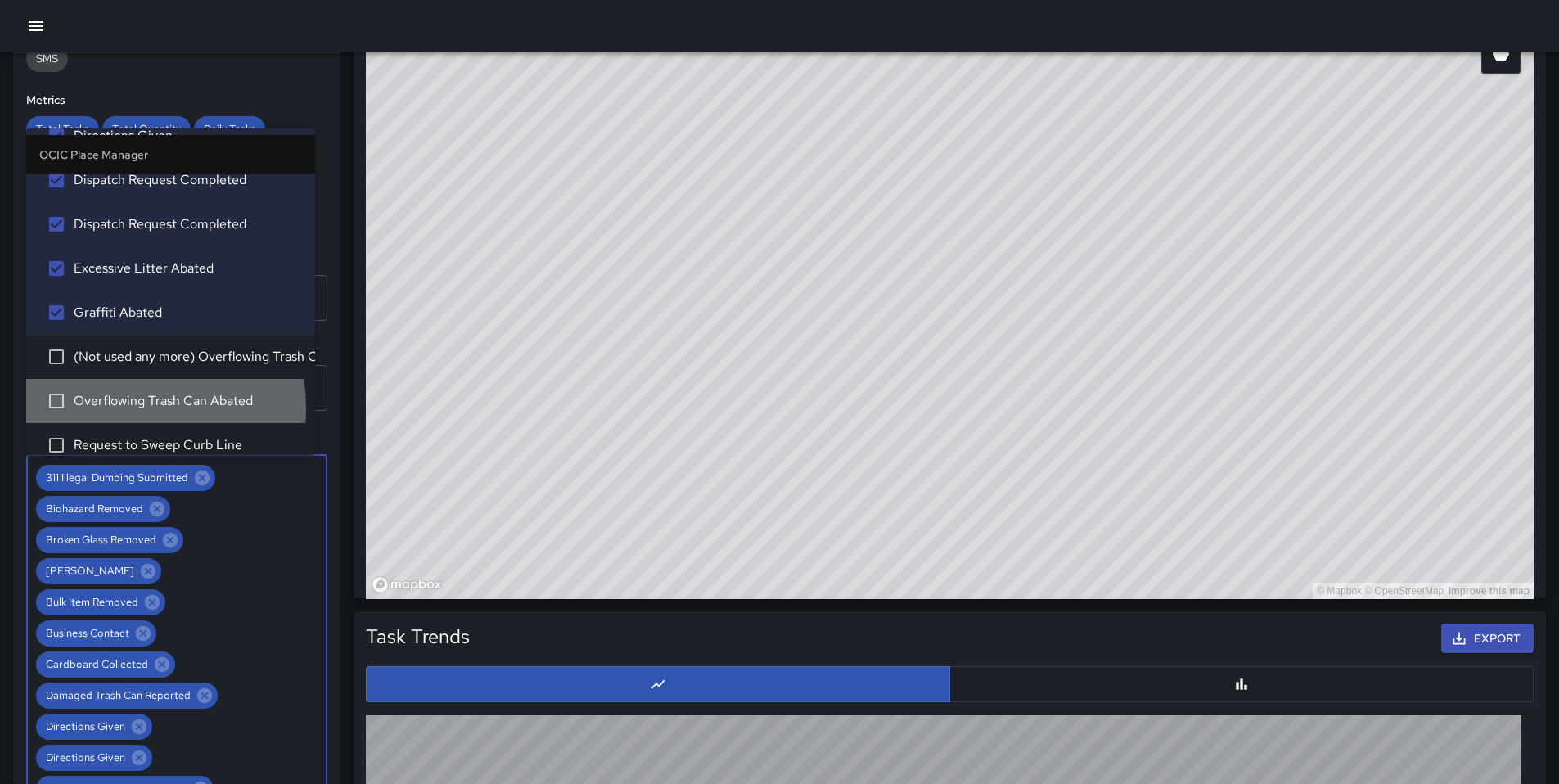
click at [102, 408] on span "Overflowing Trash Can Abated" at bounding box center [188, 400] width 228 height 19
click at [99, 443] on span "Request to Sweep Curb Line" at bounding box center [188, 444] width 228 height 19
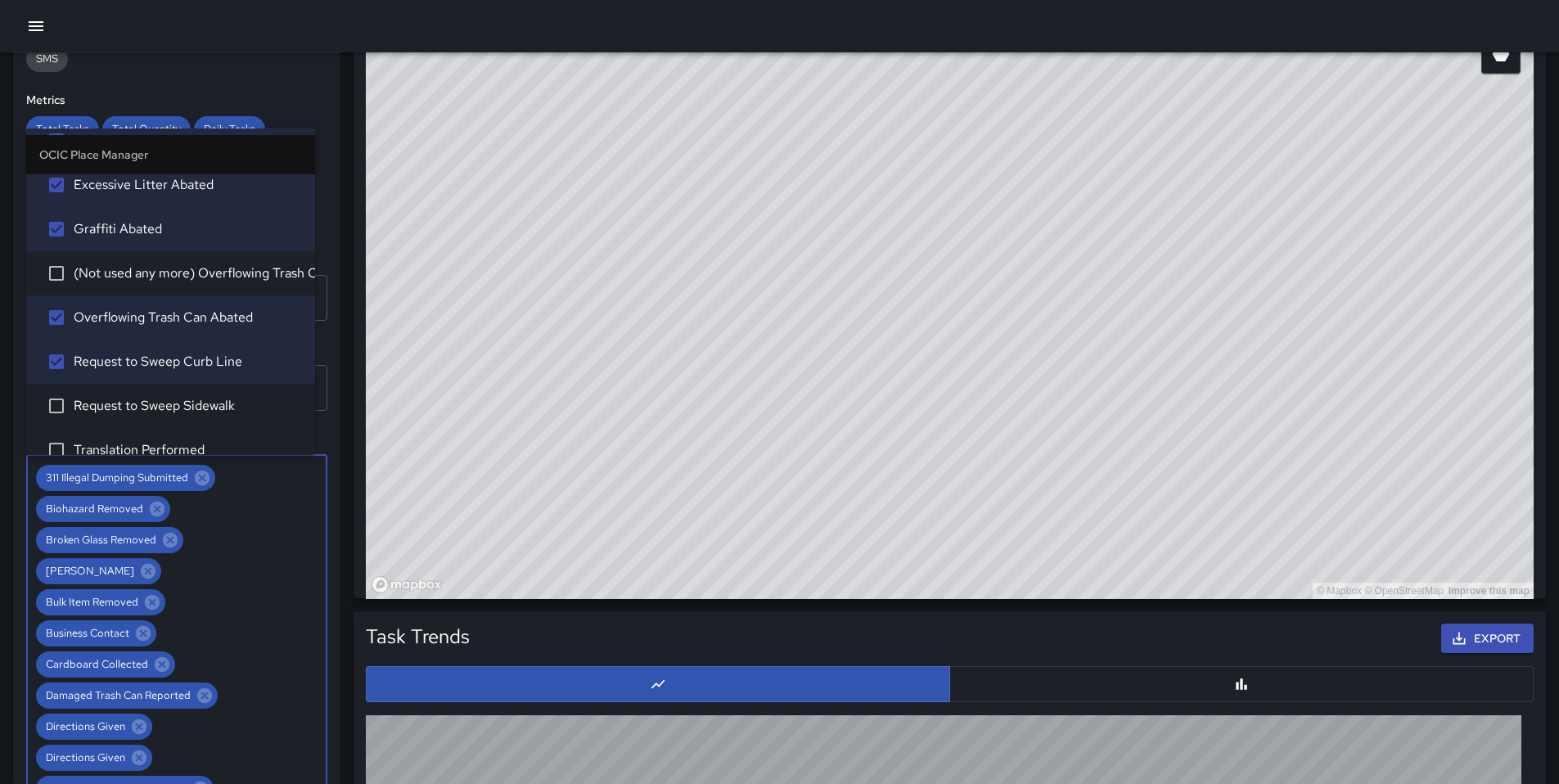
scroll to position [1137, 0]
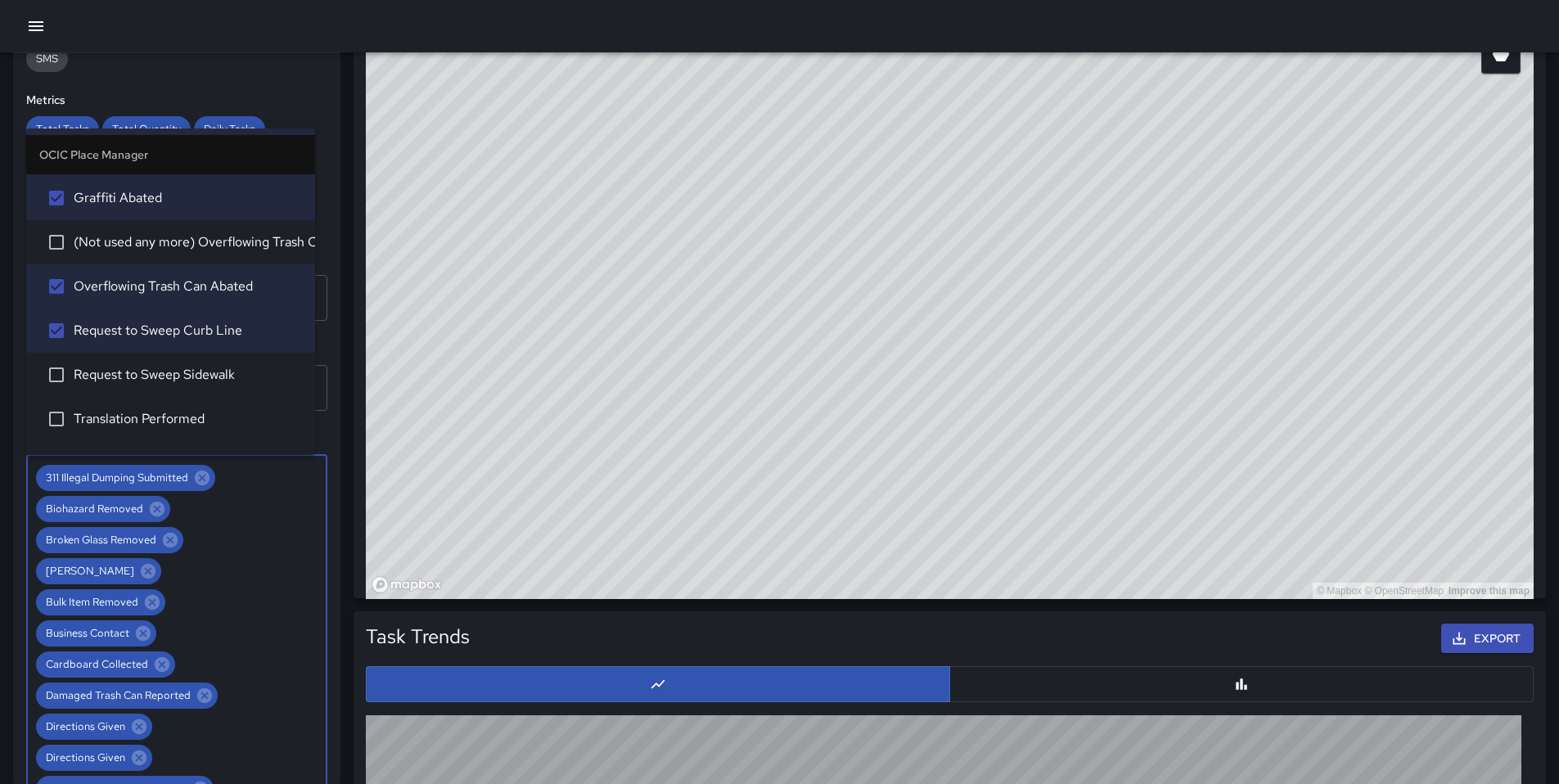
click at [117, 383] on span "Request to Sweep Sidewalk" at bounding box center [188, 374] width 228 height 19
click at [118, 409] on span "Translation Performed" at bounding box center [188, 418] width 228 height 19
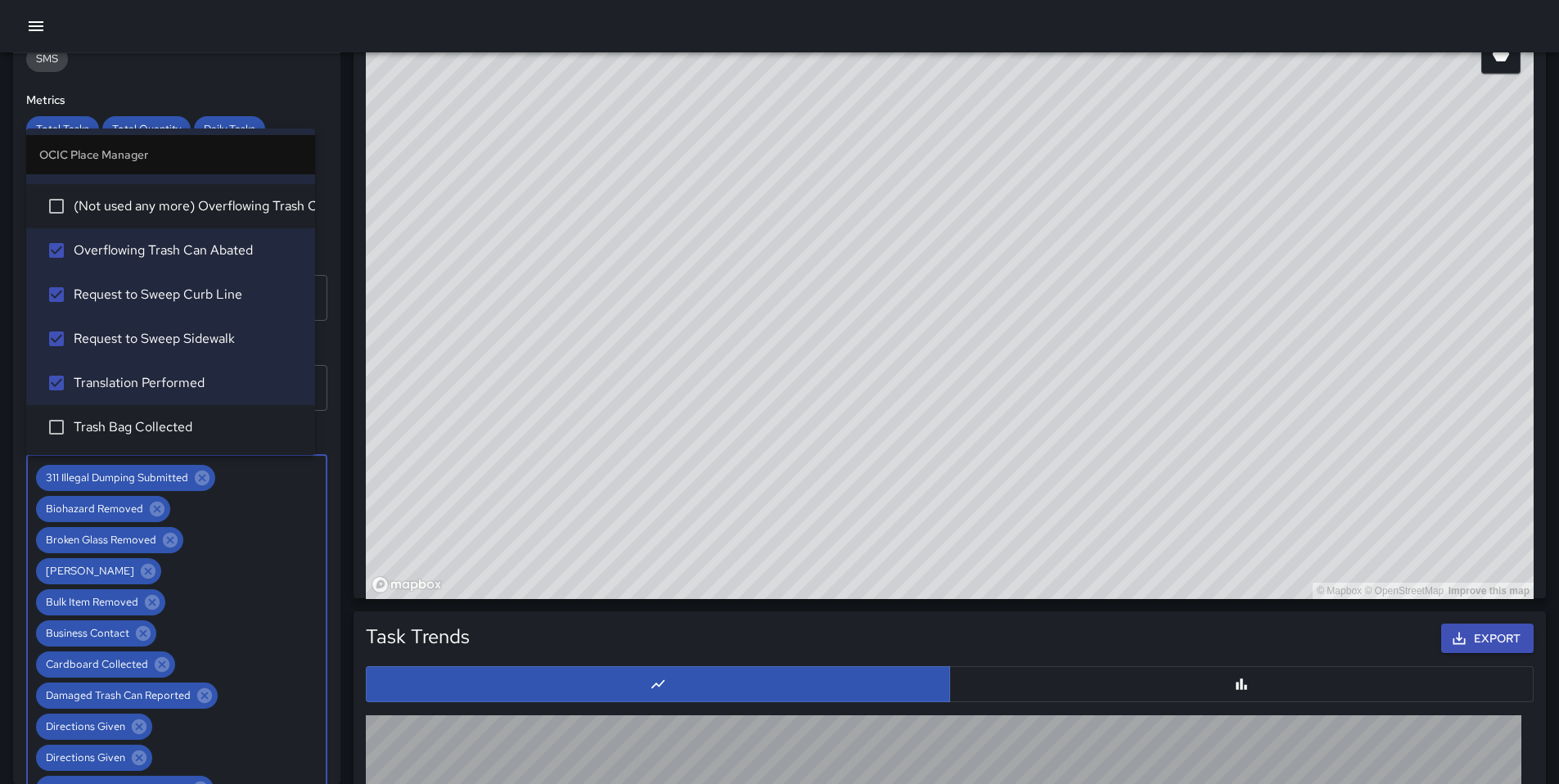
scroll to position [1356, 0]
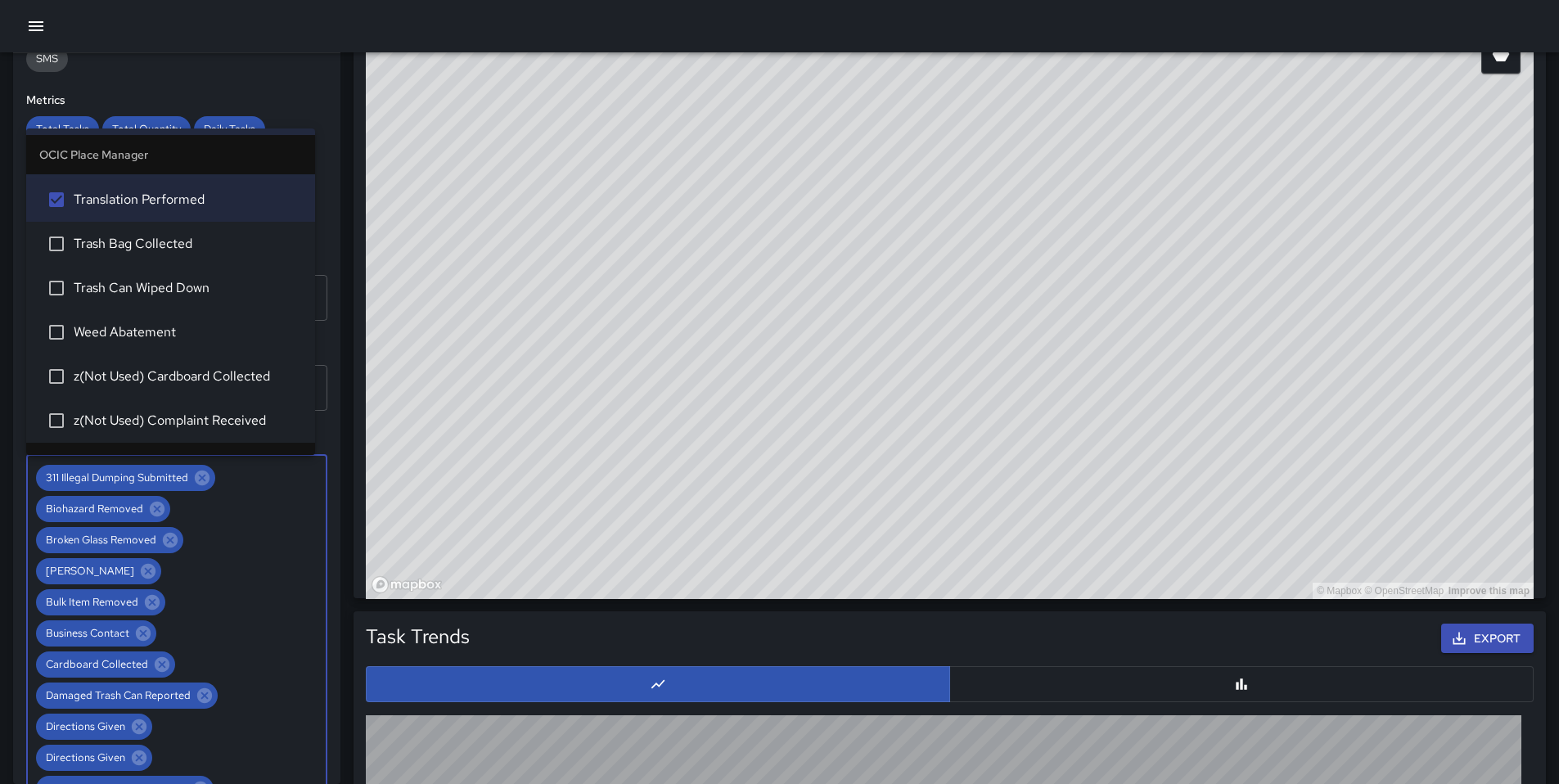
drag, startPoint x: 135, startPoint y: 247, endPoint x: 135, endPoint y: 263, distance: 16.0
click at [135, 249] on span "Trash Bag Collected" at bounding box center [188, 244] width 228 height 19
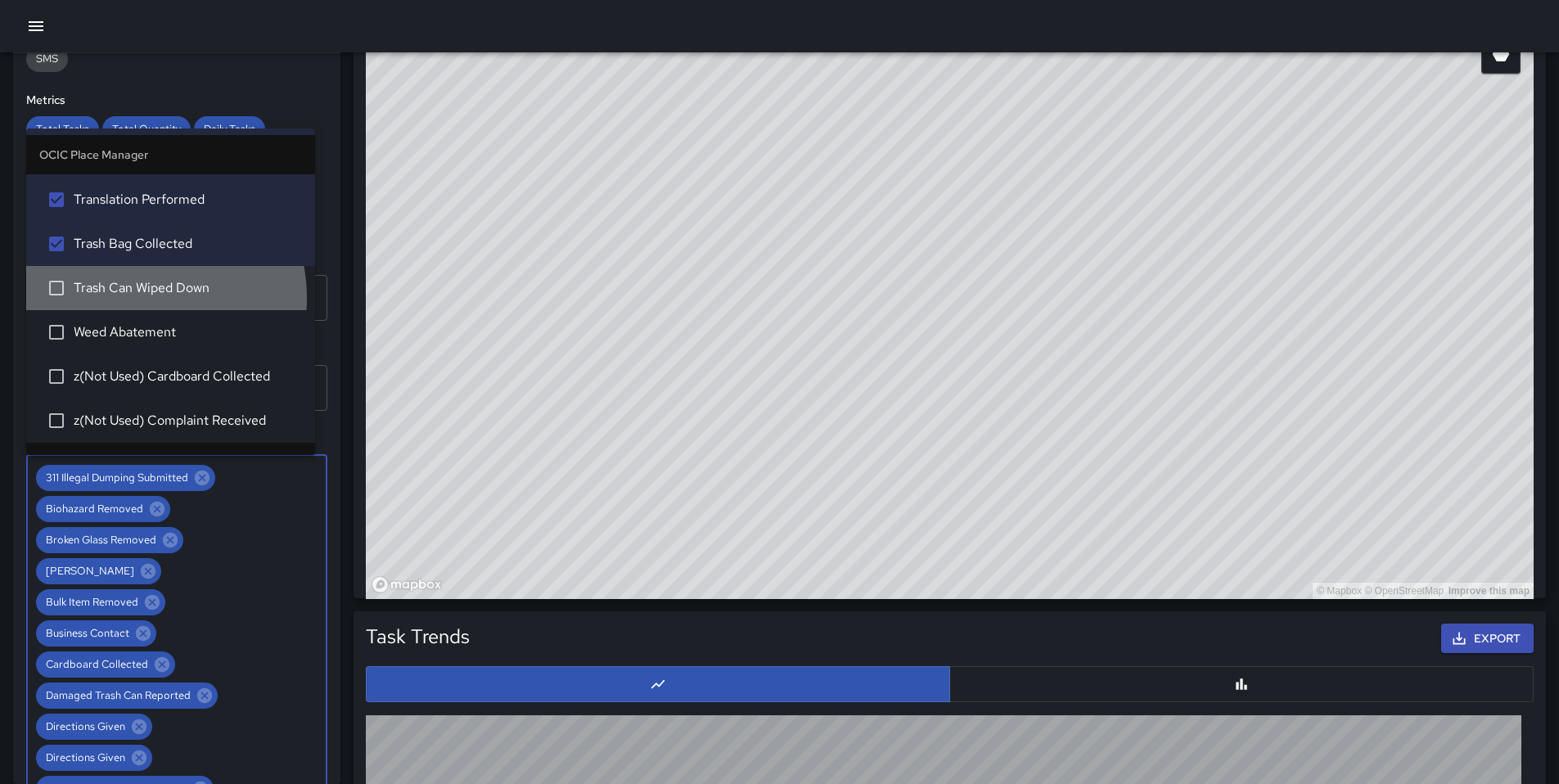
click at [134, 297] on li "Trash Can Wiped Down" at bounding box center [170, 288] width 289 height 44
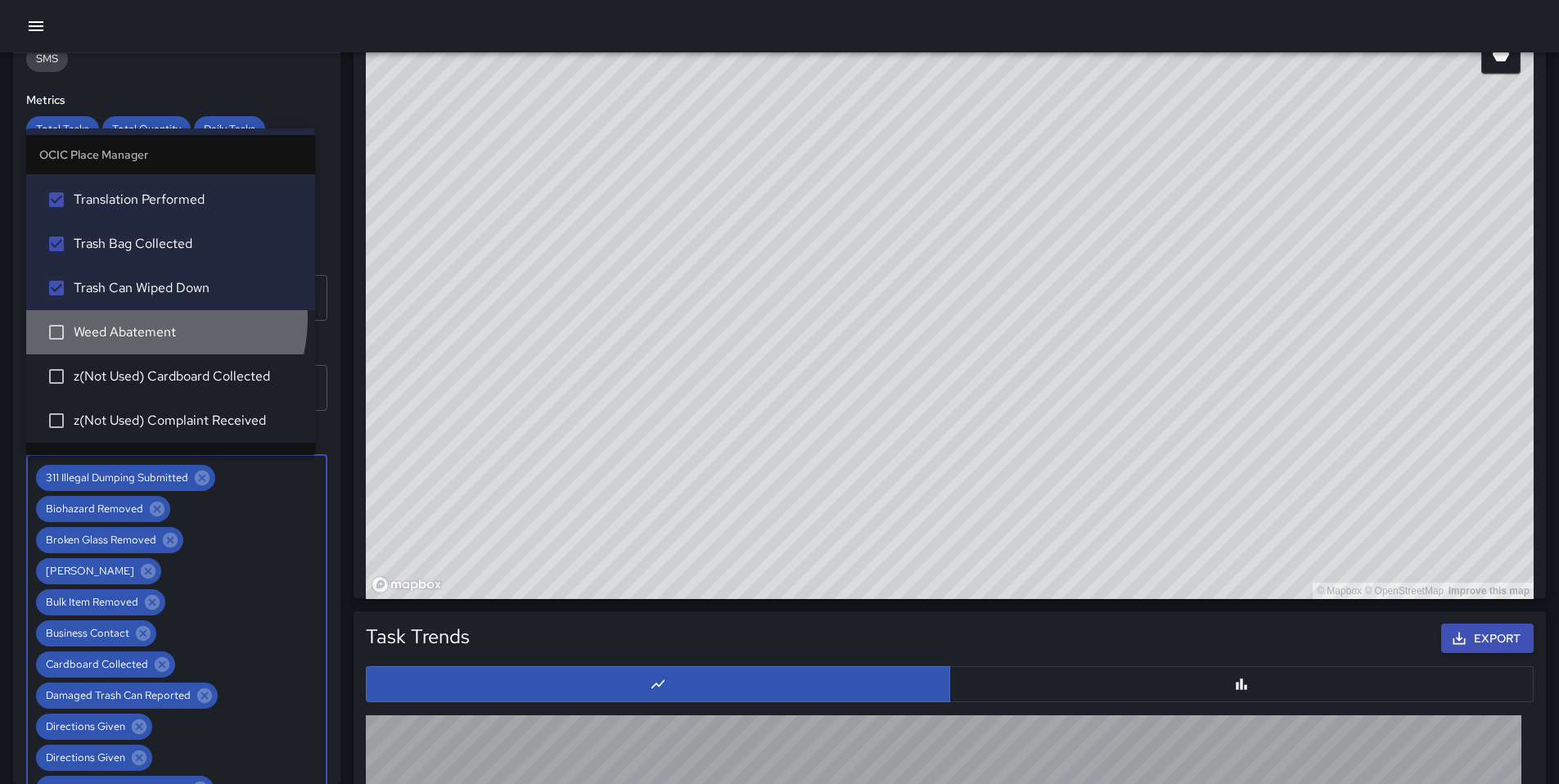
click at [135, 318] on li "Weed Abatement" at bounding box center [170, 332] width 289 height 44
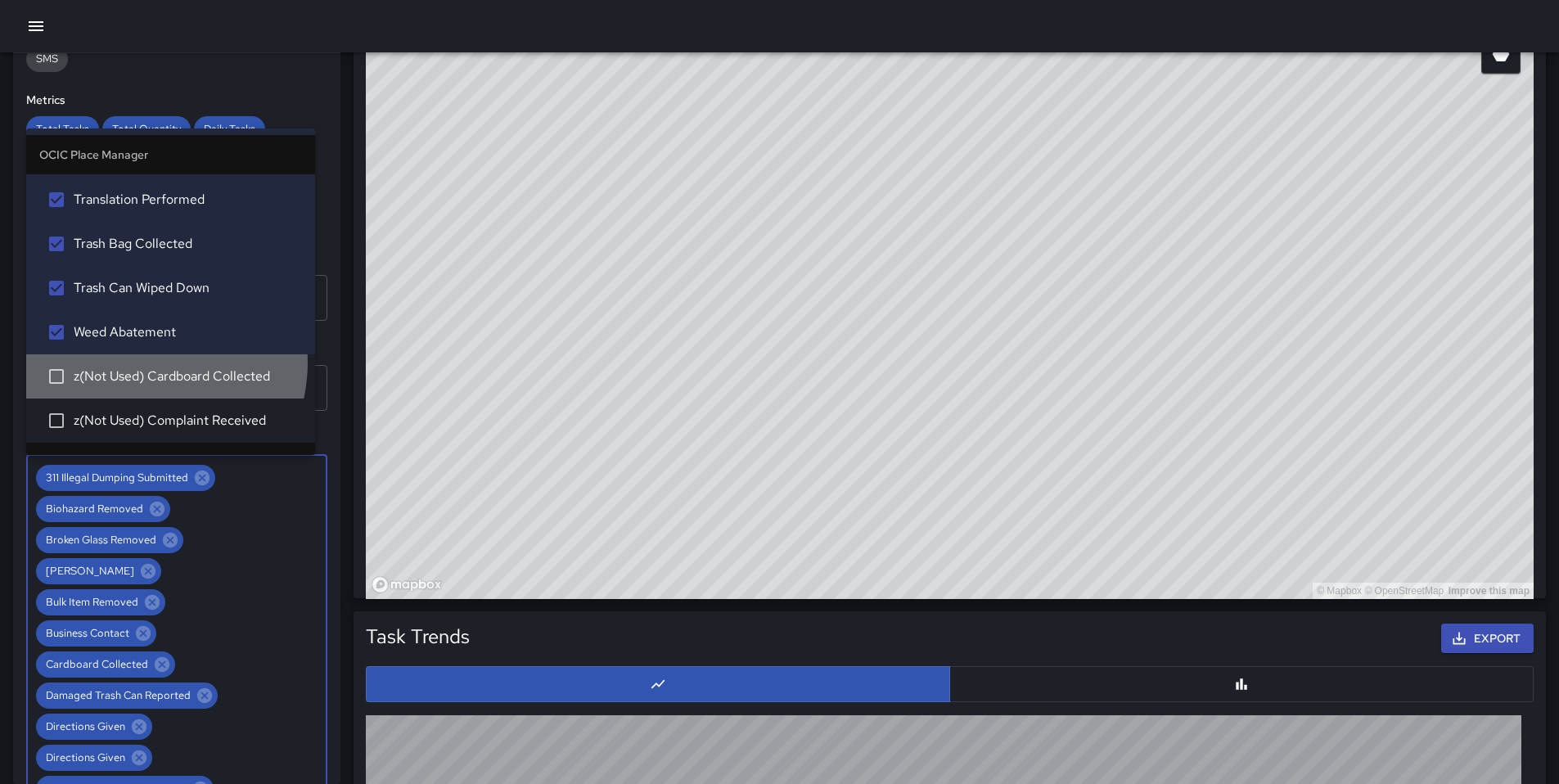
click at [139, 363] on li "z(Not Used) Cardboard Collected" at bounding box center [170, 376] width 289 height 44
click at [139, 358] on li "z(Not Used) Cardboard Collected" at bounding box center [170, 376] width 289 height 44
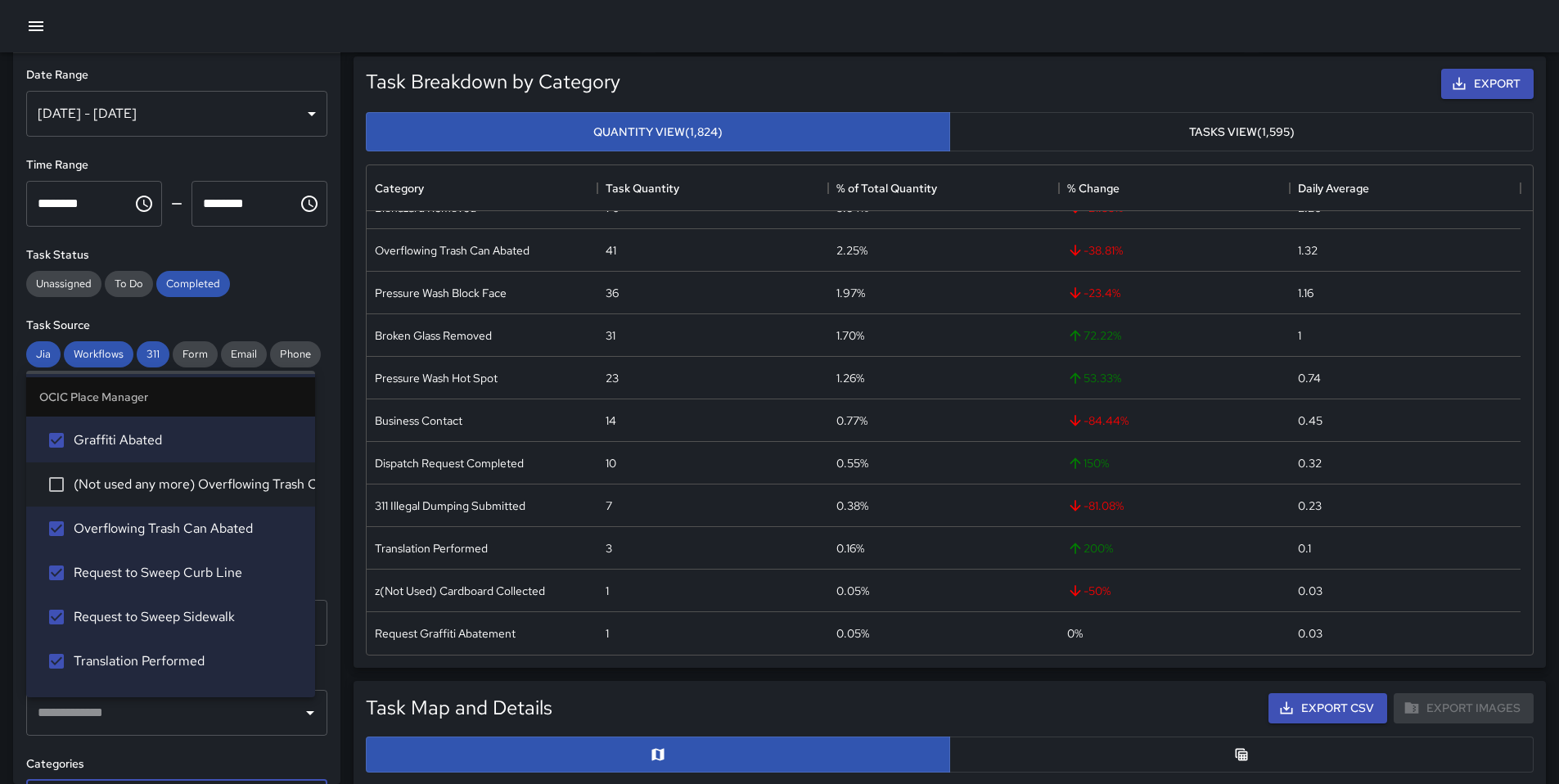
scroll to position [0, 0]
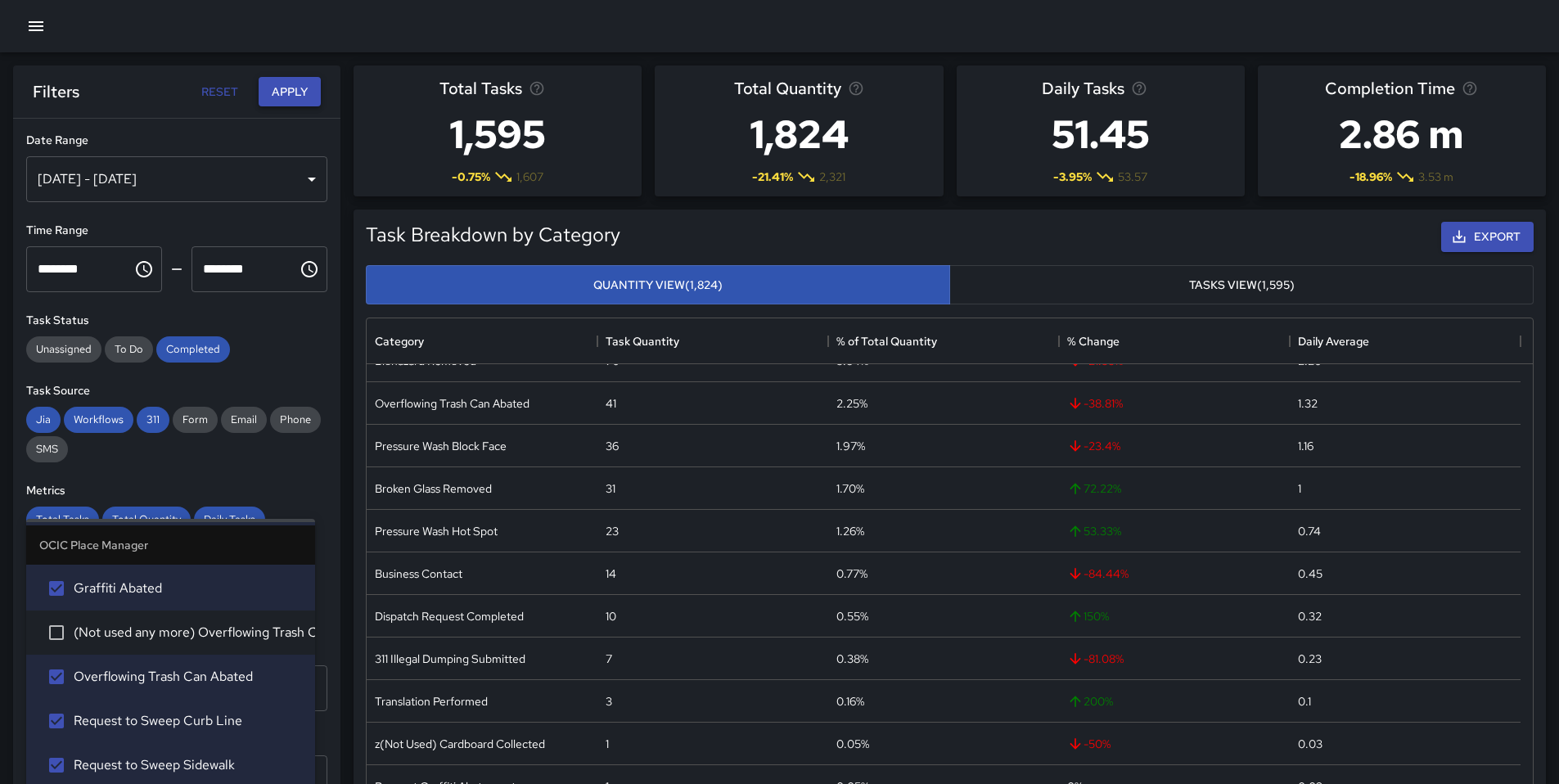
click at [274, 105] on button "Apply" at bounding box center [289, 92] width 62 height 31
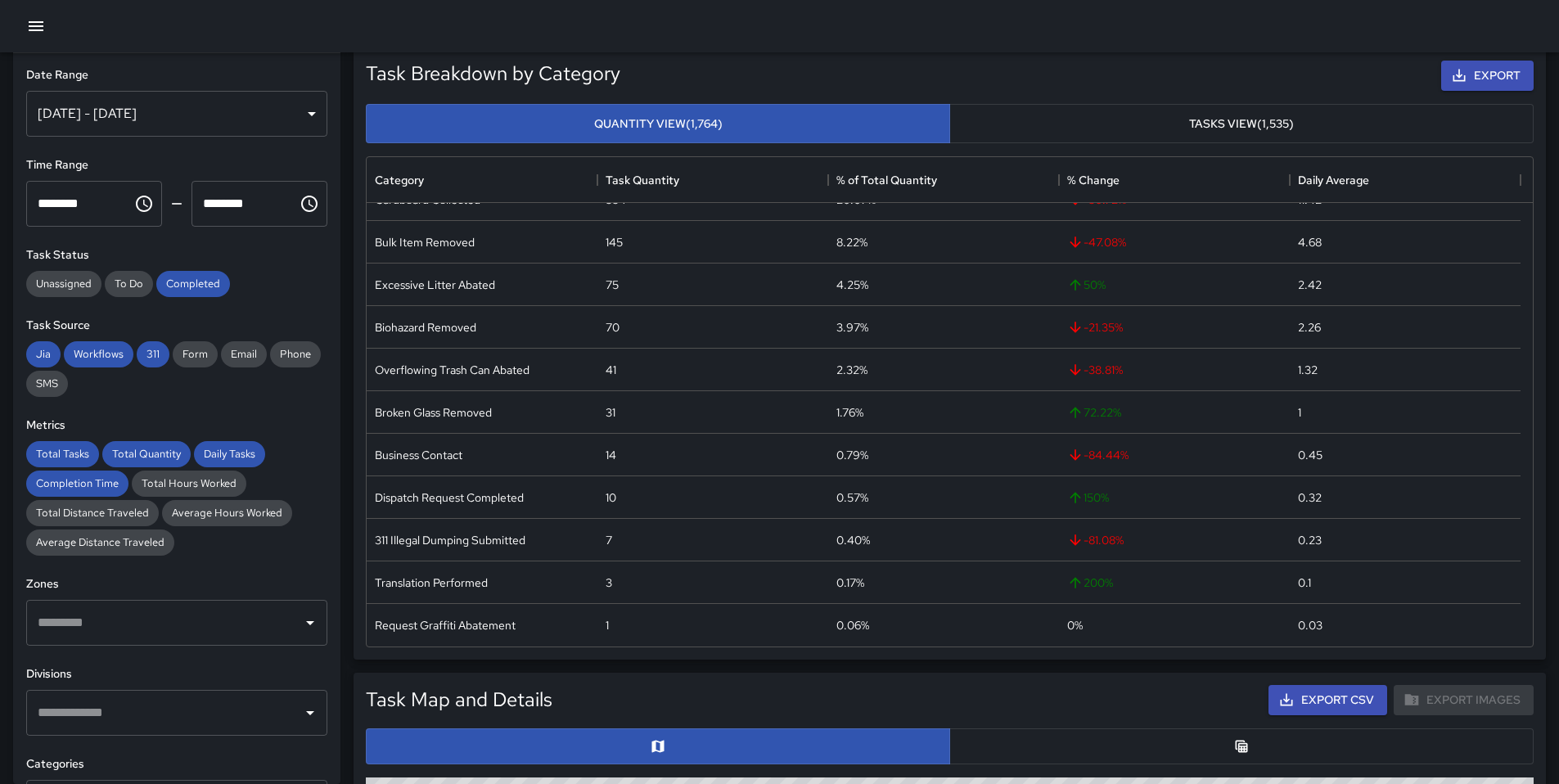
scroll to position [167, 0]
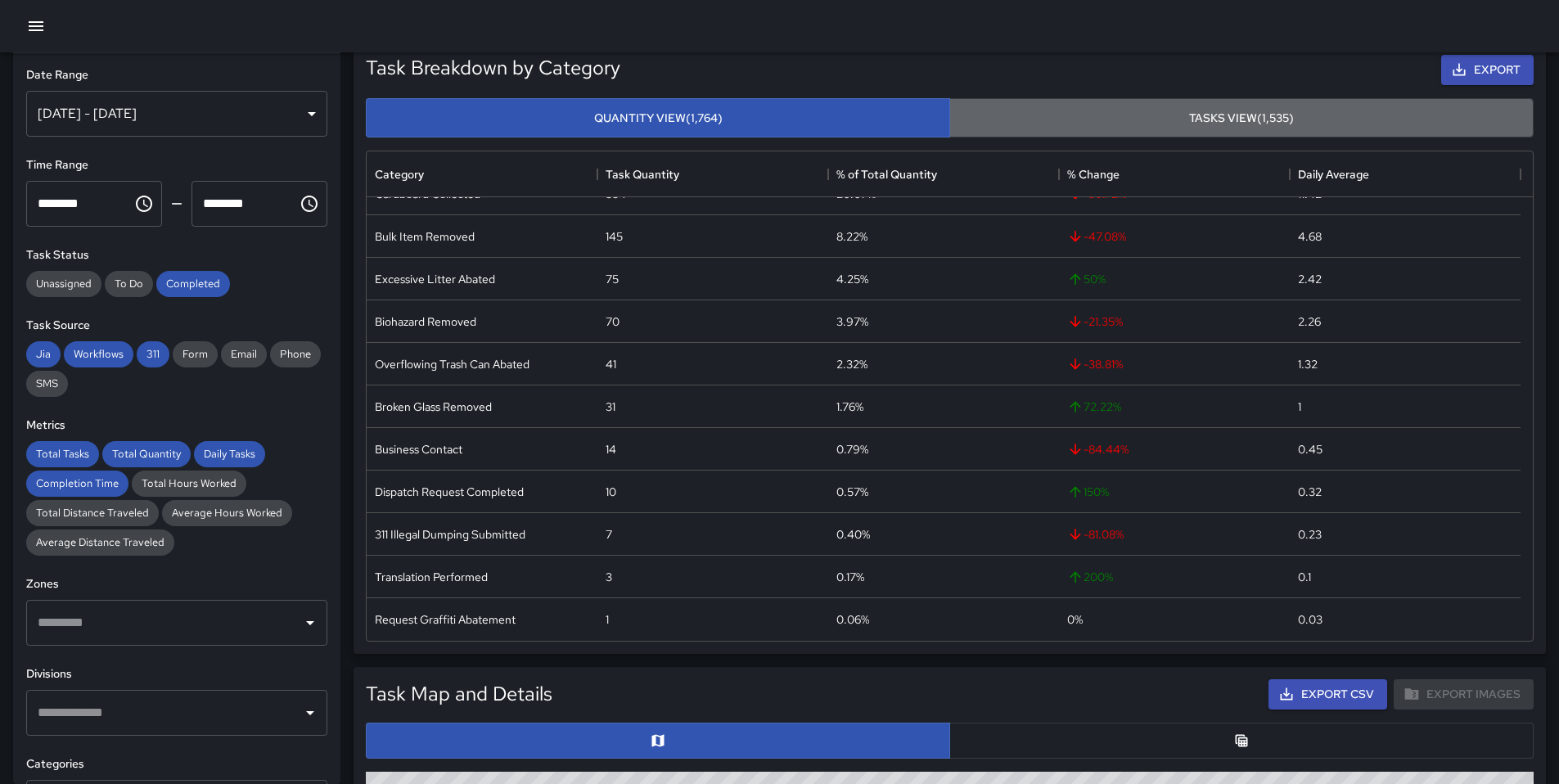
drag, startPoint x: 1207, startPoint y: 109, endPoint x: 1199, endPoint y: 126, distance: 18.8
click at [1207, 109] on button "Tasks View (1,535)" at bounding box center [1241, 118] width 585 height 40
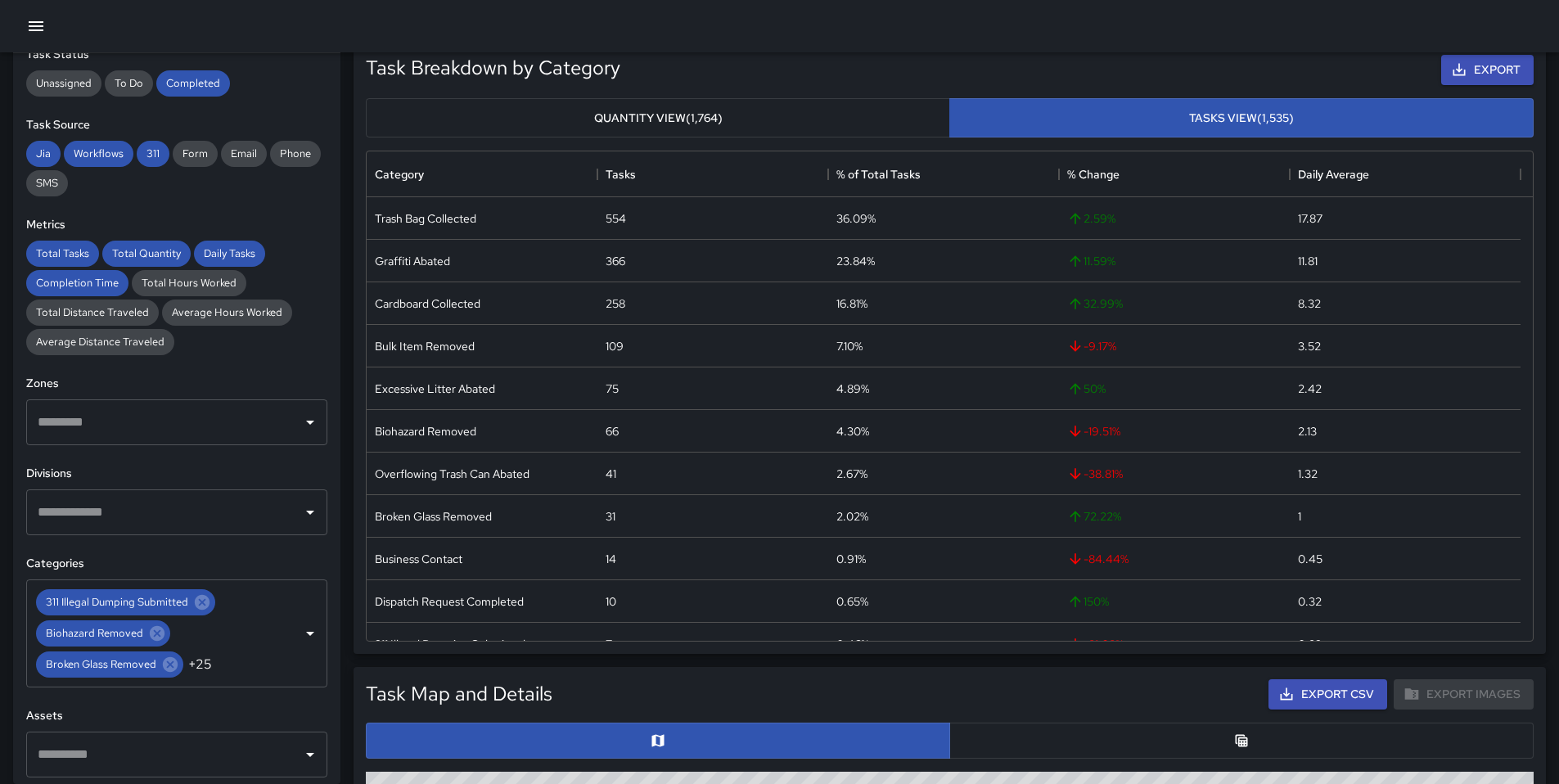
scroll to position [247, 0]
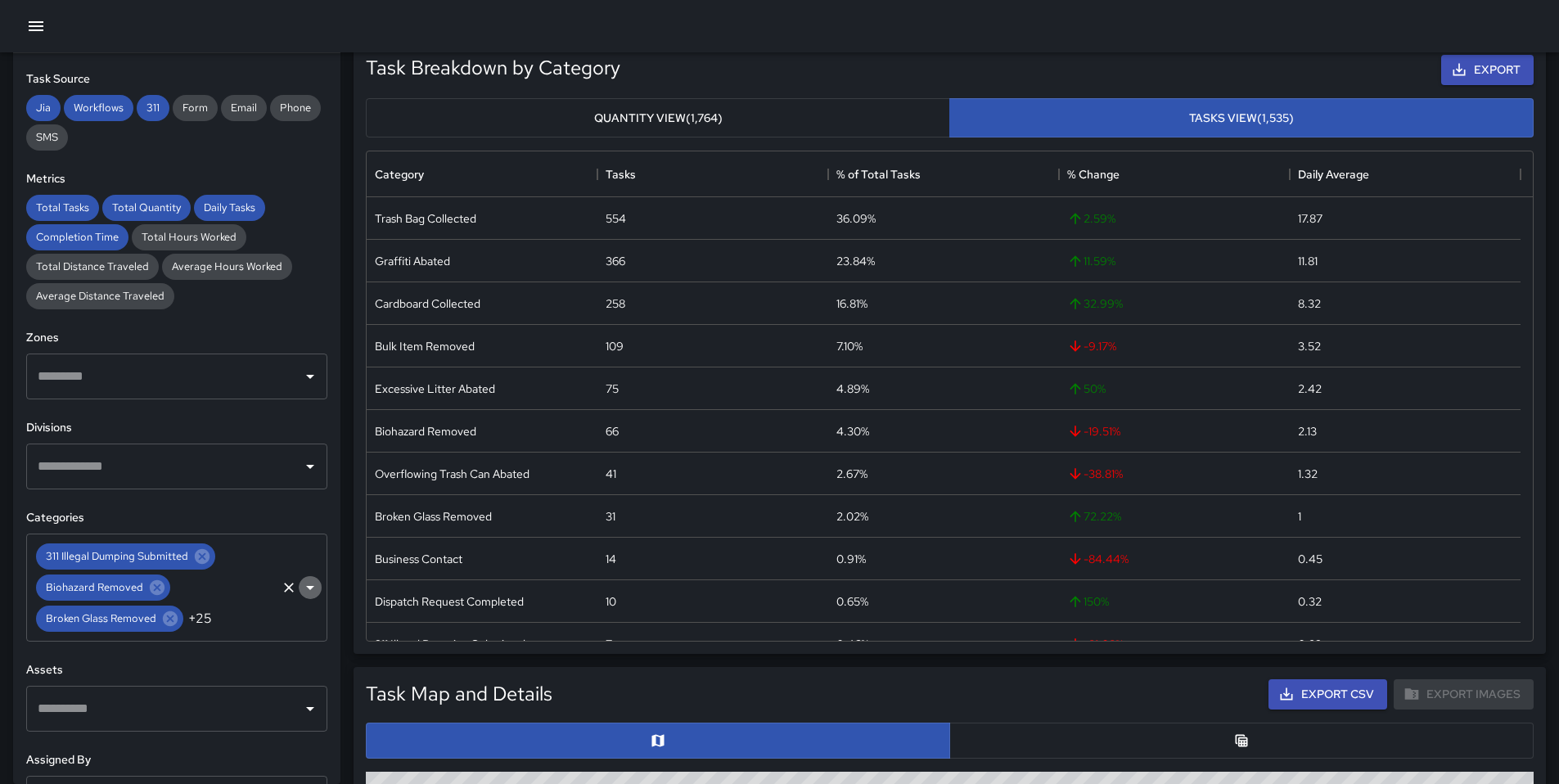
click at [306, 587] on icon "Open" at bounding box center [310, 587] width 9 height 4
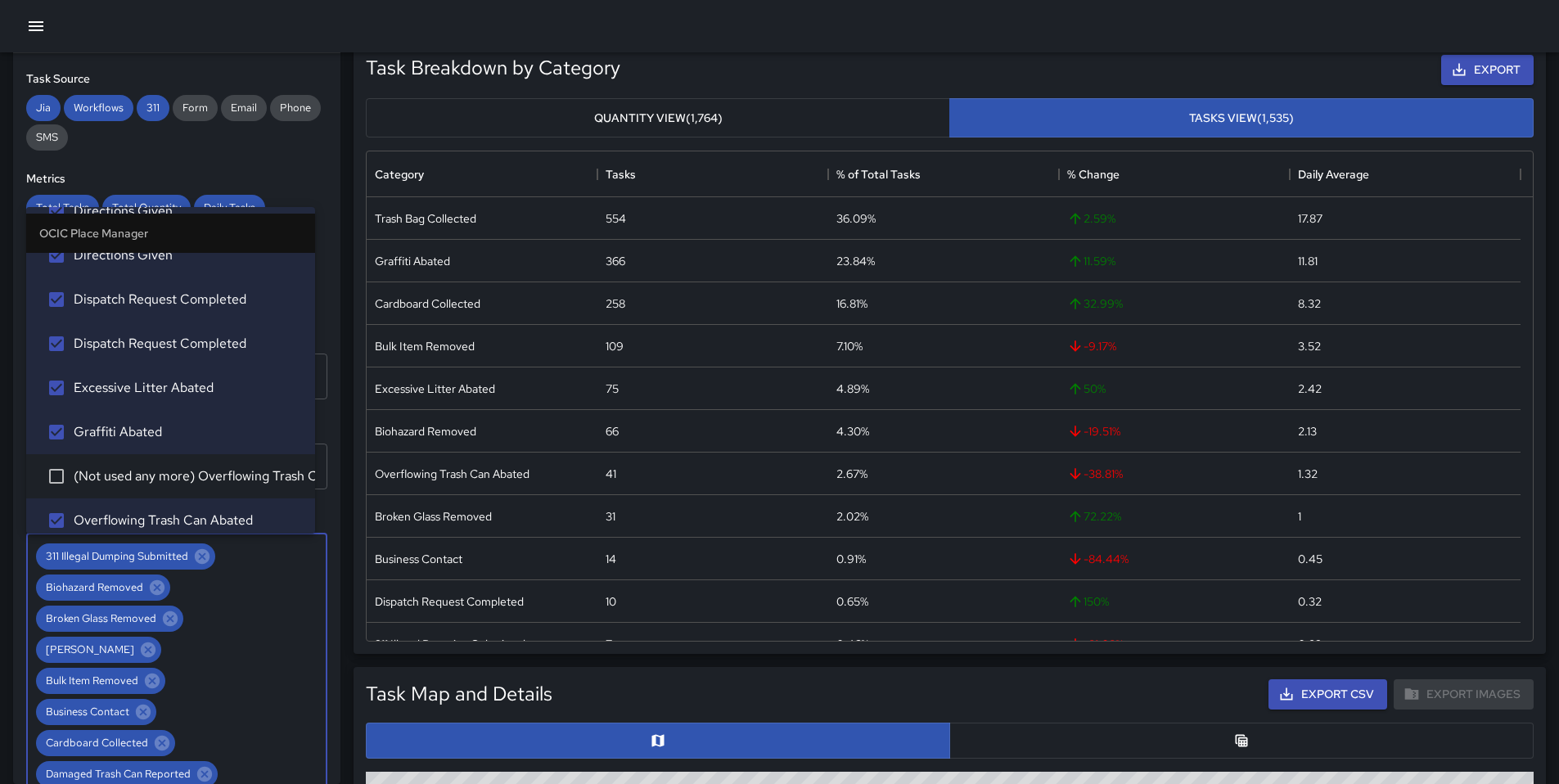
scroll to position [1164, 0]
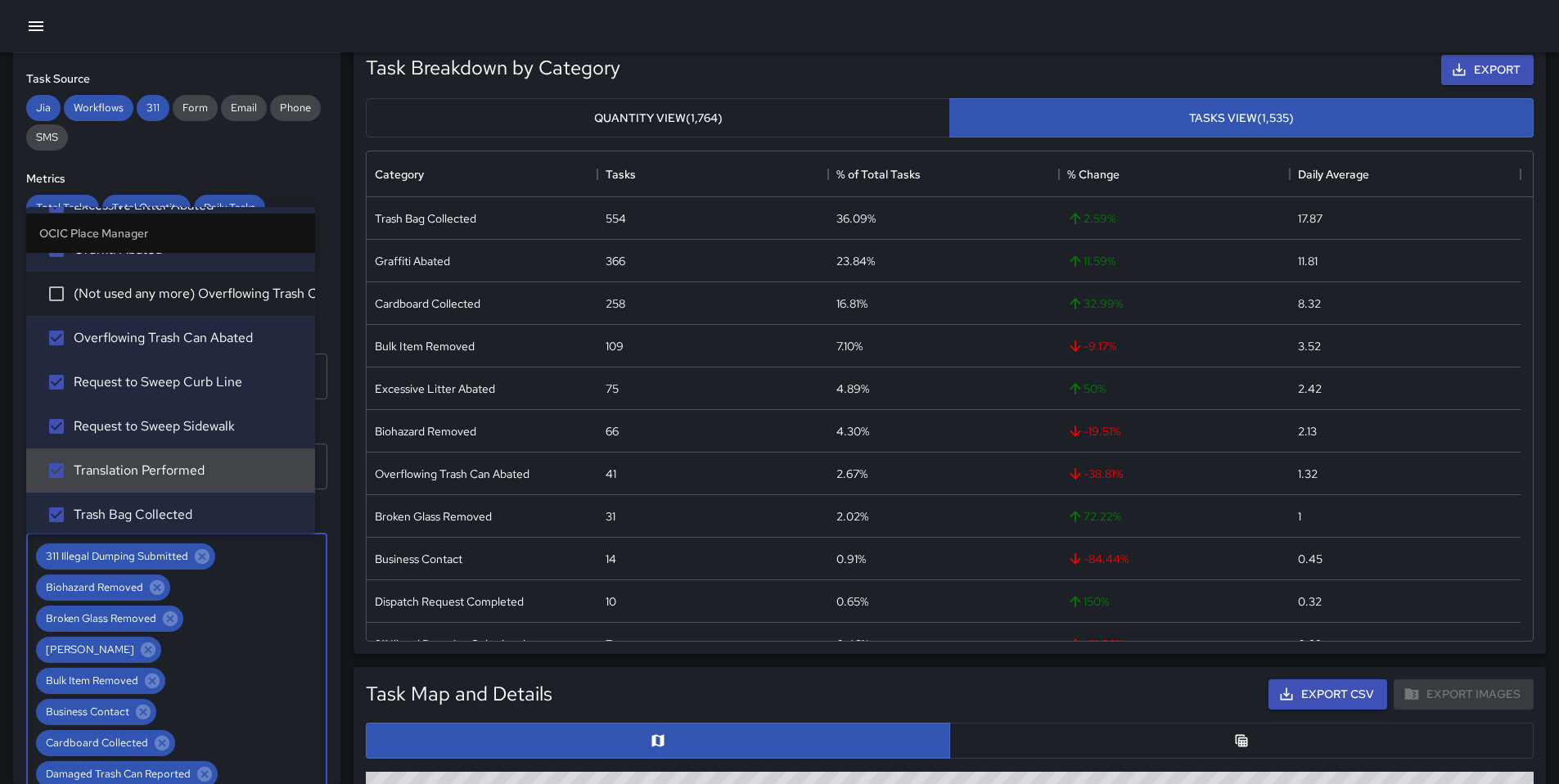
click at [15, 485] on div "**********" at bounding box center [177, 417] width 327 height 730
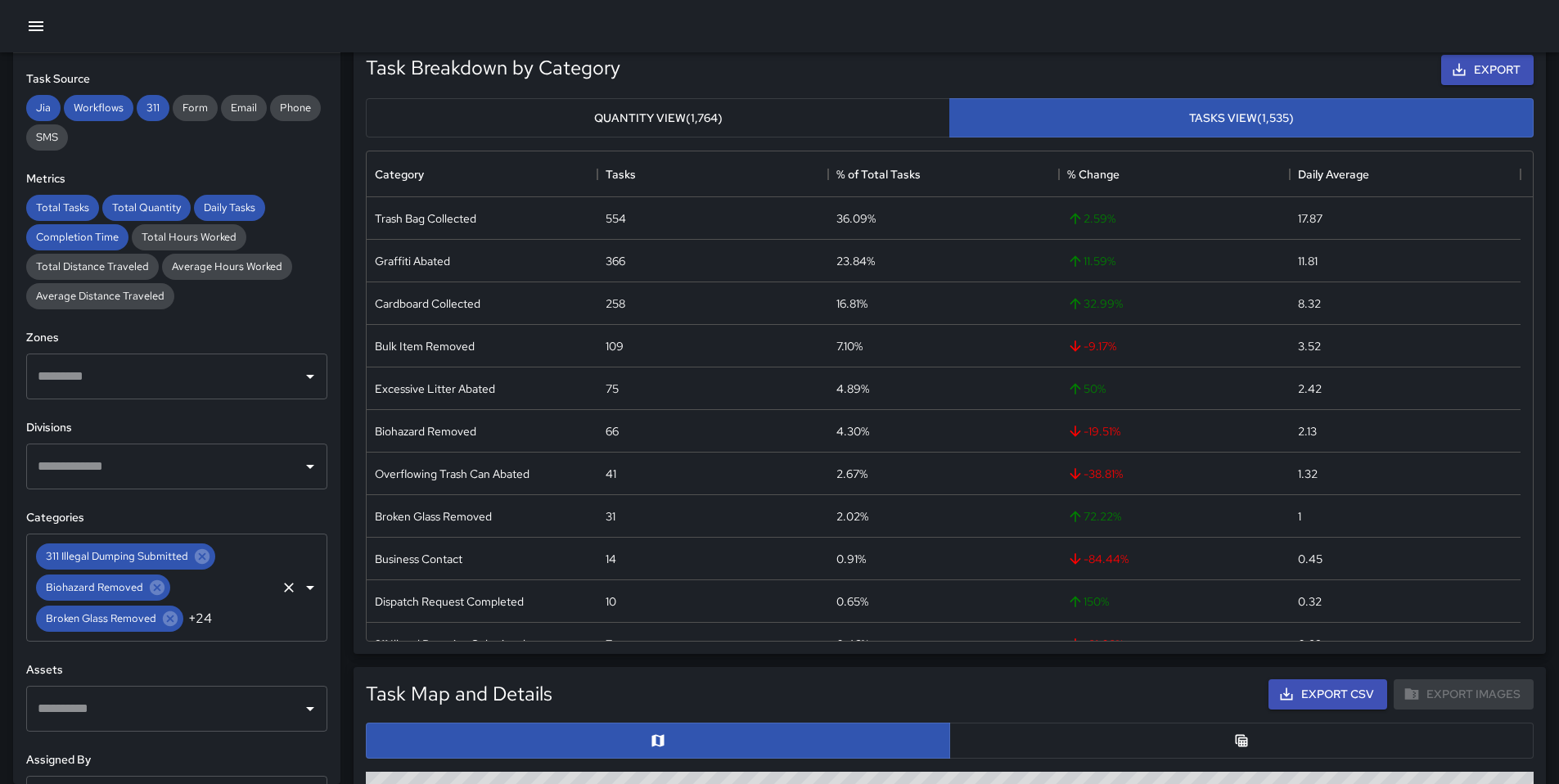
click at [302, 593] on icon "Open" at bounding box center [310, 587] width 19 height 19
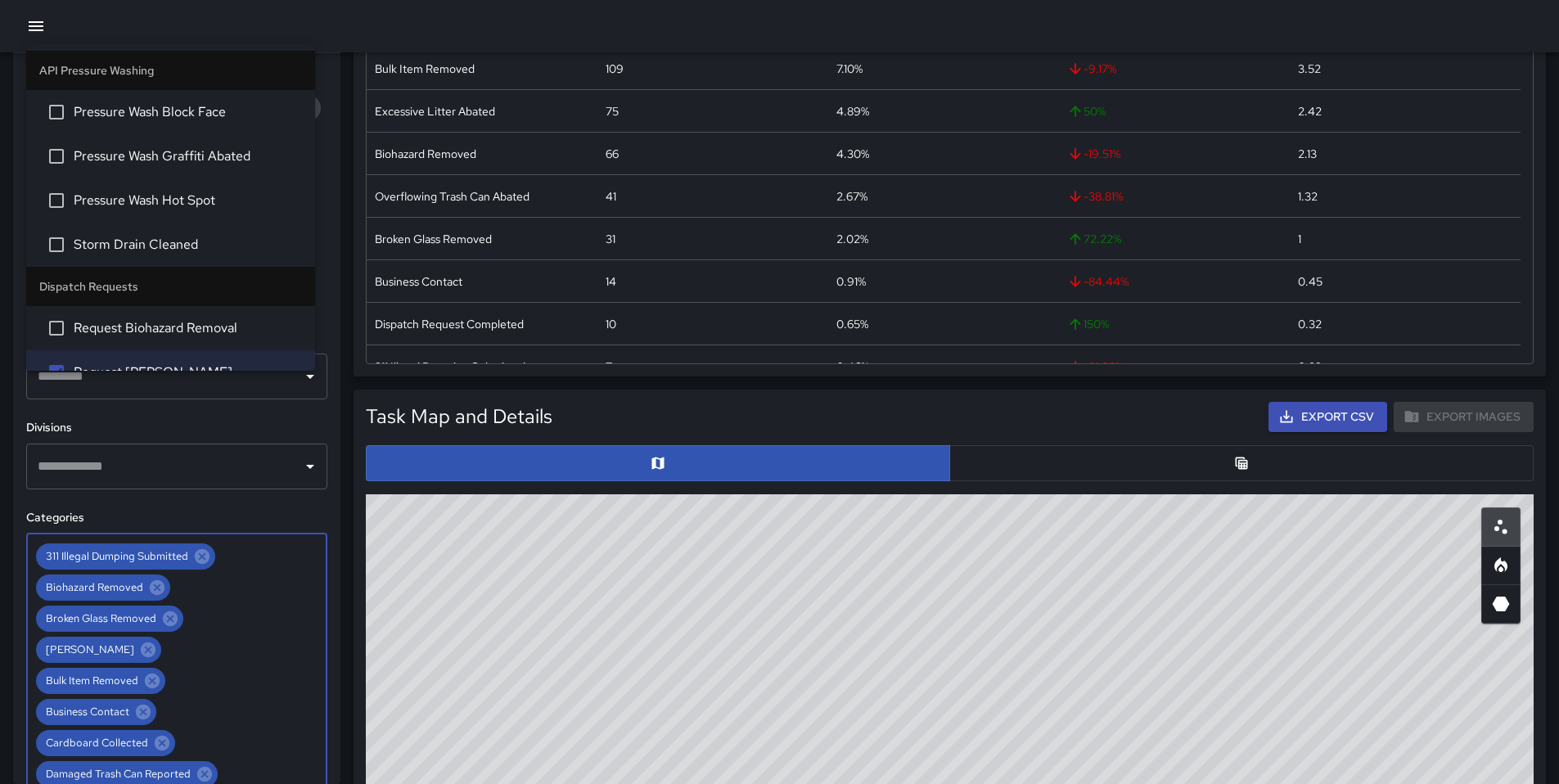
scroll to position [619, 0]
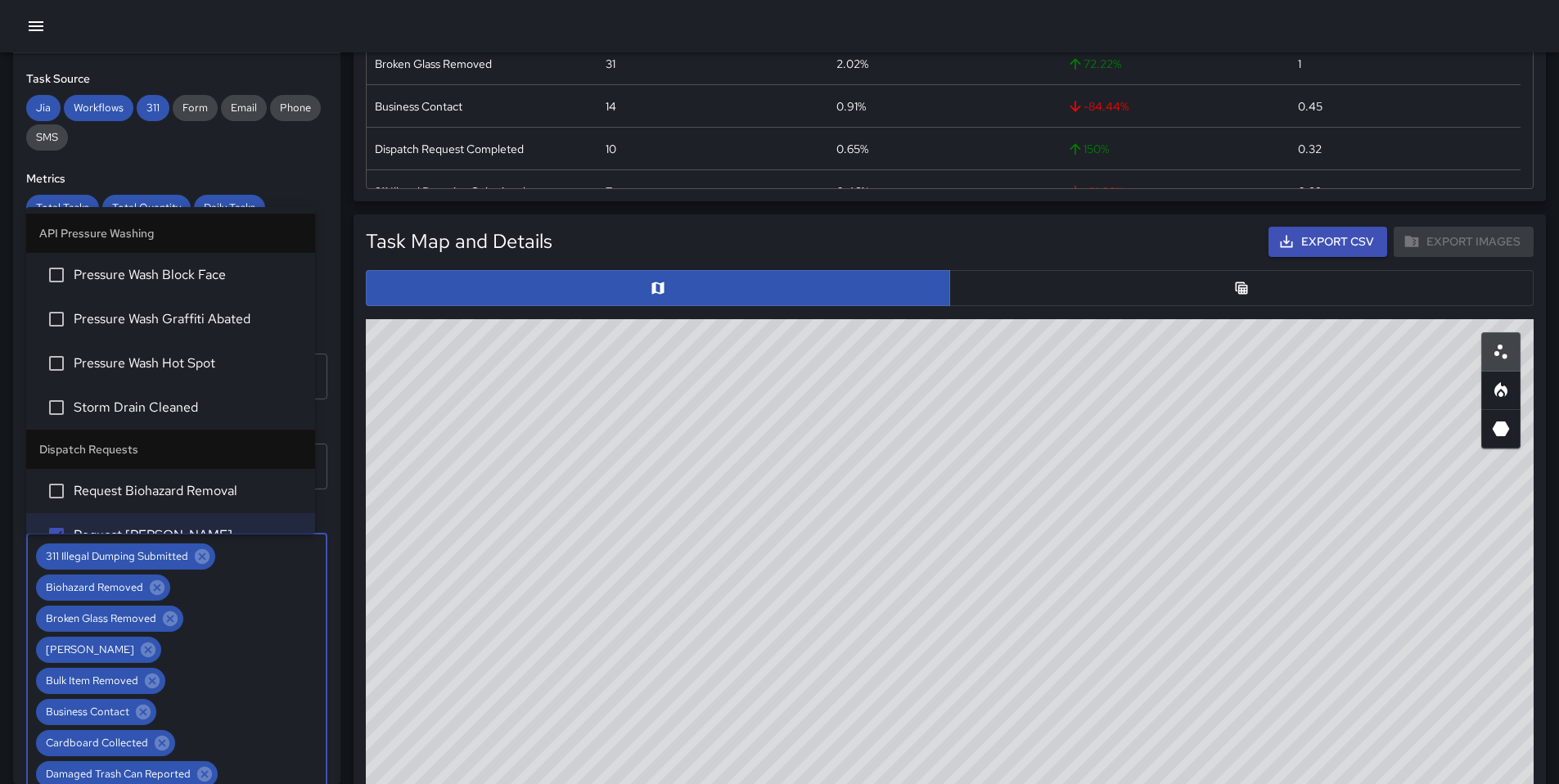
click at [1156, 304] on button "button" at bounding box center [1241, 288] width 585 height 36
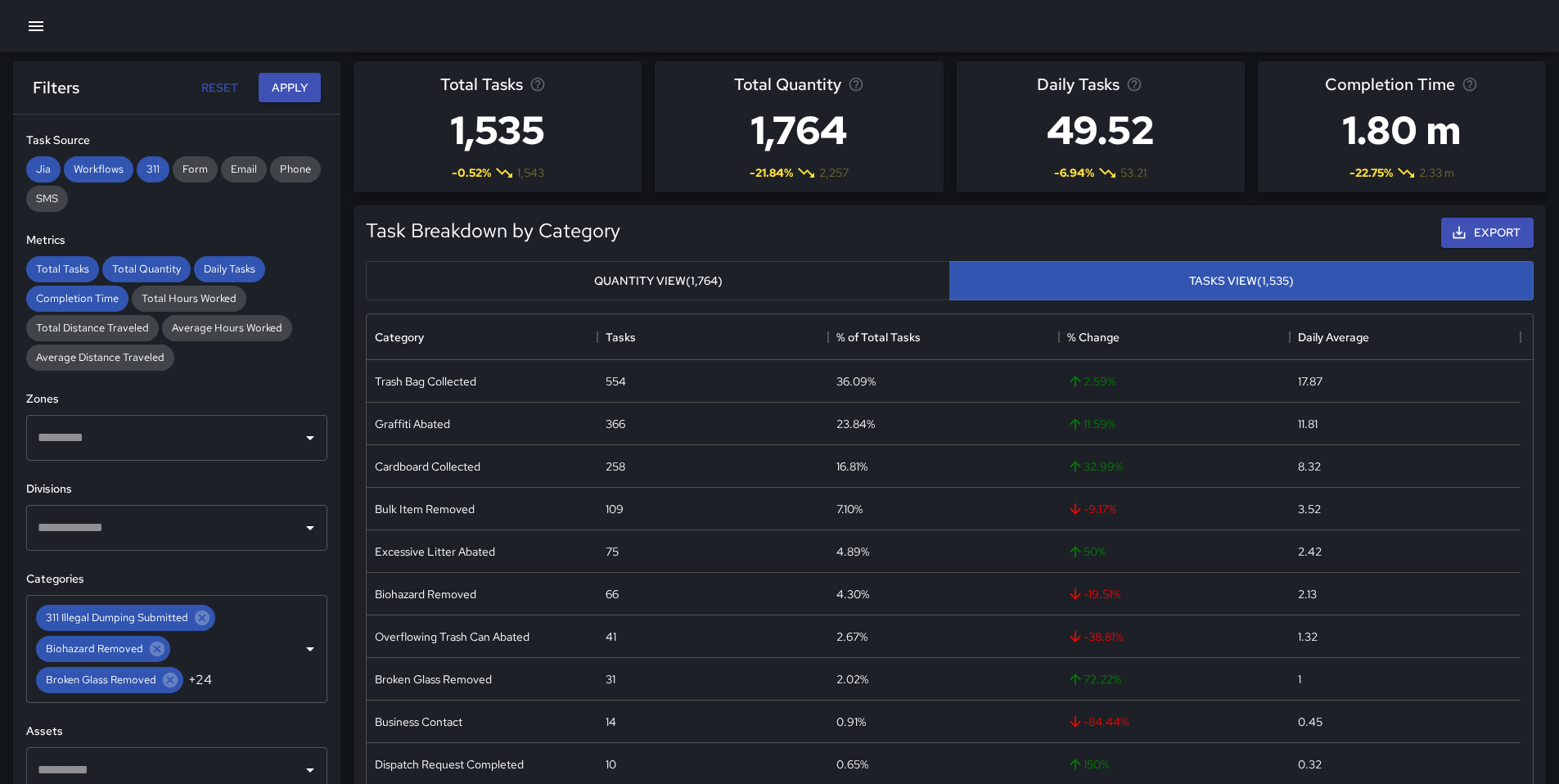
scroll to position [0, 0]
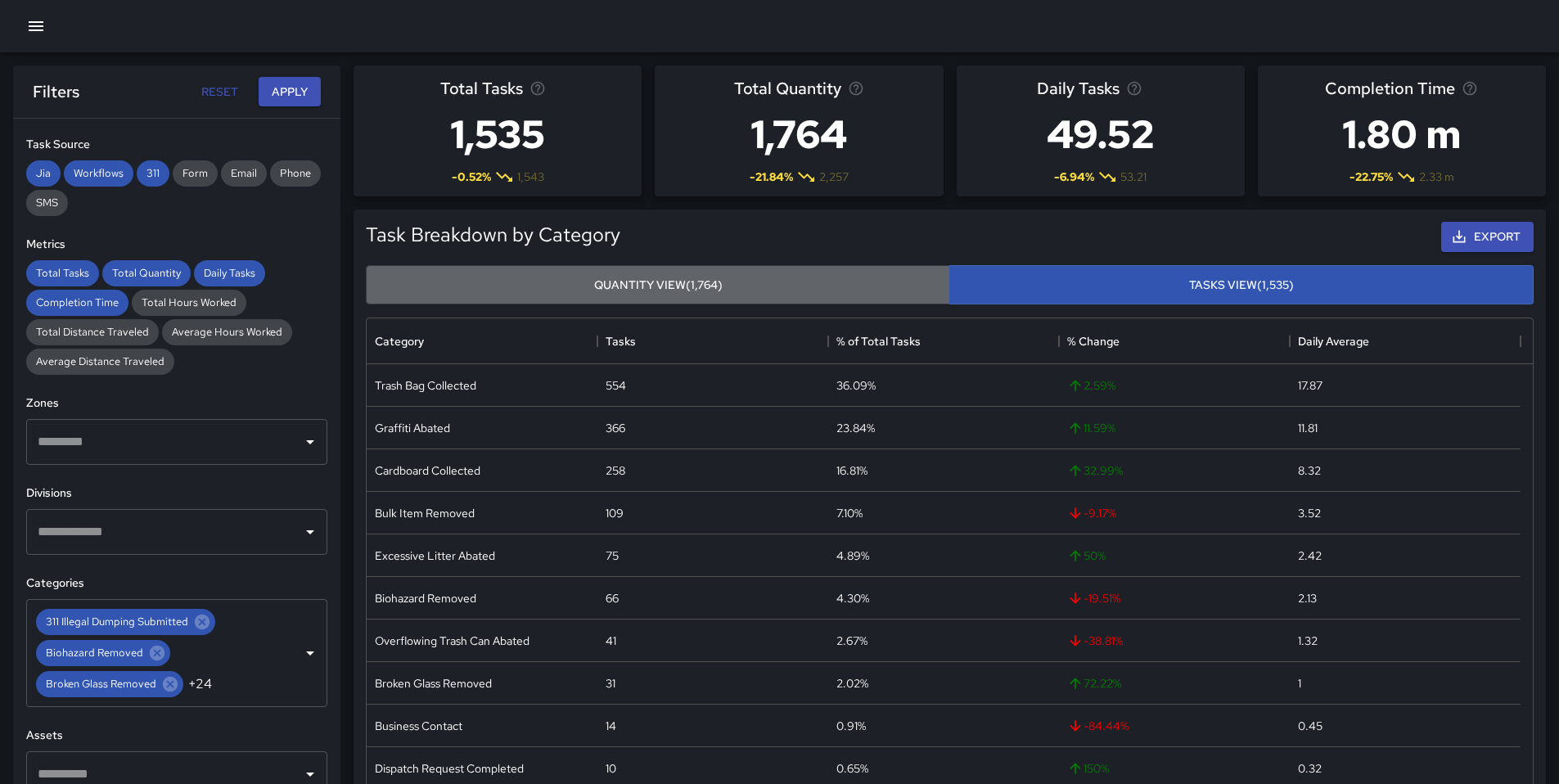
click at [636, 300] on button "Quantity View (1,764)" at bounding box center [658, 285] width 585 height 40
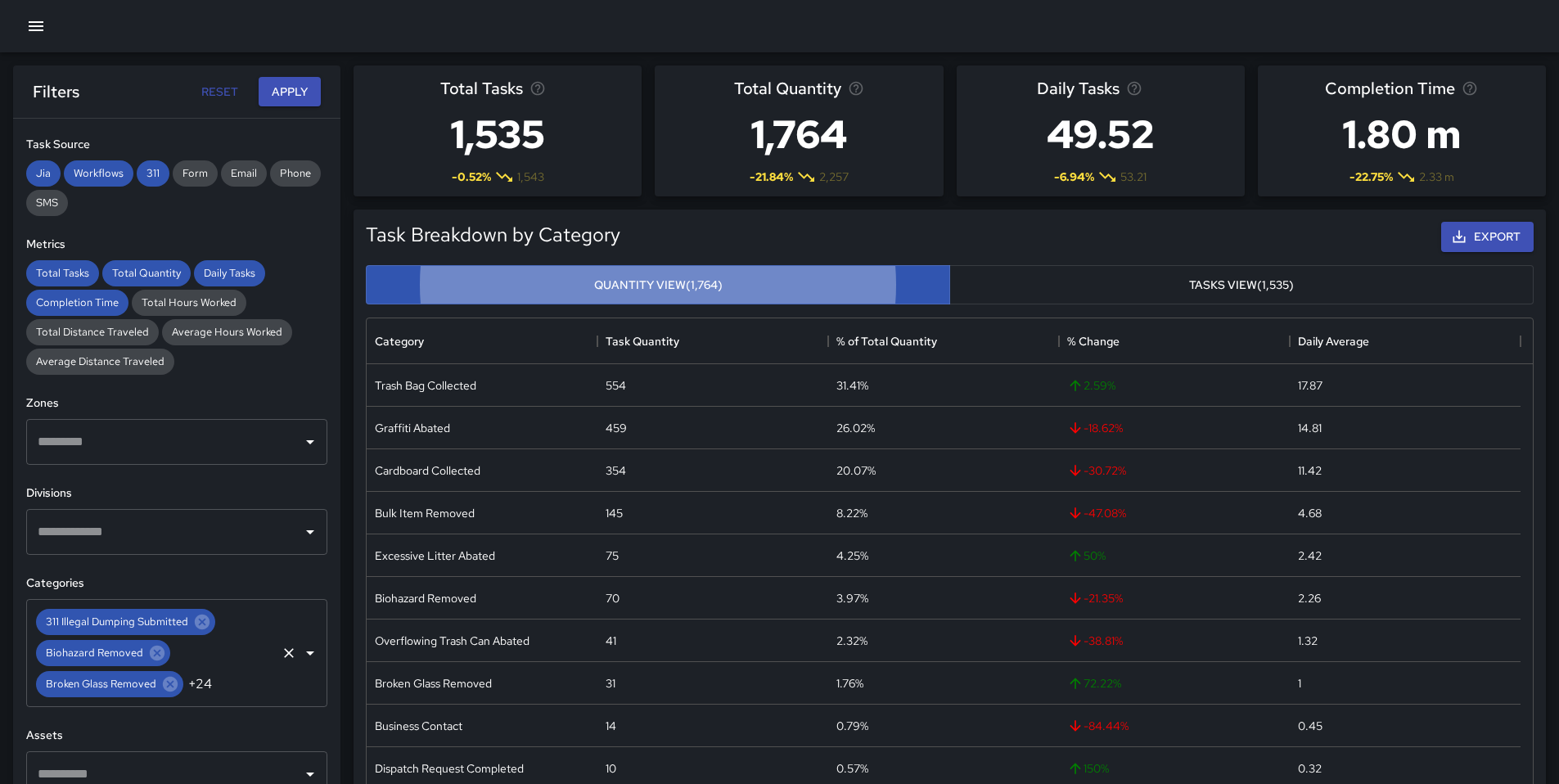
click at [284, 651] on icon "Clear" at bounding box center [289, 653] width 10 height 10
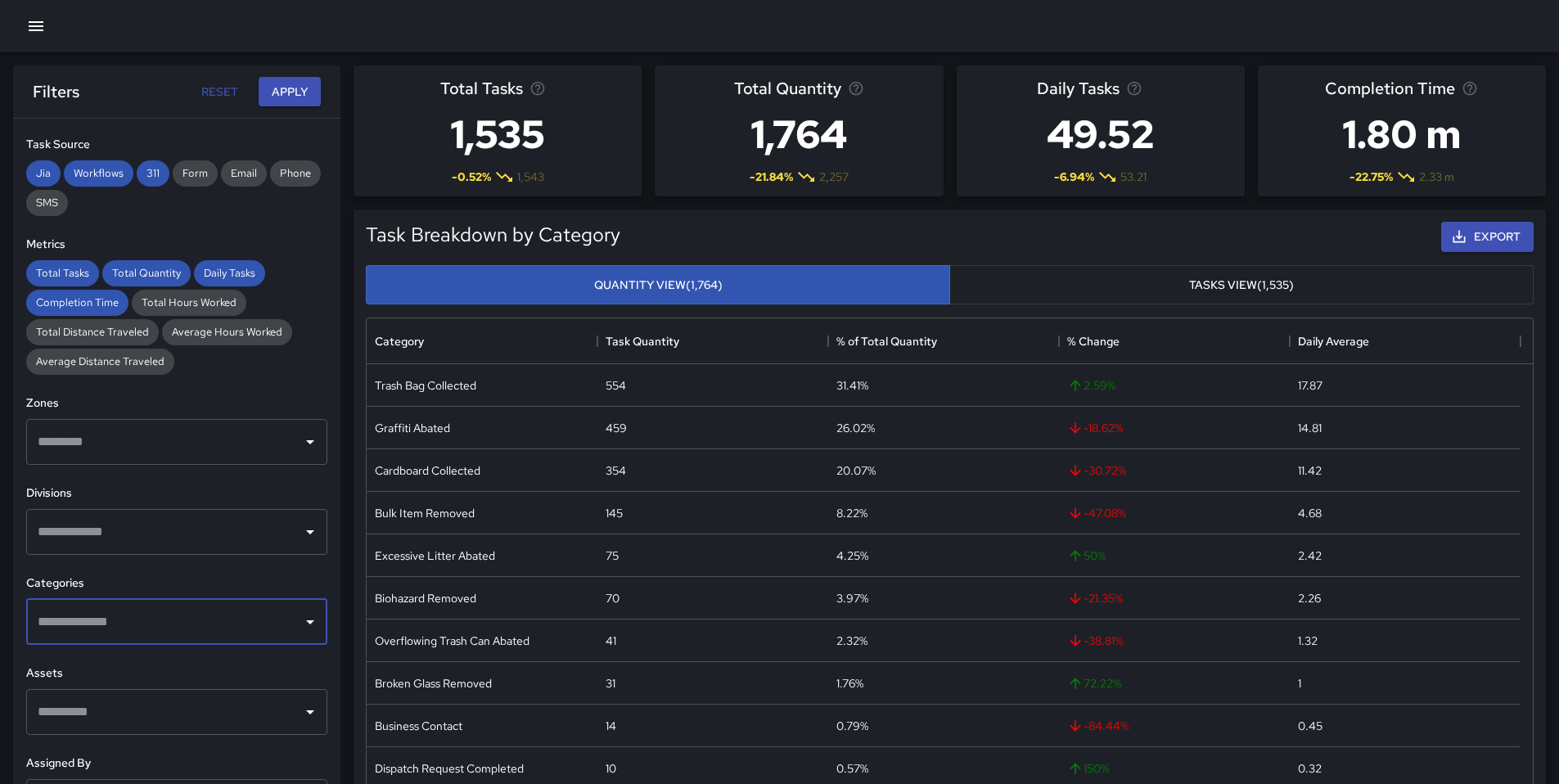
click at [260, 621] on input "text" at bounding box center [164, 622] width 262 height 31
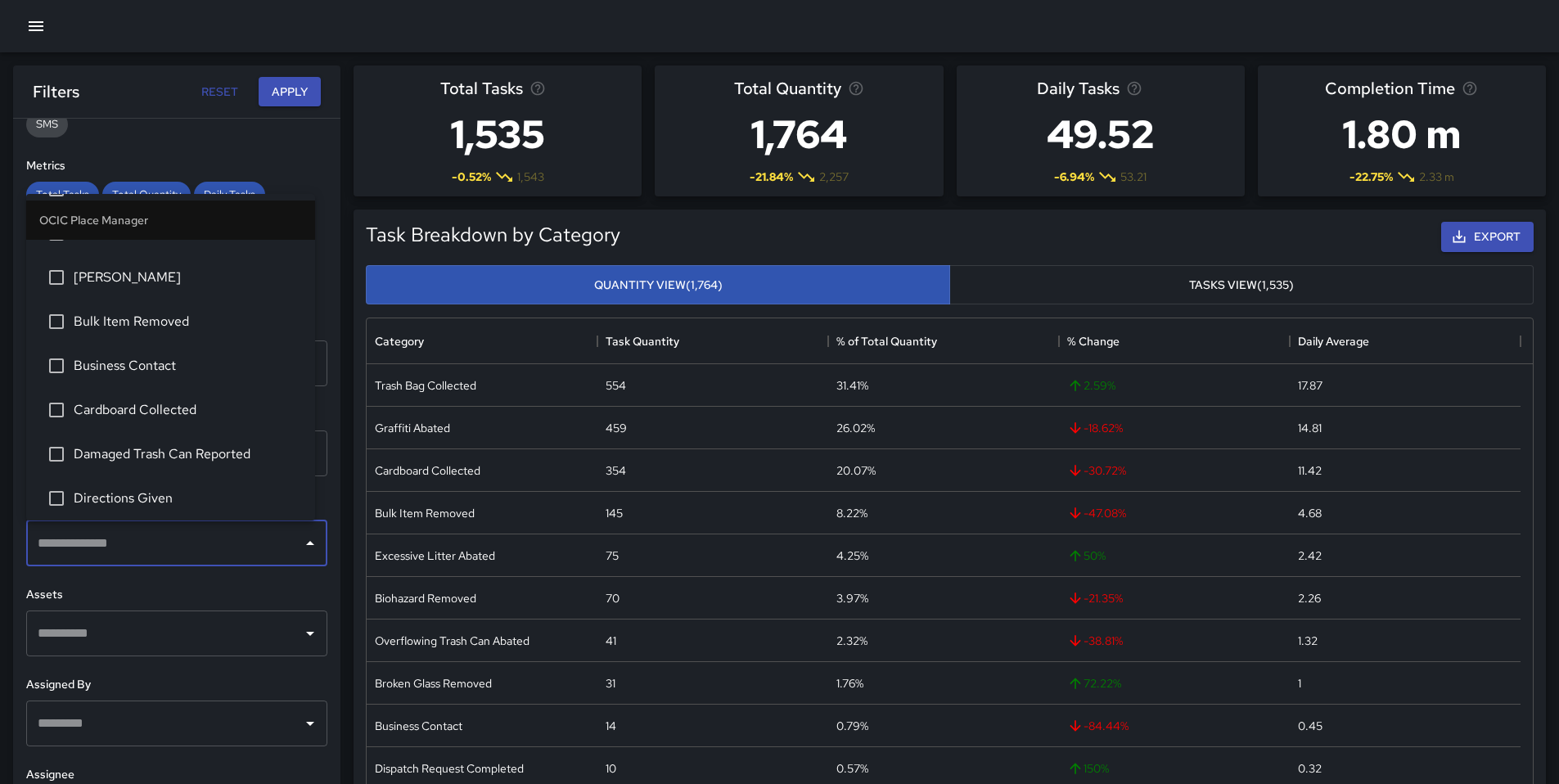
scroll to position [682, 0]
click at [147, 487] on span "Directions Given" at bounding box center [188, 497] width 228 height 19
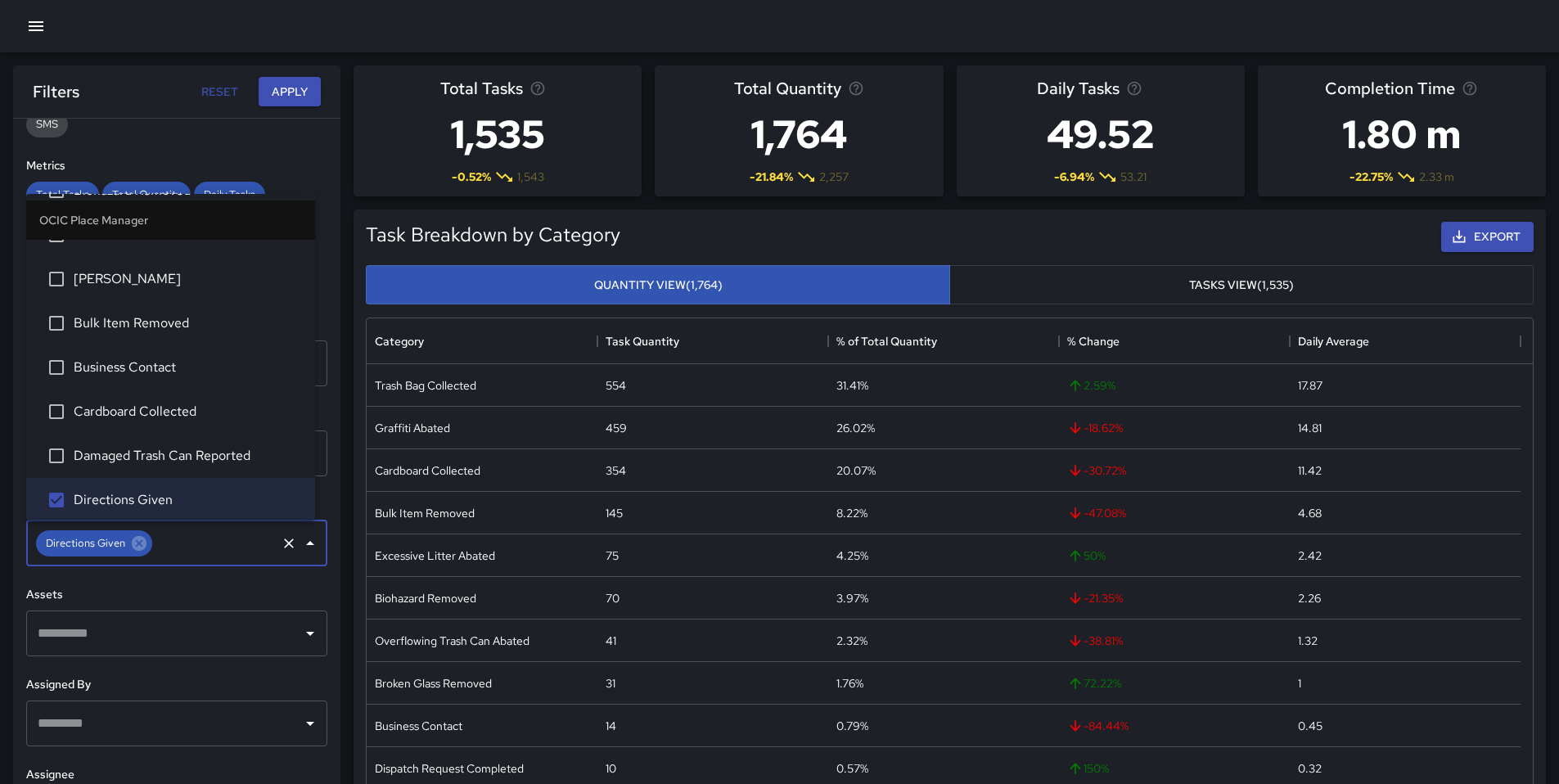
scroll to position [678, 0]
click at [273, 78] on button "Apply" at bounding box center [289, 92] width 62 height 31
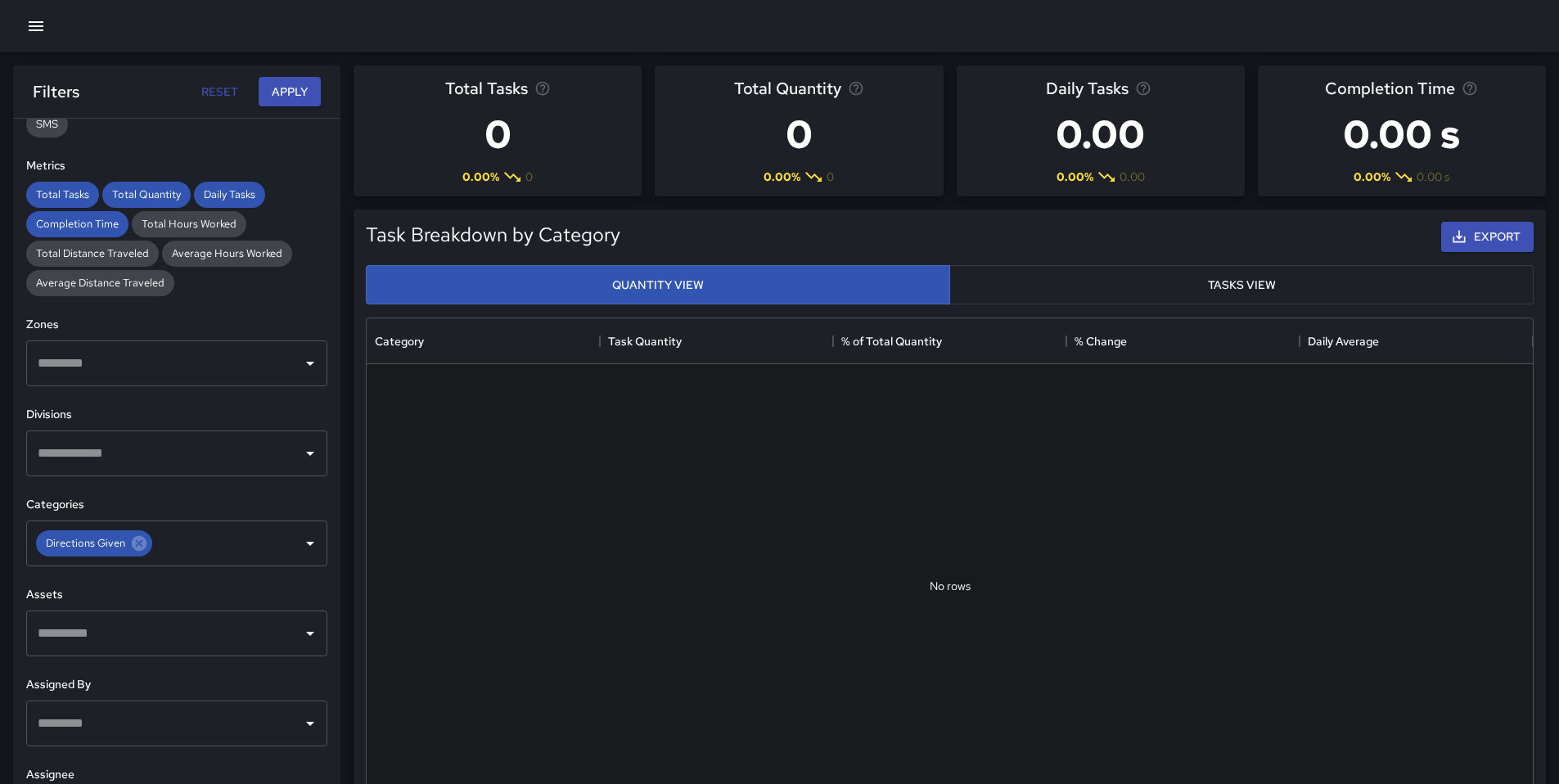
click at [280, 541] on icon "Clear" at bounding box center [288, 542] width 16 height 16
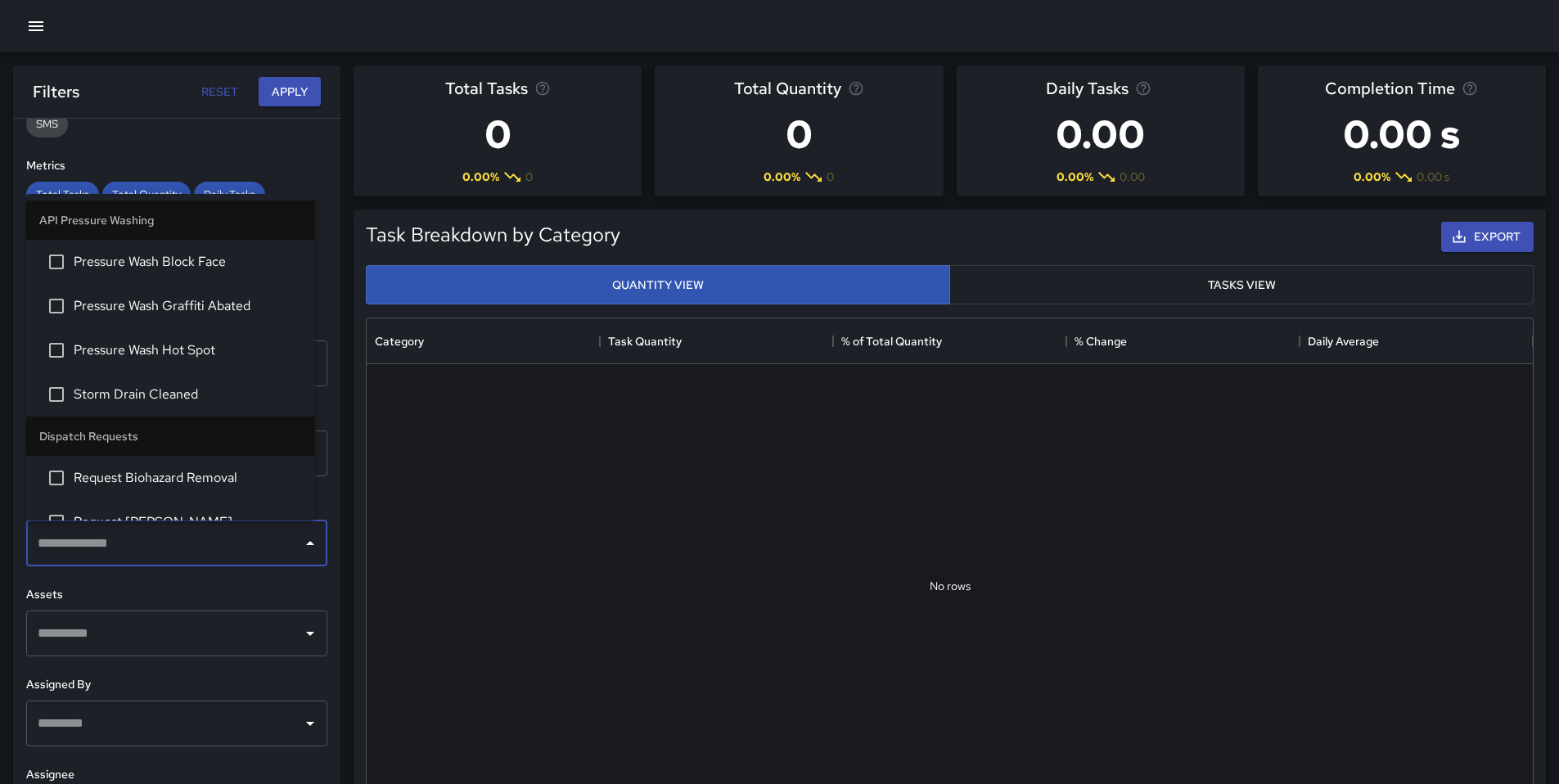
click at [139, 541] on input "text" at bounding box center [164, 543] width 262 height 31
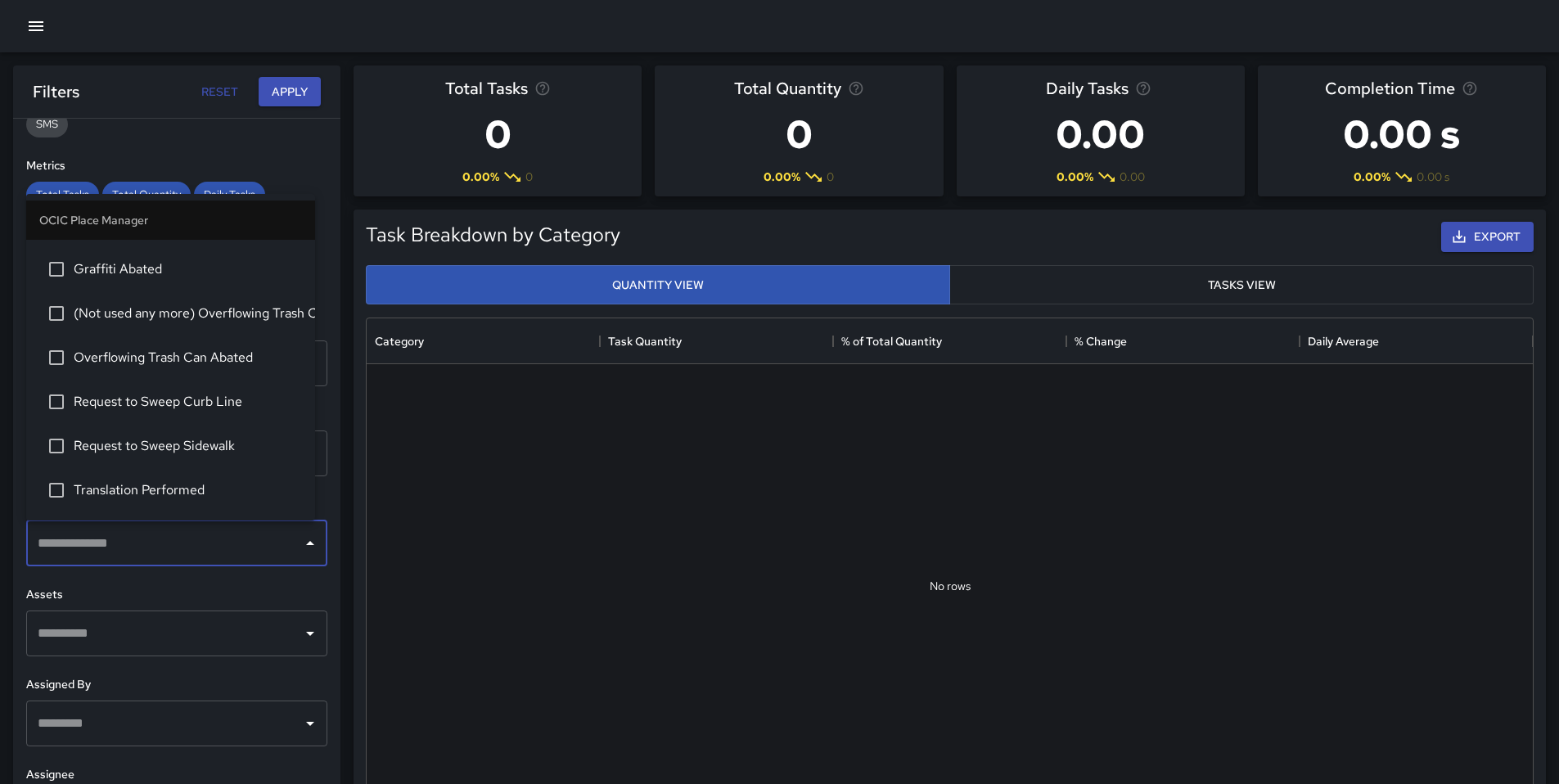
scroll to position [1133, 0]
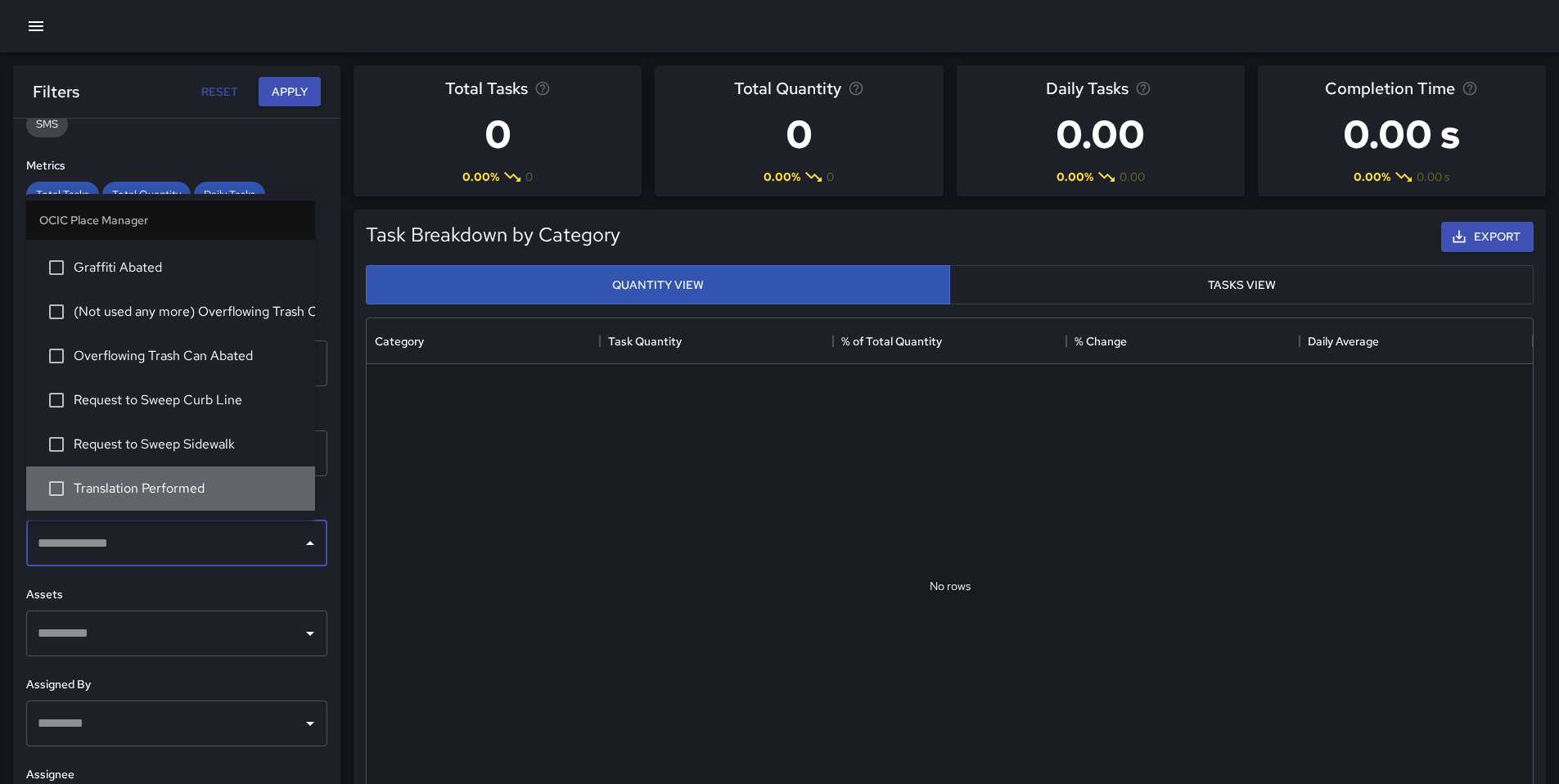
click at [183, 474] on li "Translation Performed" at bounding box center [170, 488] width 289 height 44
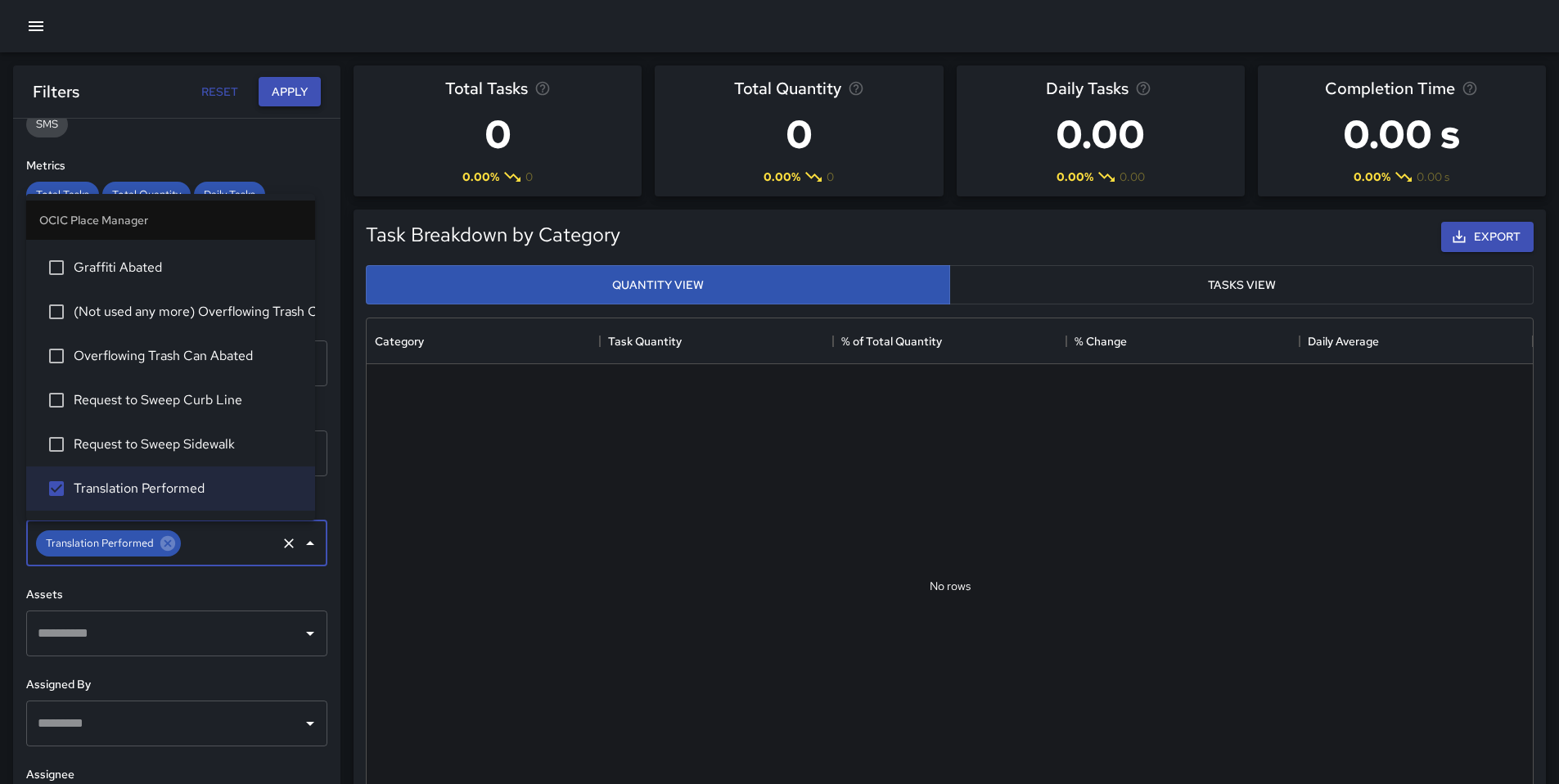
click at [282, 85] on button "Apply" at bounding box center [289, 92] width 62 height 31
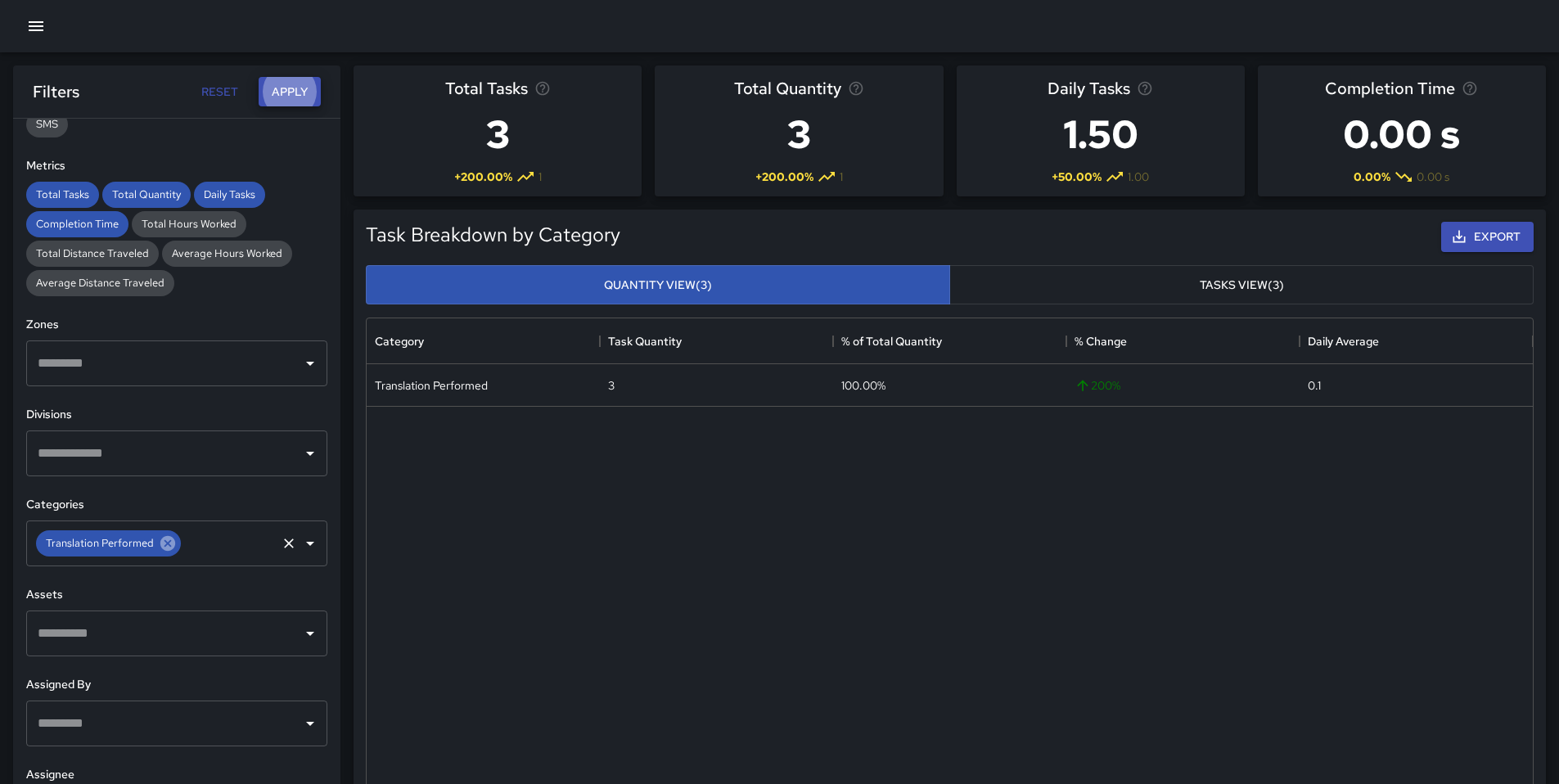
click at [166, 536] on icon at bounding box center [167, 542] width 14 height 14
click at [169, 546] on input "text" at bounding box center [164, 543] width 262 height 31
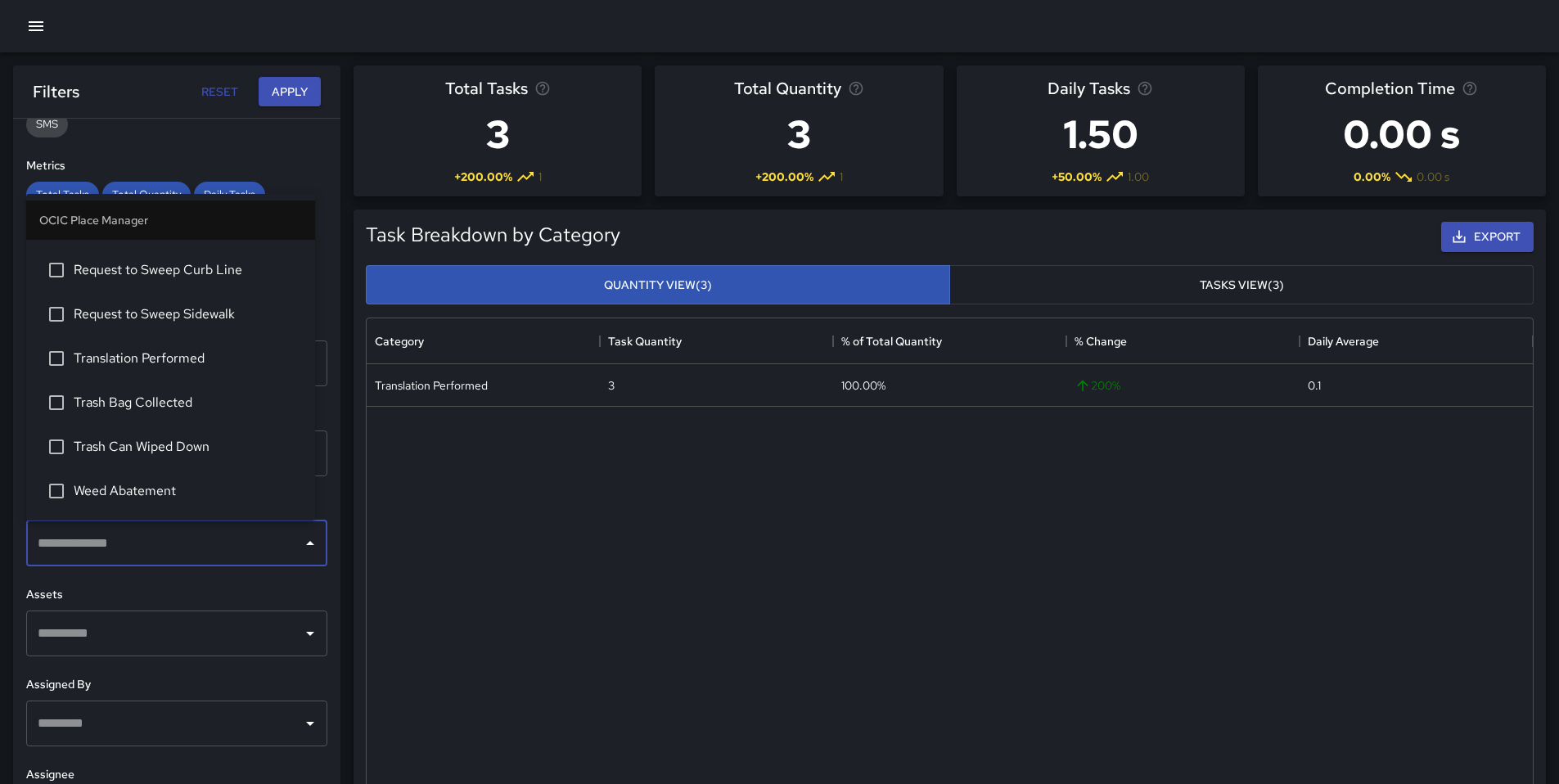
scroll to position [1266, 0]
click at [165, 439] on span "Trash Can Wiped Down" at bounding box center [188, 444] width 228 height 19
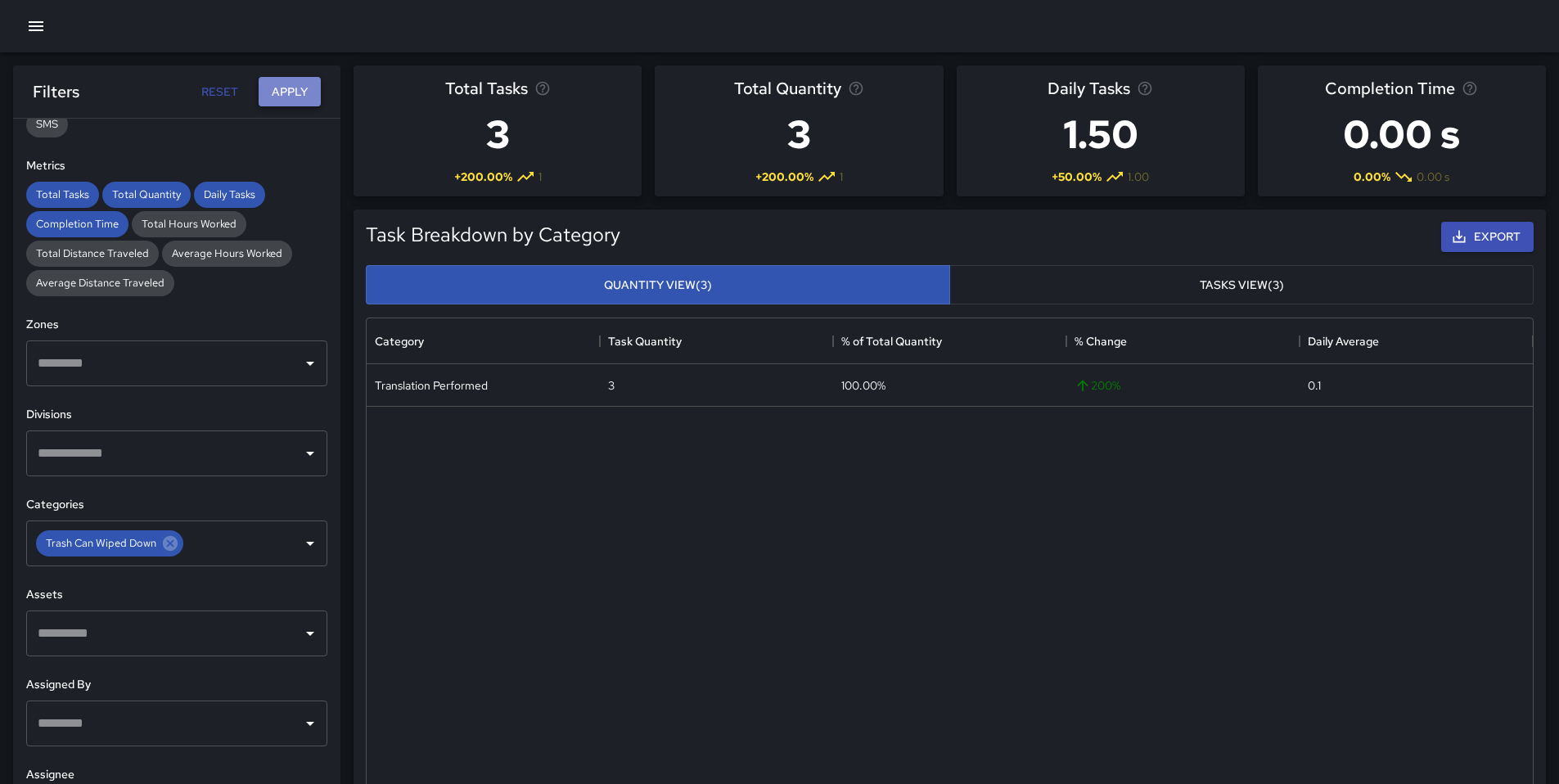
click at [300, 93] on button "Apply" at bounding box center [289, 92] width 62 height 31
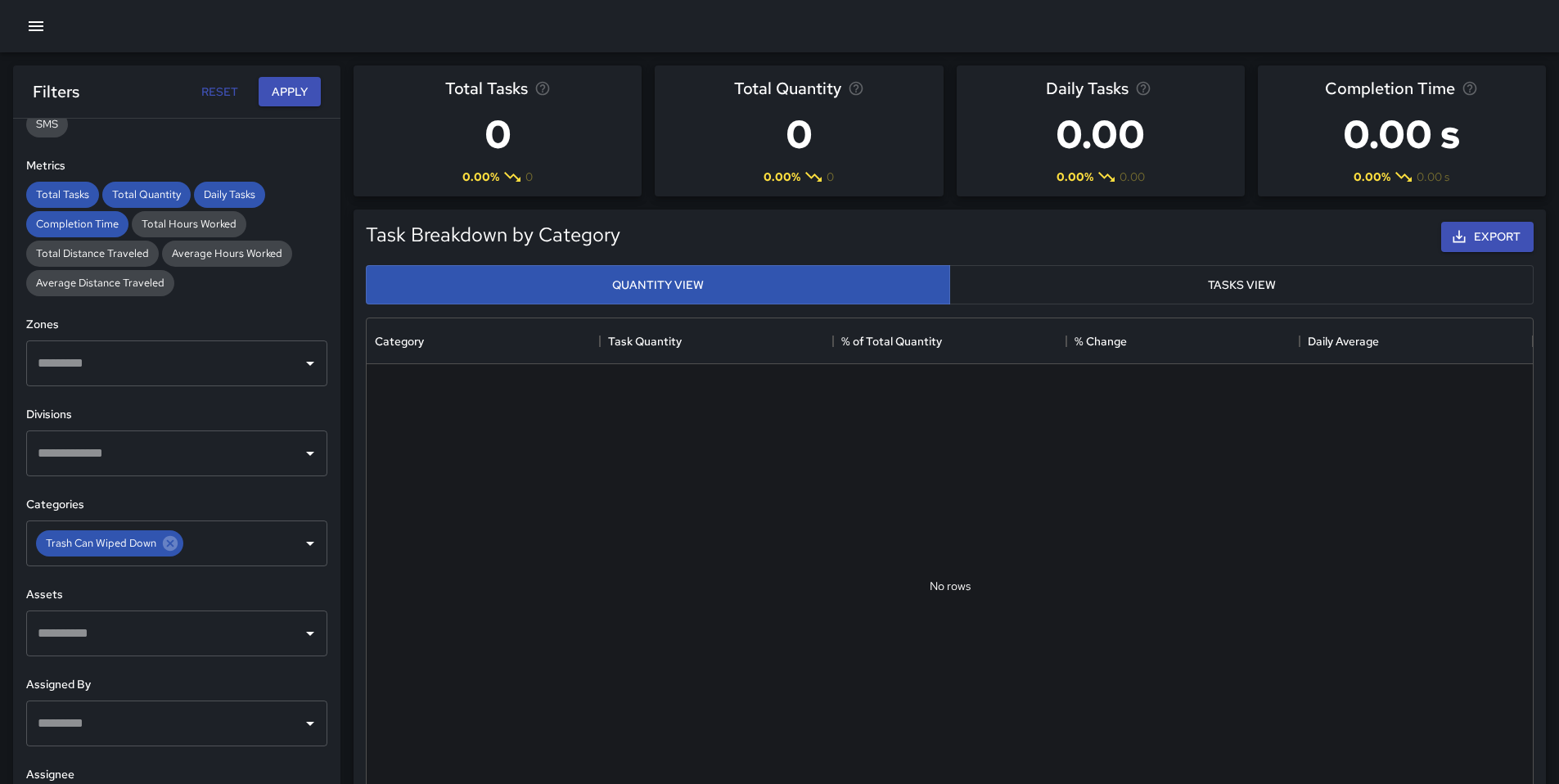
click at [280, 542] on icon "Clear" at bounding box center [288, 542] width 16 height 16
